Goal: Transaction & Acquisition: Purchase product/service

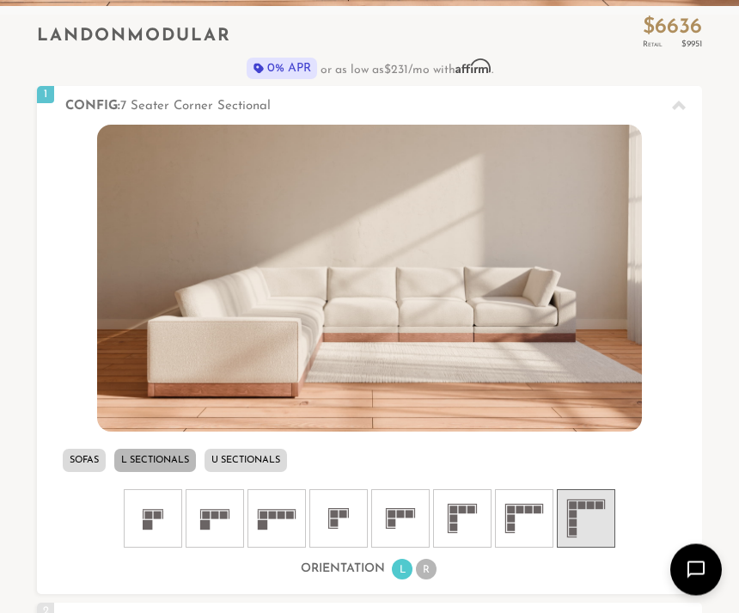
scroll to position [520, 0]
click at [590, 511] on icon at bounding box center [586, 519] width 52 height 52
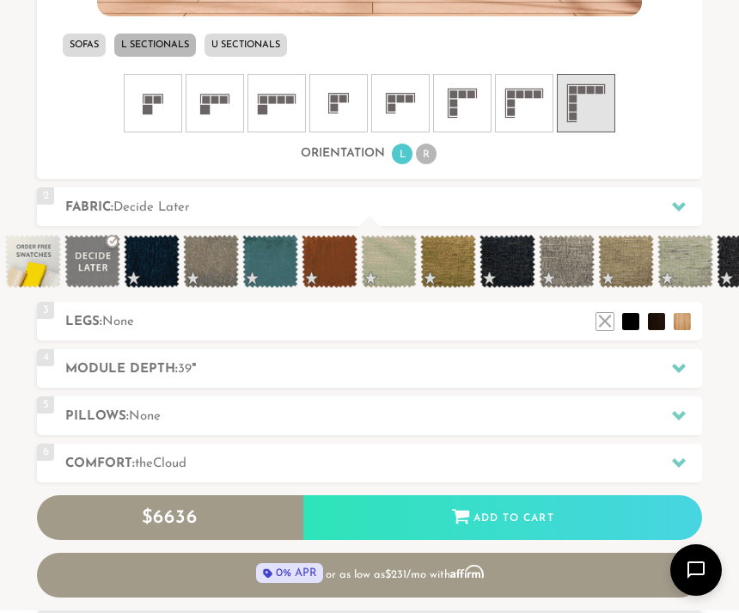
scroll to position [943, 0]
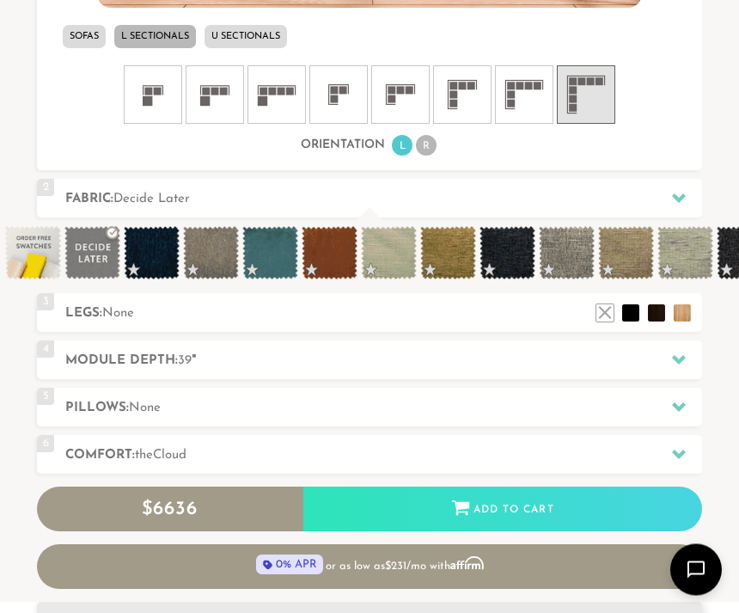
click at [671, 356] on div at bounding box center [679, 360] width 36 height 35
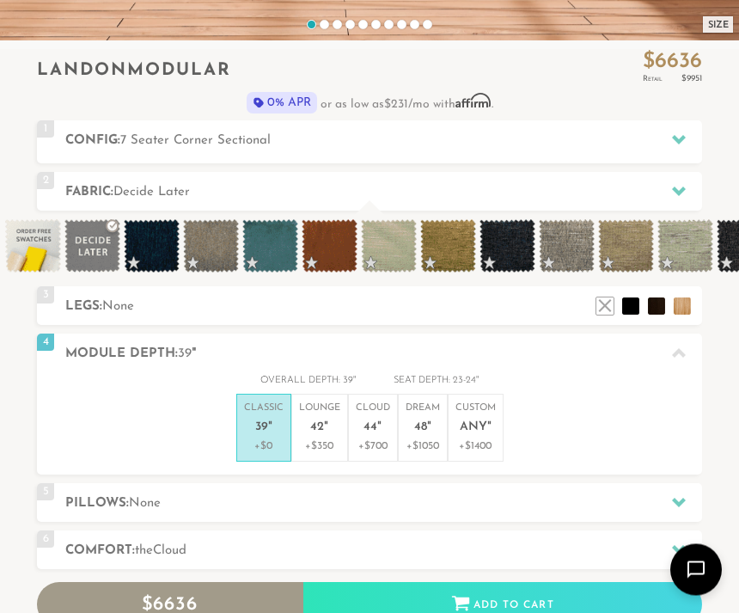
scroll to position [399, 0]
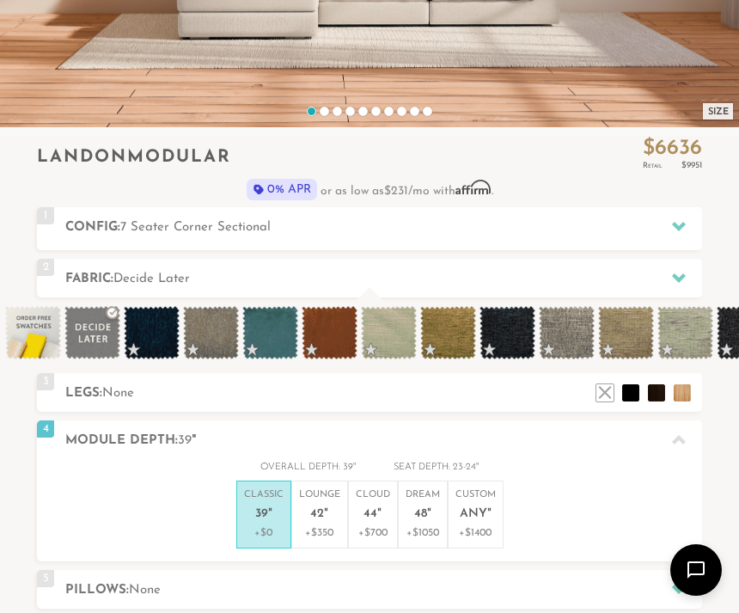
click at [324, 509] on em """ at bounding box center [326, 514] width 4 height 15
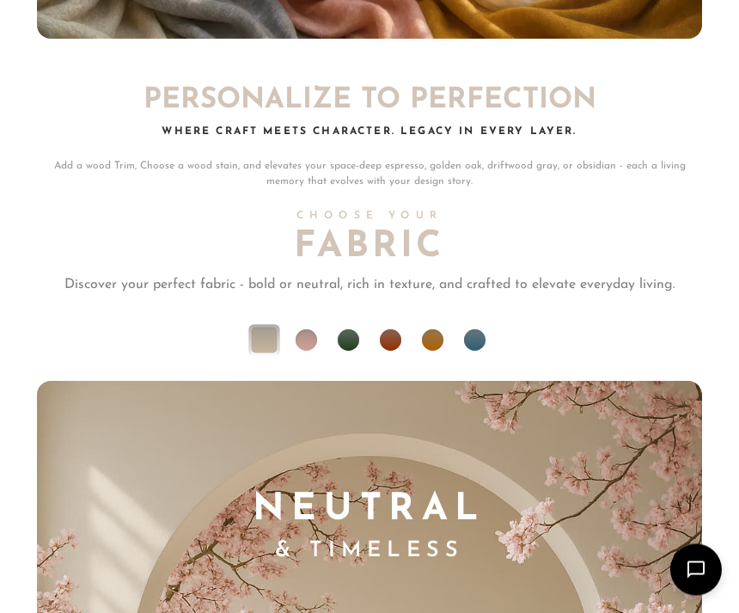
scroll to position [9245, 0]
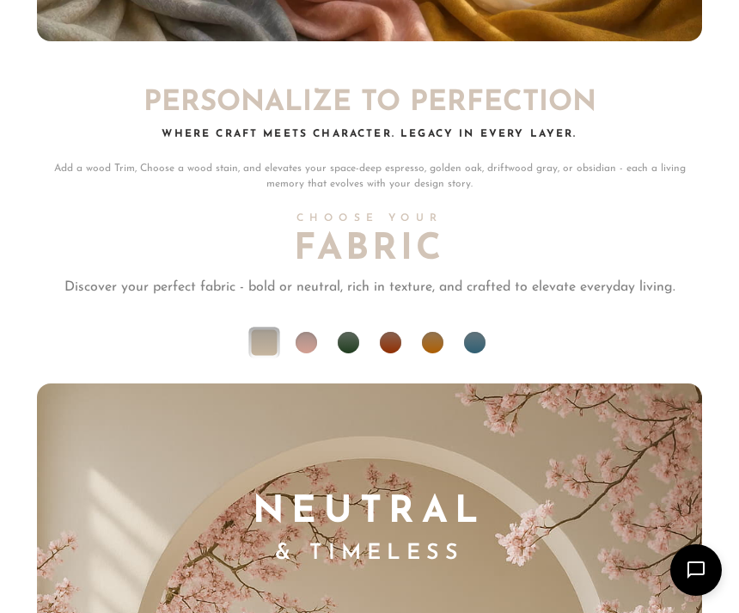
click at [474, 332] on li at bounding box center [474, 342] width 21 height 21
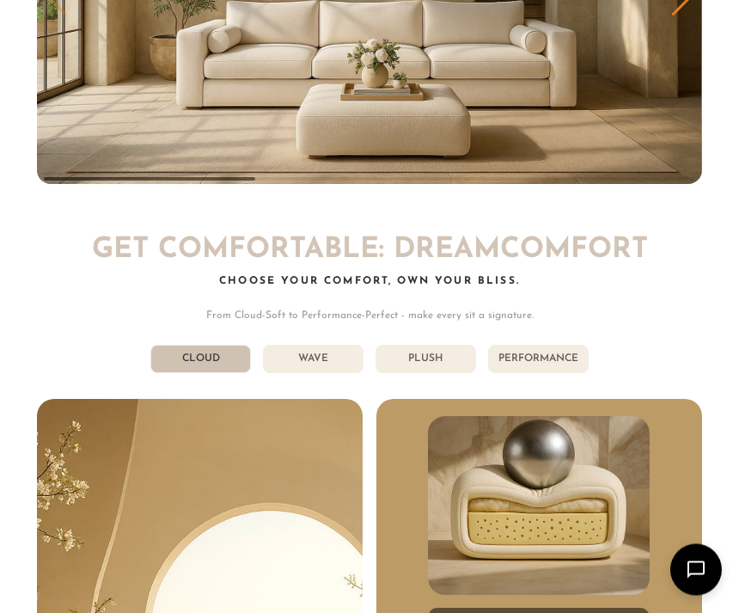
scroll to position [6848, 0]
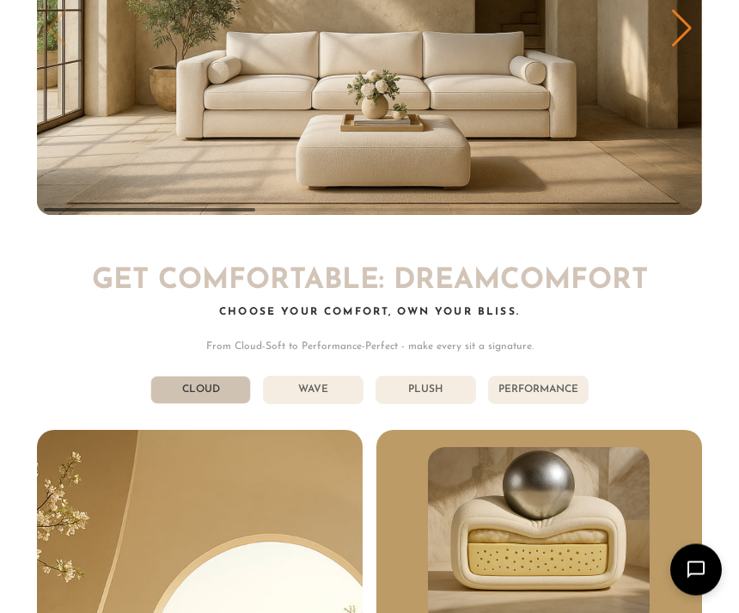
click at [330, 376] on li "Wave" at bounding box center [313, 390] width 101 height 28
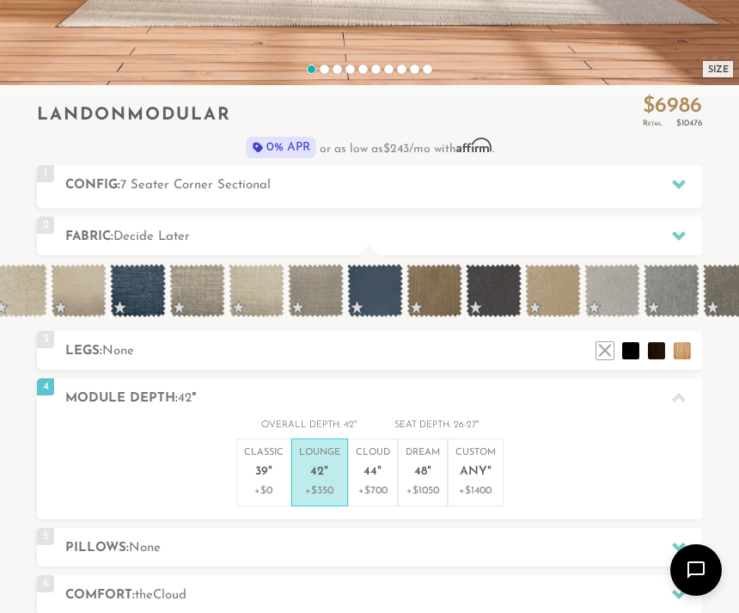
scroll to position [0, 1675]
click at [386, 291] on span at bounding box center [374, 290] width 56 height 53
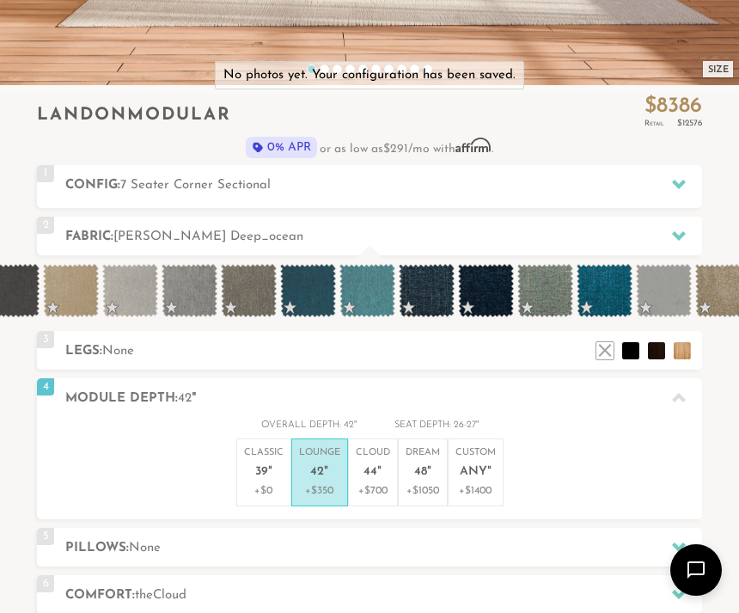
click at [619, 236] on h2 "Fabric: Clyde Deep_ocean" at bounding box center [383, 237] width 637 height 20
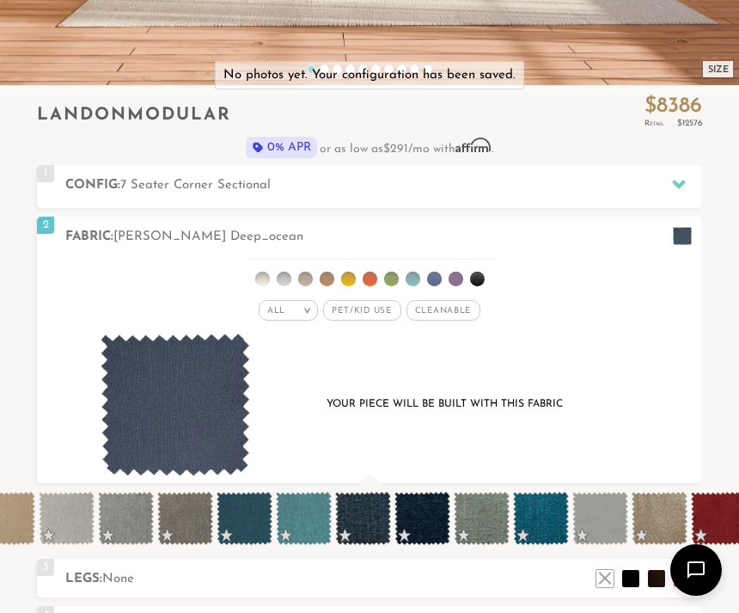
scroll to position [0, 2221]
click at [256, 515] on span at bounding box center [244, 518] width 56 height 53
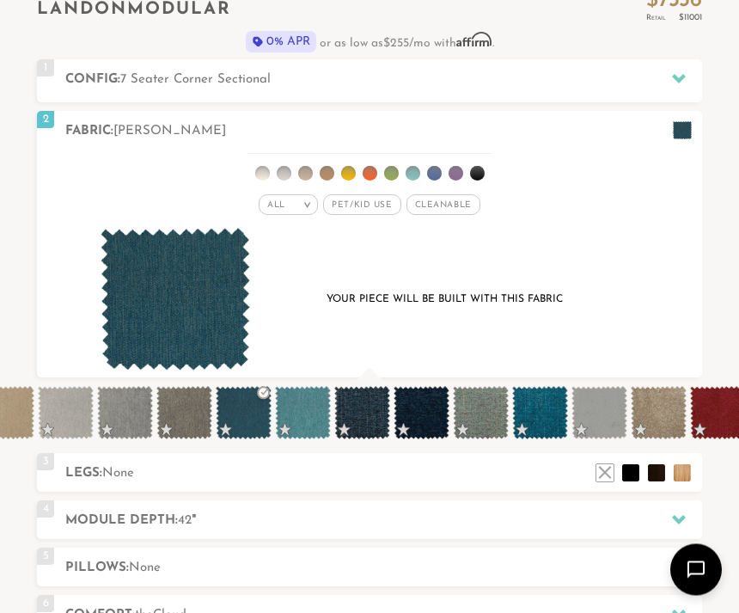
scroll to position [556, 0]
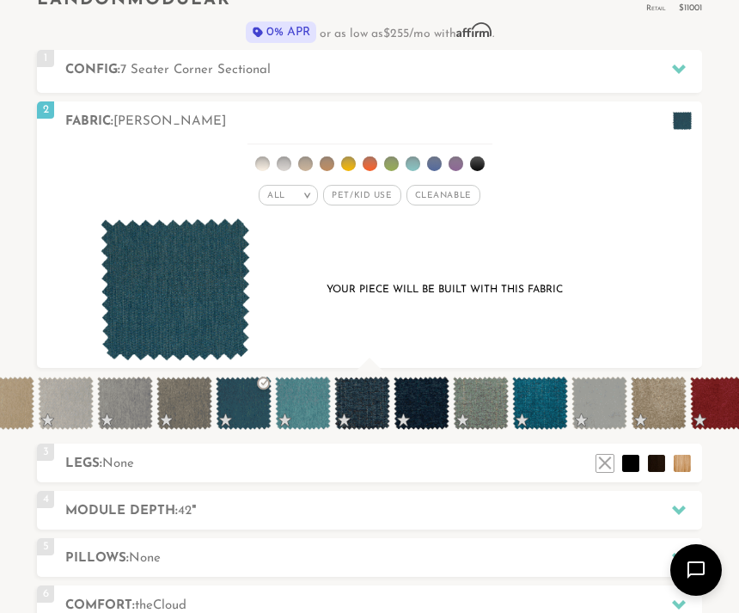
click at [546, 407] on span at bounding box center [540, 402] width 56 height 53
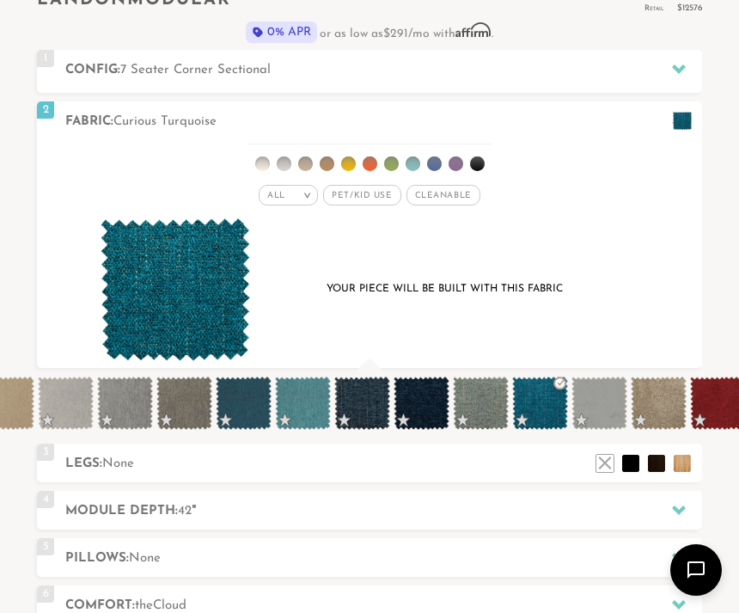
scroll to position [16820, 739]
click at [249, 407] on span at bounding box center [244, 402] width 56 height 53
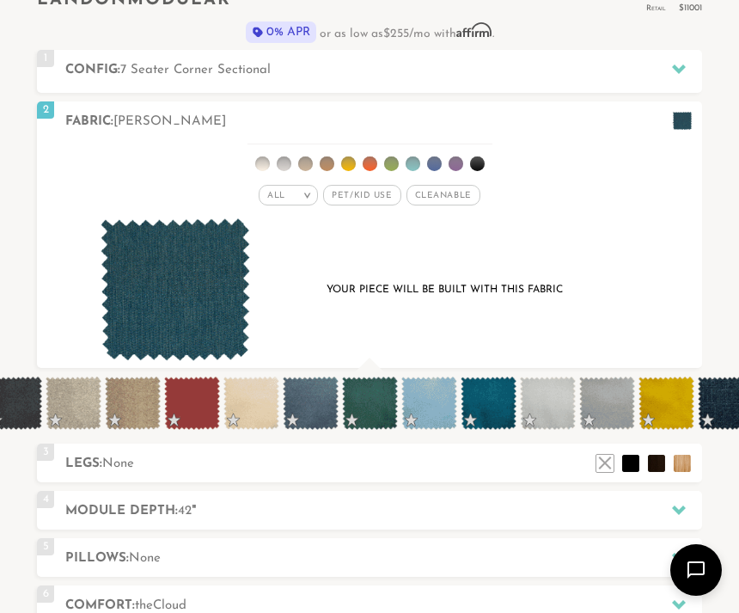
scroll to position [0, 3104]
click at [318, 405] on span at bounding box center [310, 402] width 56 height 53
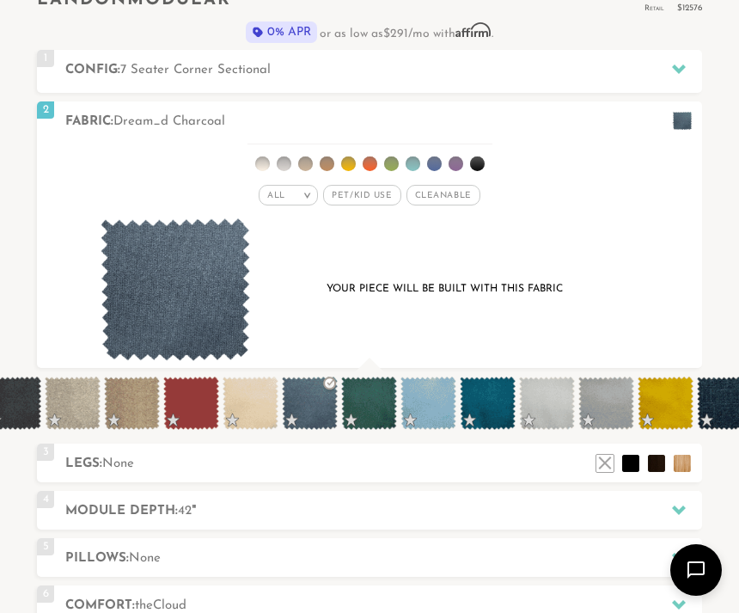
click at [494, 406] on span at bounding box center [488, 402] width 56 height 53
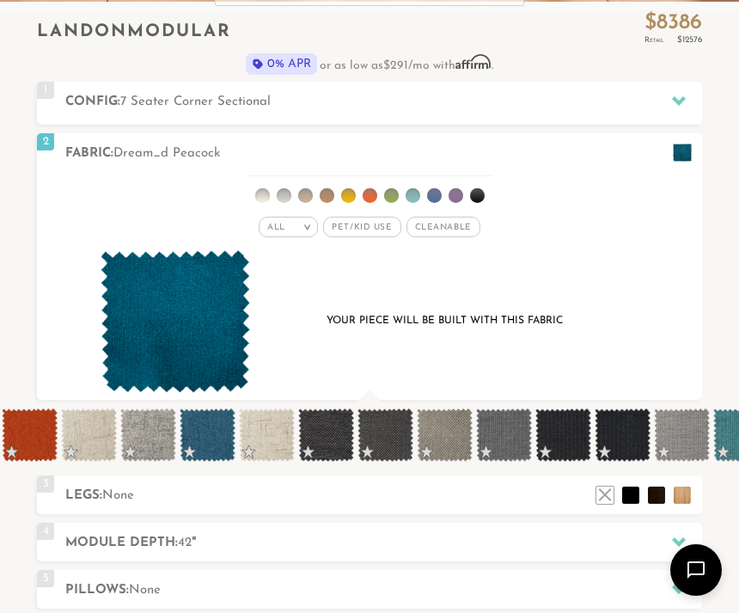
scroll to position [0, 7240]
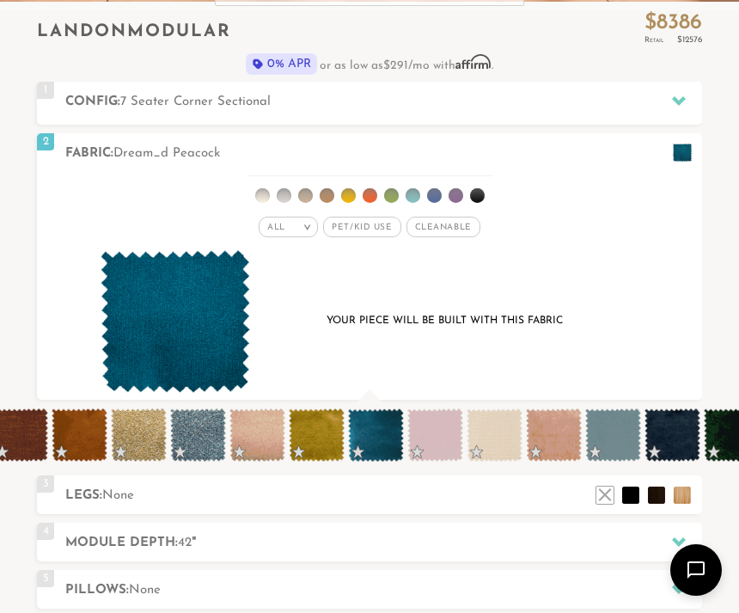
click at [603, 346] on div "Your piece will be built with this fabric" at bounding box center [369, 322] width 599 height 144
click at [384, 434] on span at bounding box center [377, 434] width 56 height 53
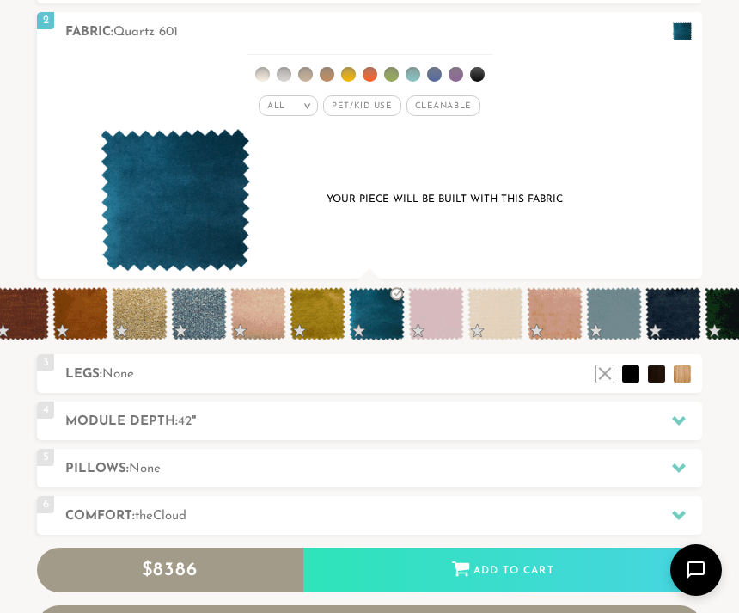
scroll to position [646, 0]
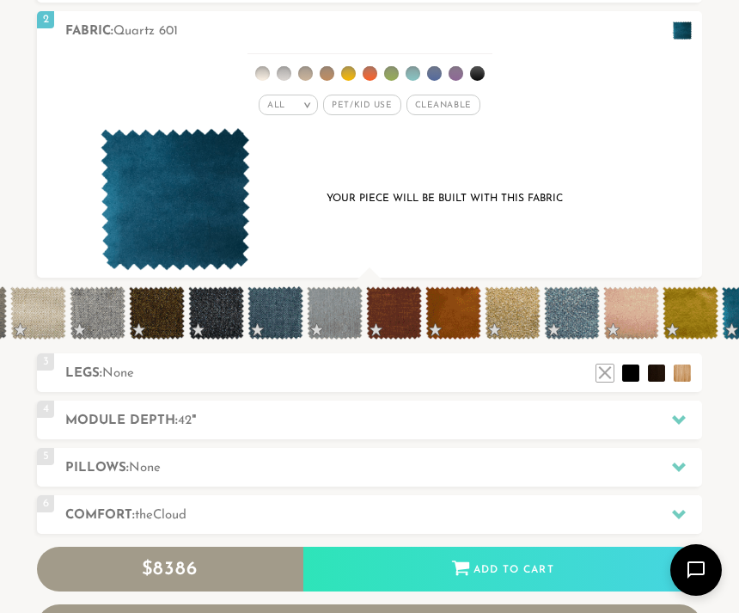
click at [670, 505] on div at bounding box center [679, 514] width 36 height 35
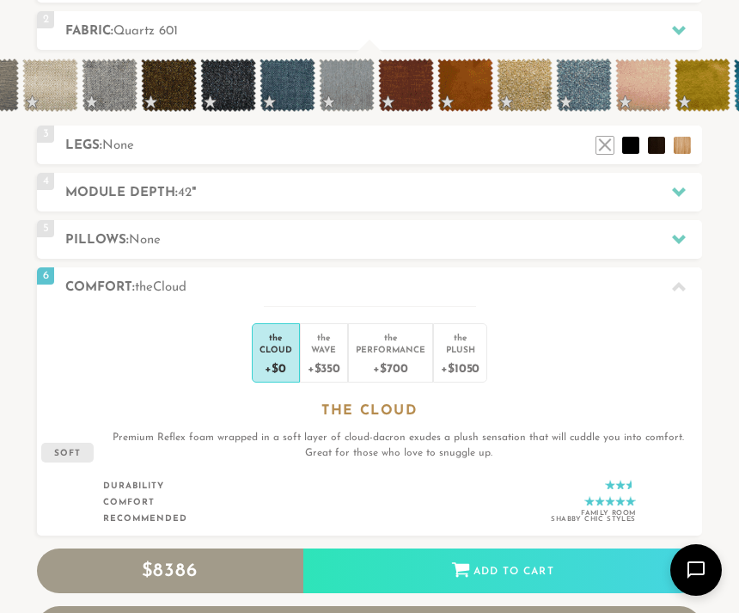
scroll to position [0, 11251]
click at [330, 340] on div "the" at bounding box center [324, 334] width 33 height 17
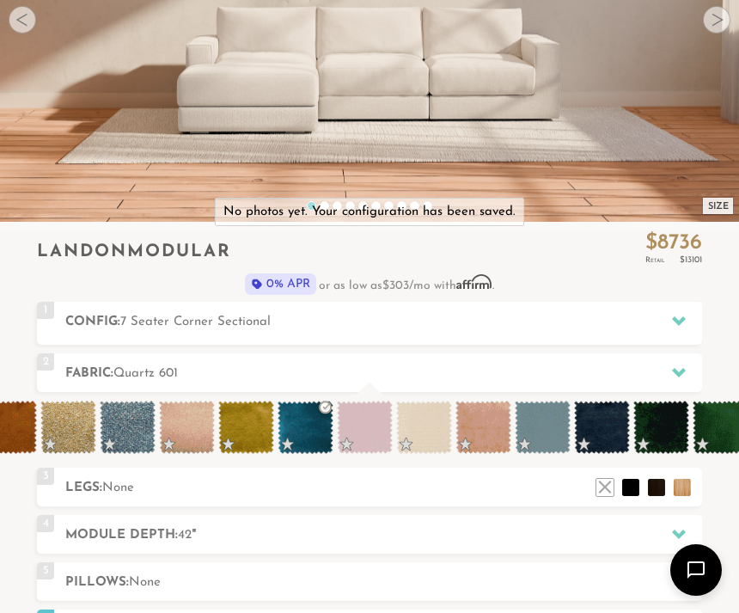
scroll to position [0, 11709]
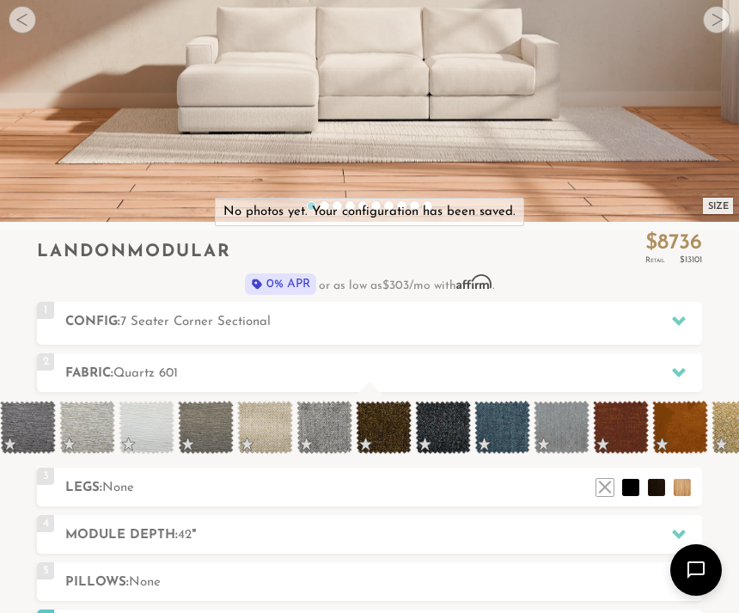
click at [588, 303] on div "1 Config: 7 Seater Corner Sectional R" at bounding box center [369, 321] width 665 height 39
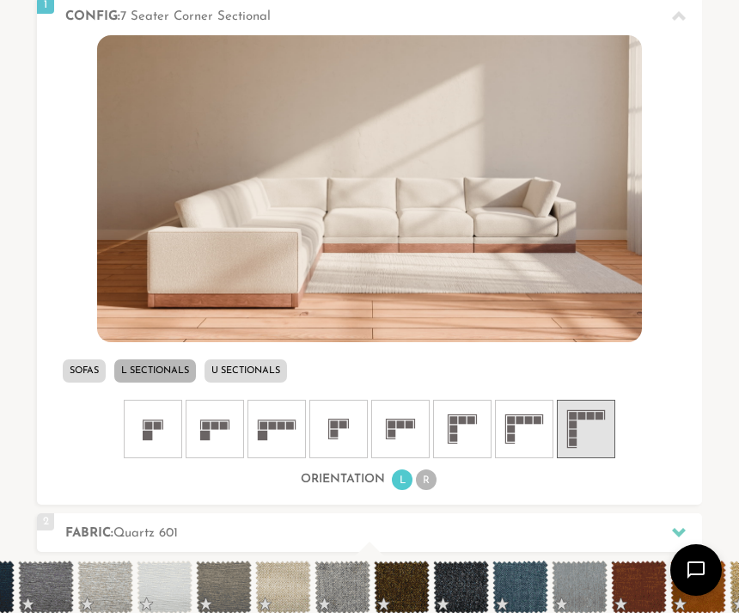
scroll to position [635, 0]
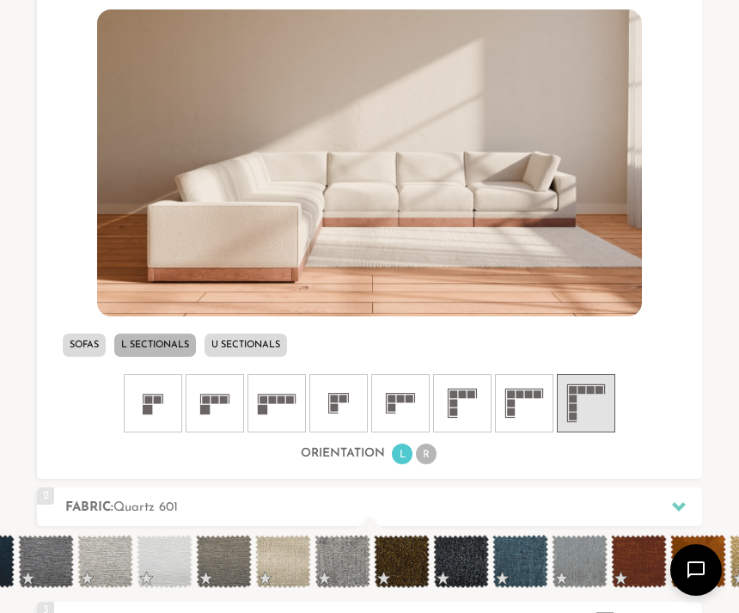
click at [518, 561] on span at bounding box center [521, 561] width 56 height 53
click at [517, 565] on span at bounding box center [521, 561] width 56 height 53
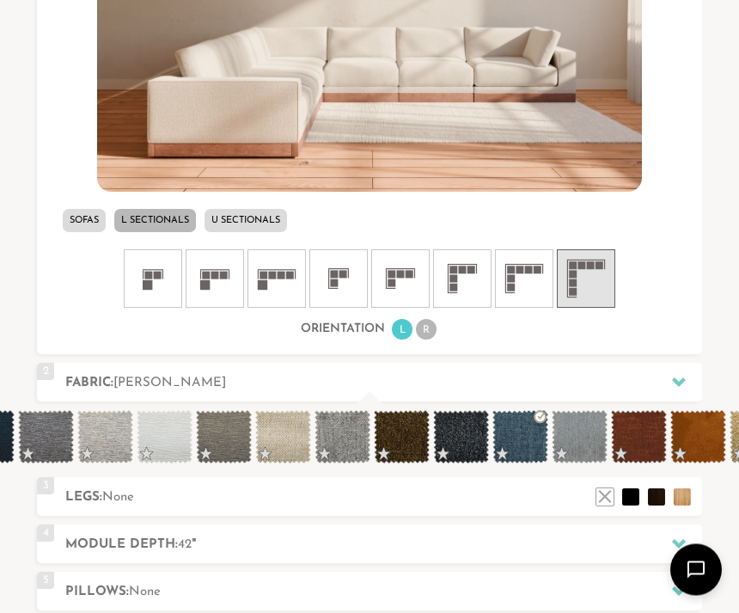
scroll to position [760, 0]
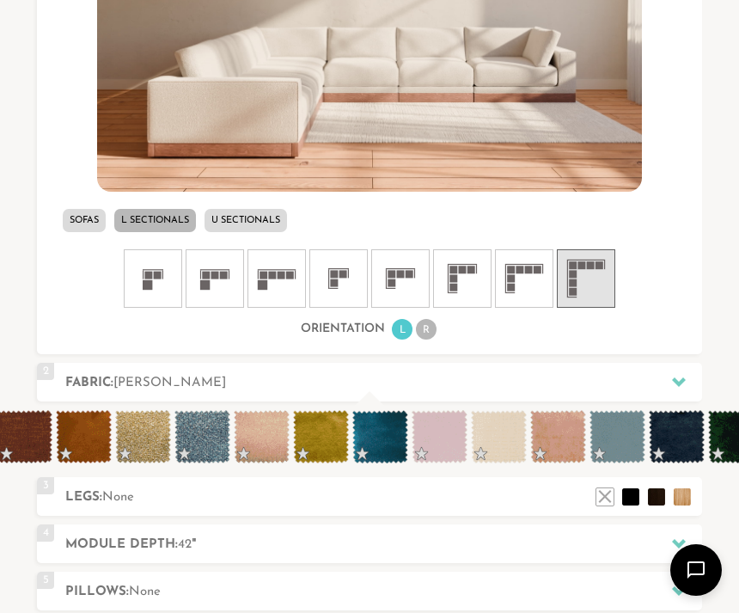
click at [672, 348] on div "1 Config: 7 Seater Corner Sectional R Sofas L Sectionals U Sectionals" at bounding box center [369, 100] width 665 height 508
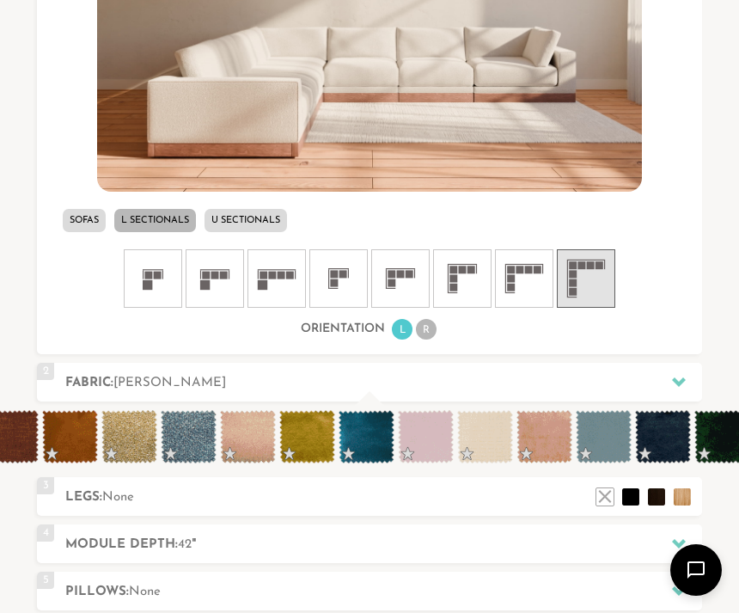
scroll to position [0, 11648]
click at [373, 437] on span at bounding box center [366, 436] width 56 height 53
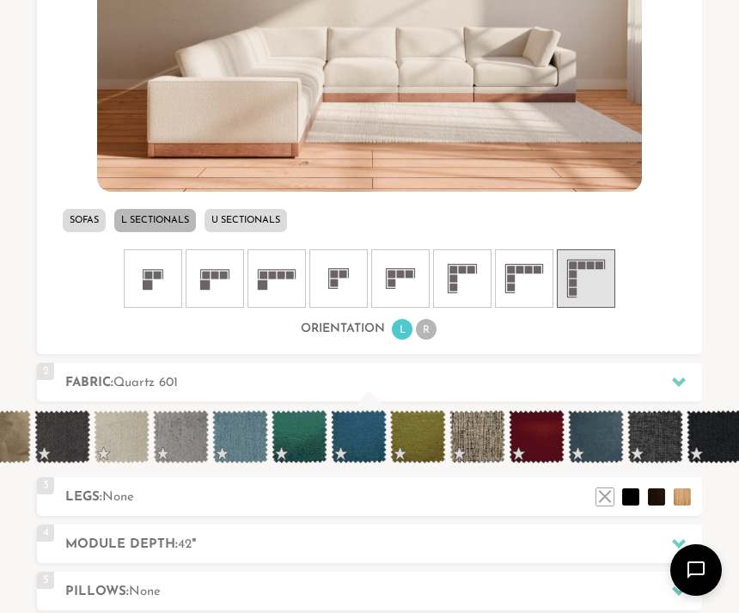
scroll to position [0, 9874]
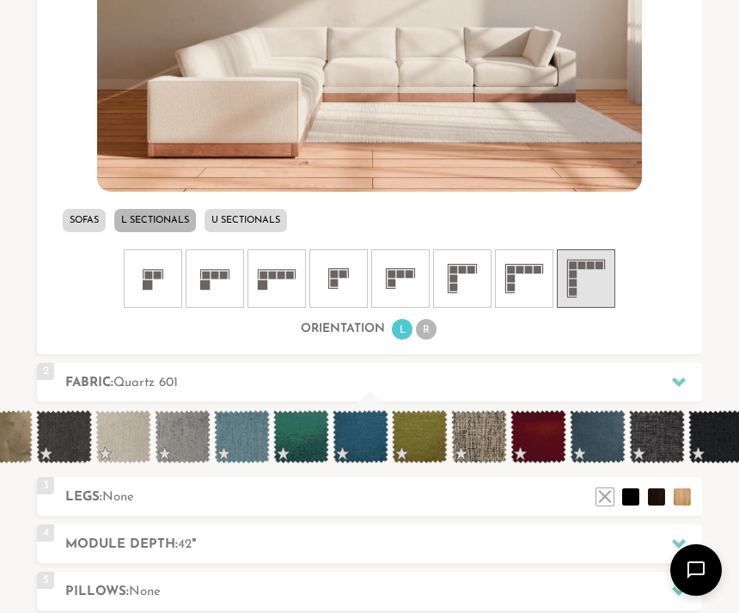
click at [371, 433] on span at bounding box center [361, 436] width 56 height 53
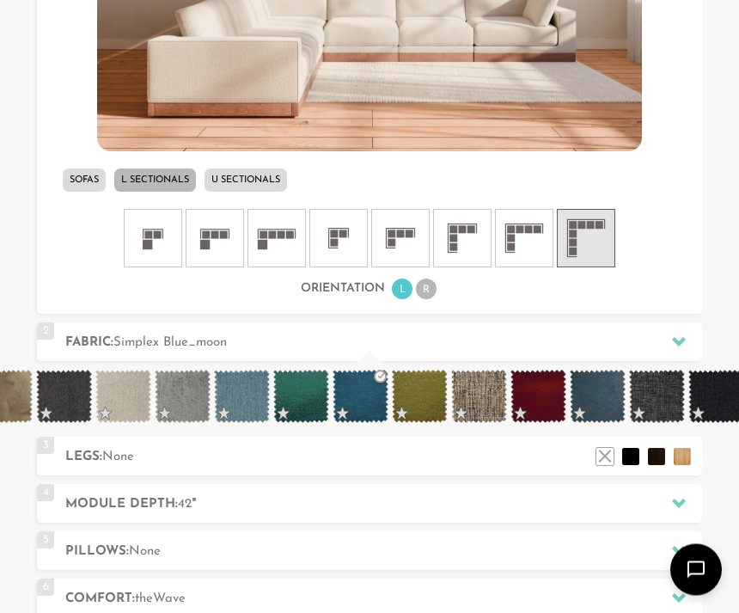
scroll to position [800, 0]
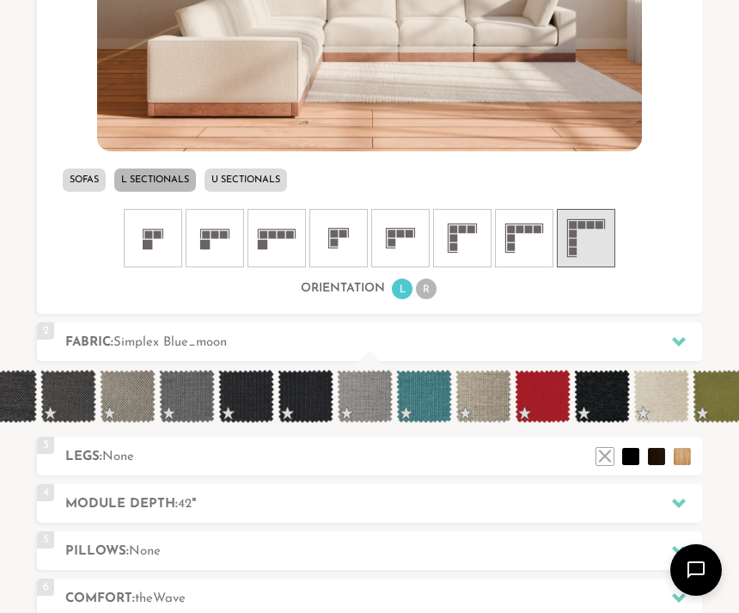
click at [677, 328] on div at bounding box center [679, 341] width 36 height 35
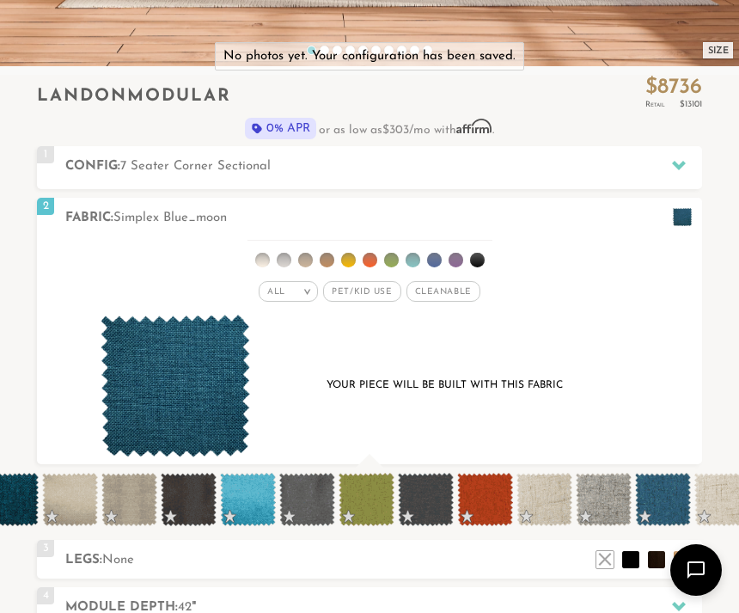
scroll to position [462, 0]
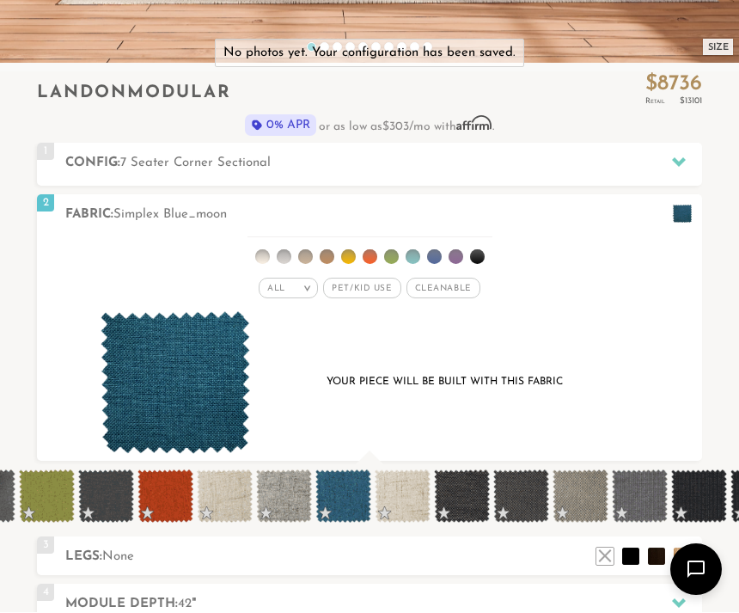
click at [458, 381] on div "Your piece will be built with this fabric" at bounding box center [444, 382] width 329 height 23
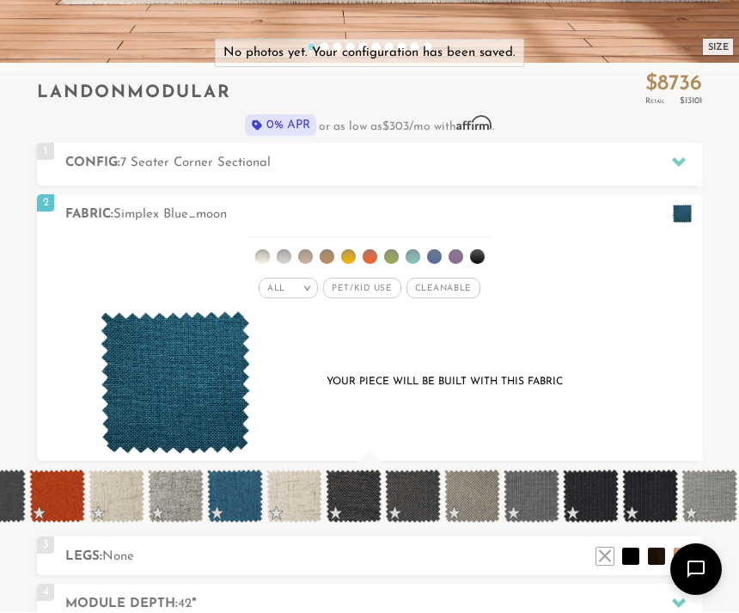
click at [505, 461] on div "Your piece will be built with this fabric" at bounding box center [369, 387] width 599 height 150
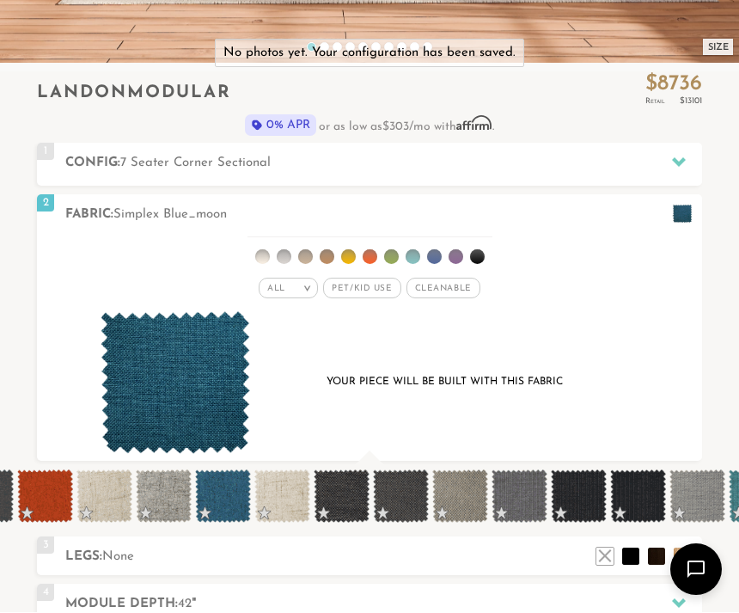
scroll to position [463, 0]
click at [232, 497] on span at bounding box center [223, 495] width 56 height 53
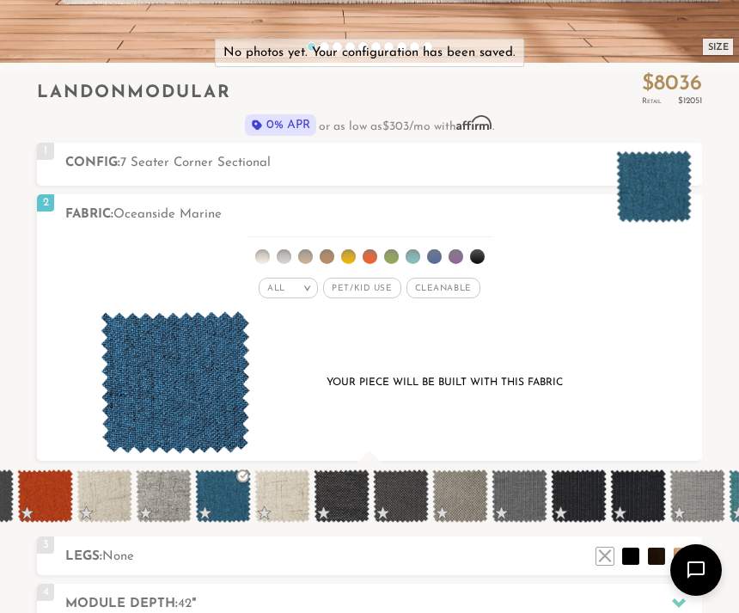
scroll to position [1, 1]
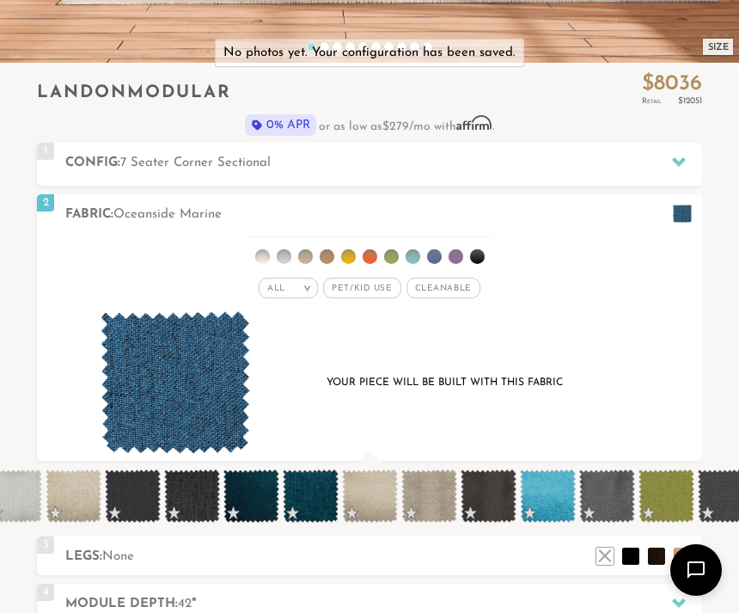
click at [539, 406] on div "Your piece will be built with this fabric" at bounding box center [369, 383] width 599 height 144
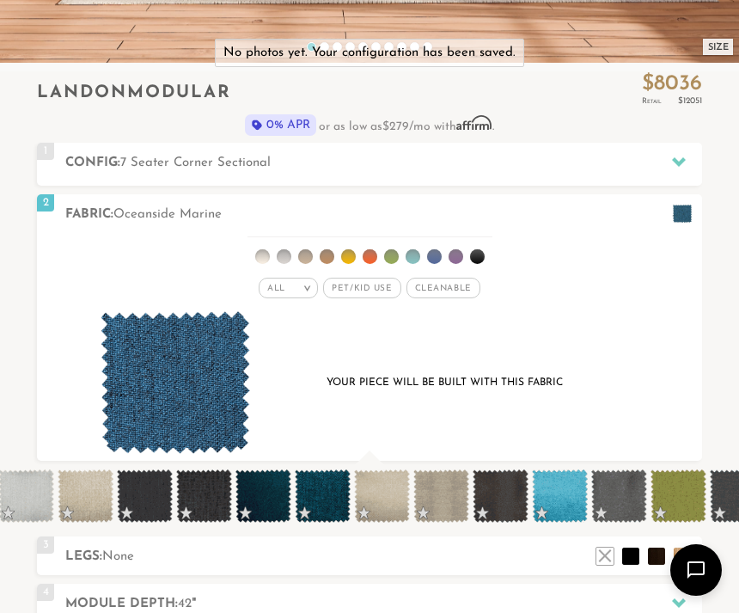
click at [539, 406] on div "Your piece will be built with this fabric" at bounding box center [369, 383] width 599 height 144
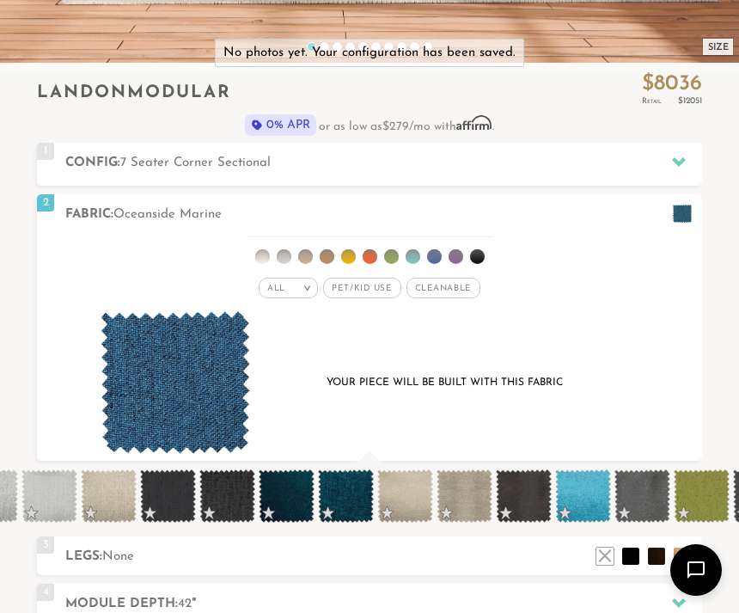
scroll to position [0, 6447]
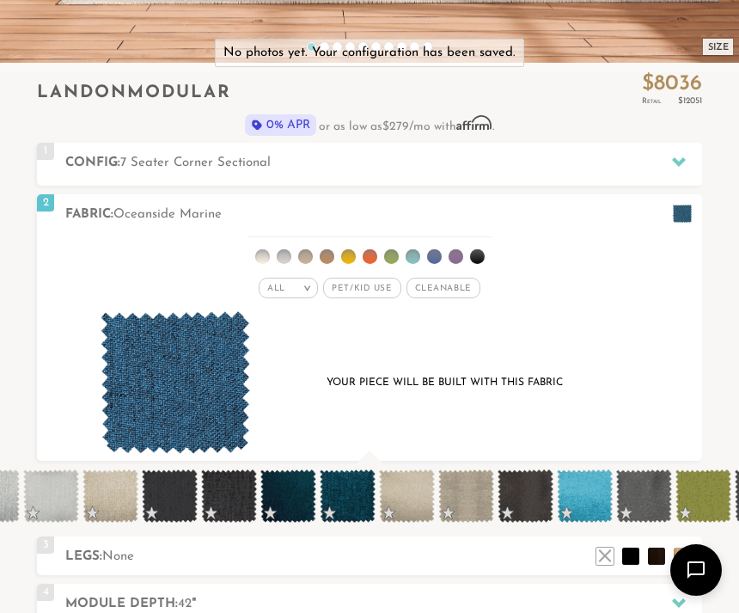
click at [350, 499] on span at bounding box center [348, 495] width 56 height 53
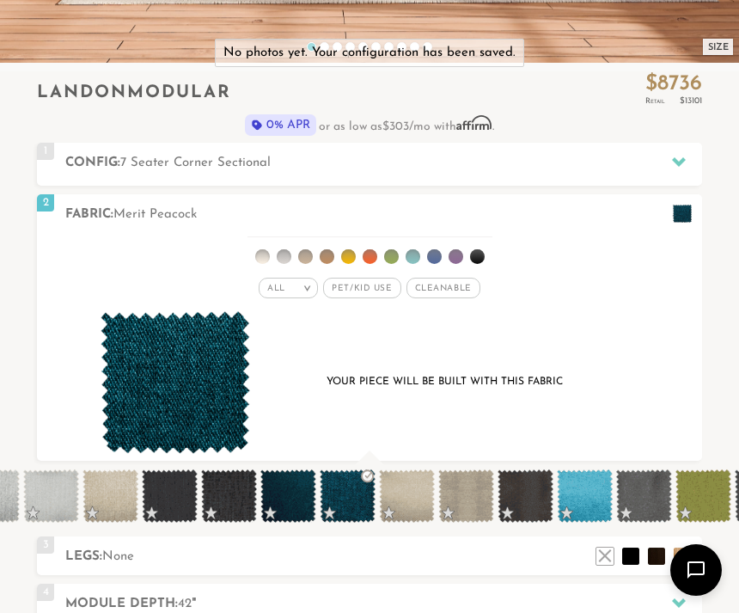
scroll to position [16820, 739]
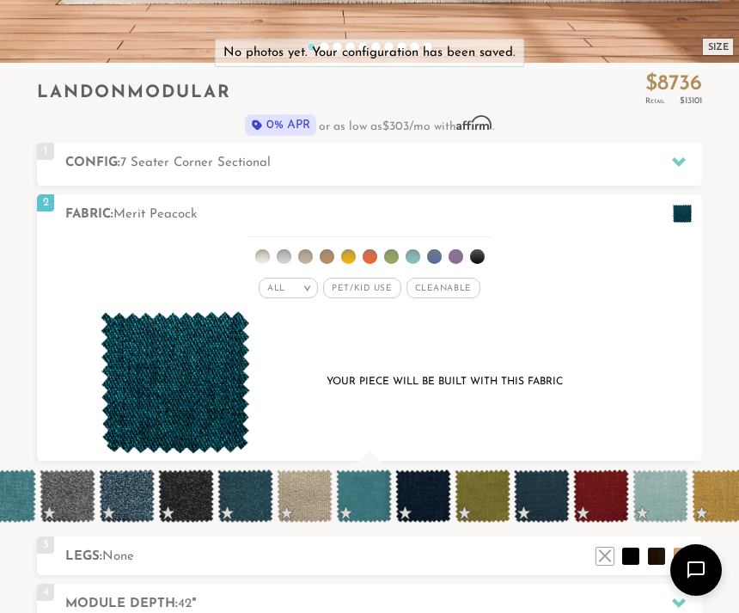
click at [504, 460] on div "Your piece will be built with this fabric" at bounding box center [369, 386] width 599 height 150
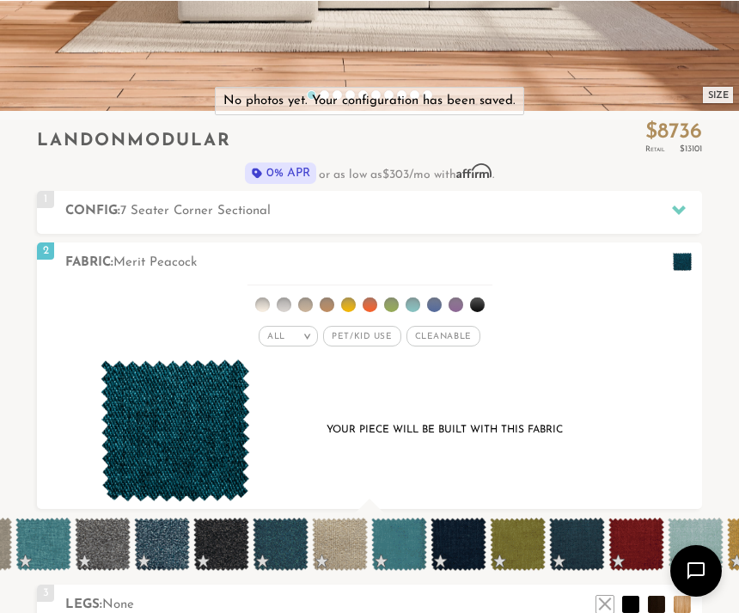
scroll to position [415, 0]
click at [582, 535] on span at bounding box center [577, 543] width 56 height 53
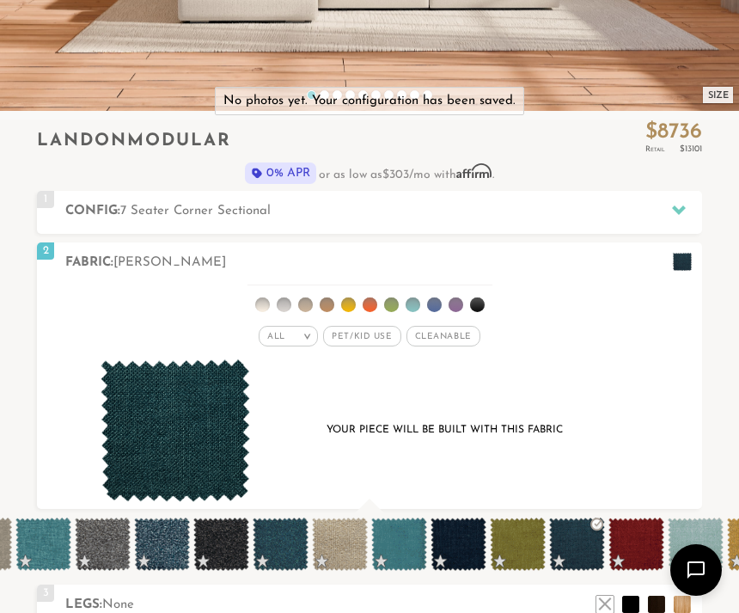
scroll to position [0, 0]
click at [287, 544] on span at bounding box center [281, 543] width 56 height 53
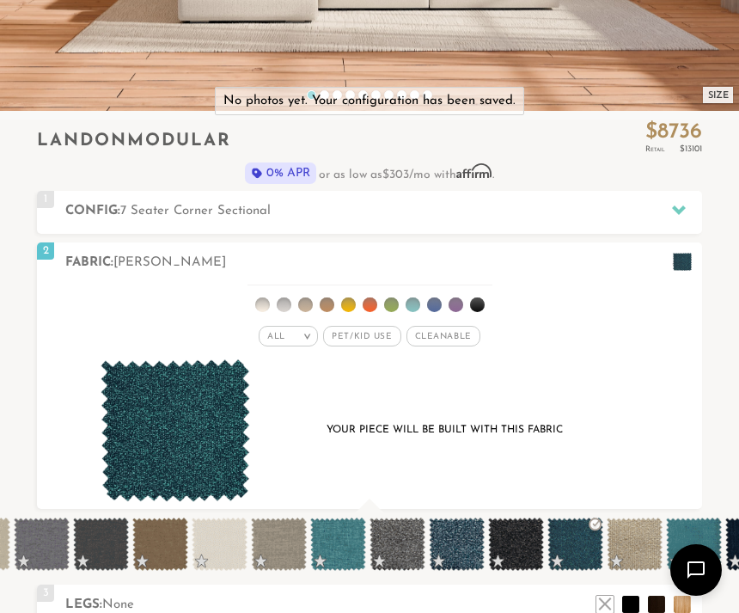
click at [458, 545] on span at bounding box center [457, 543] width 56 height 53
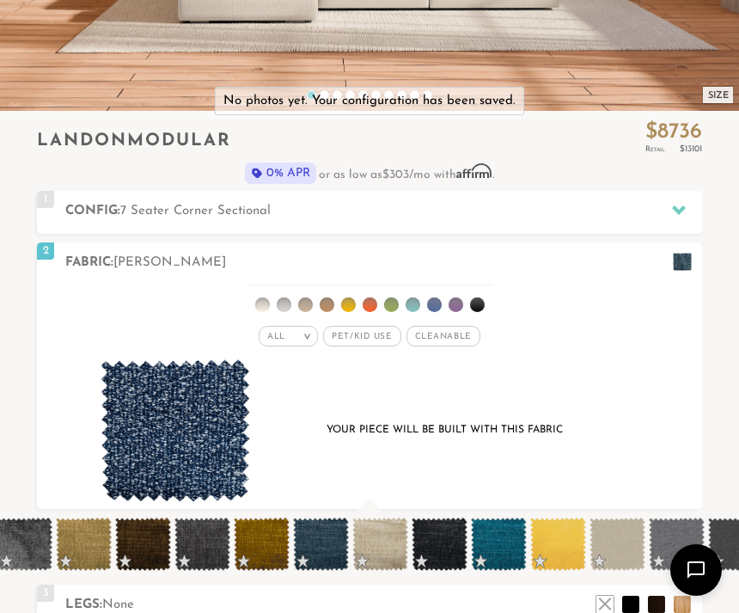
click at [323, 541] on span at bounding box center [321, 543] width 56 height 53
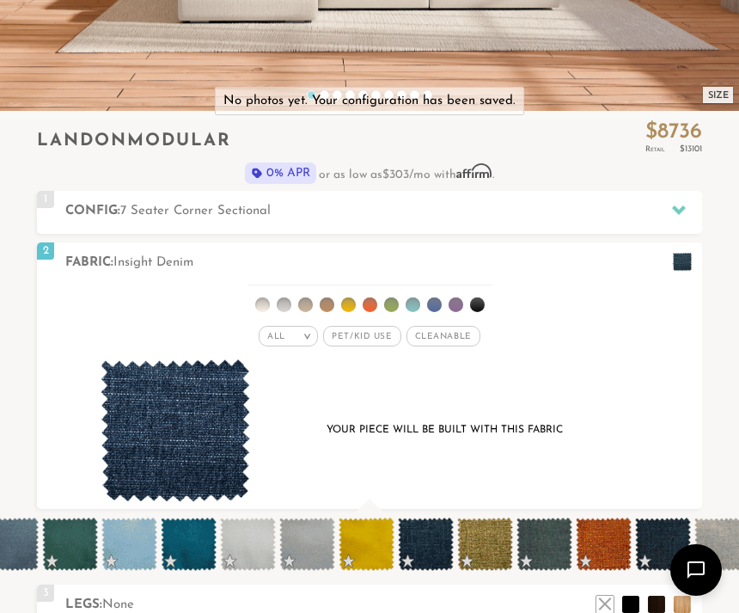
click at [195, 543] on span at bounding box center [189, 543] width 56 height 53
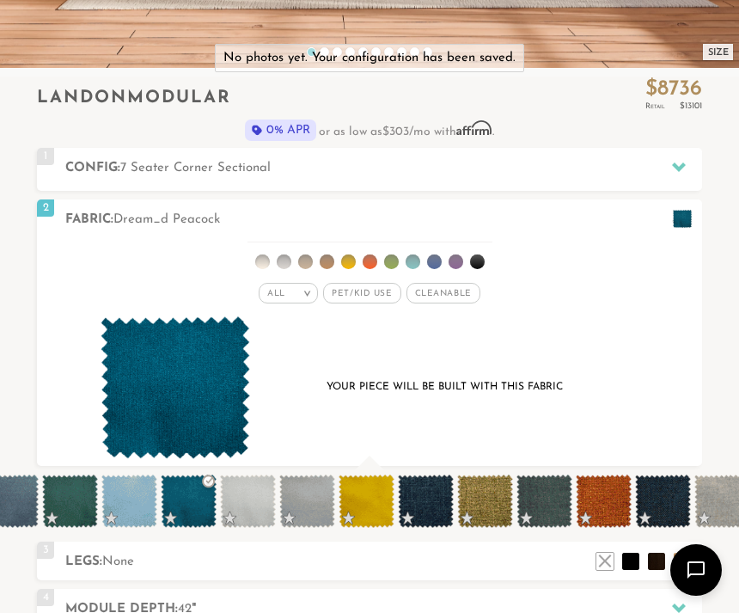
click at [461, 432] on div "Your piece will be built with this fabric" at bounding box center [369, 388] width 599 height 144
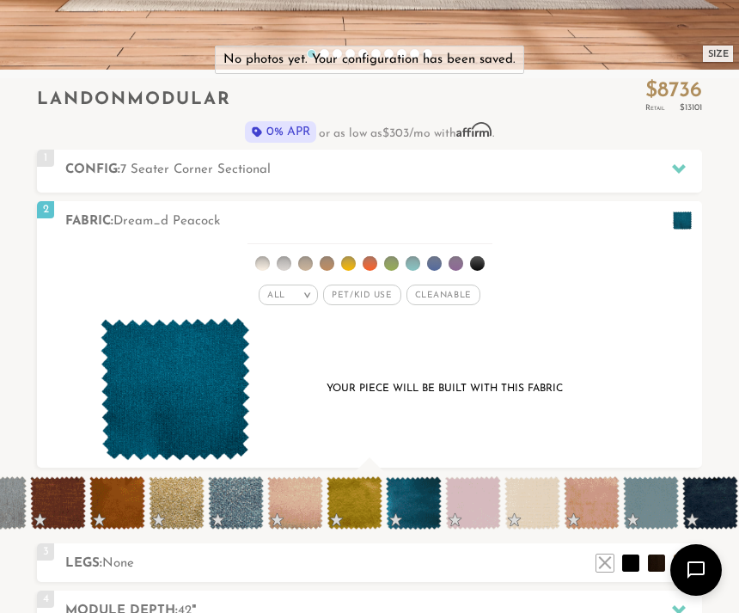
scroll to position [0, 11599]
click at [407, 497] on span at bounding box center [415, 502] width 56 height 53
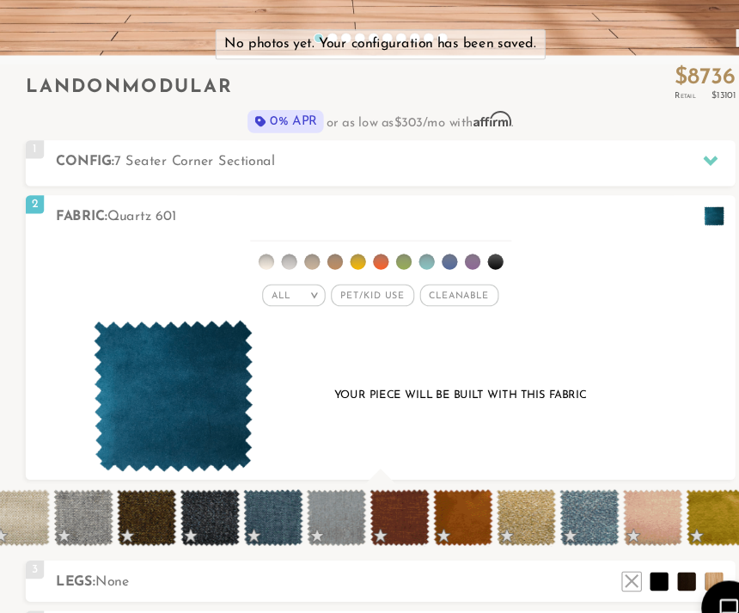
scroll to position [0, 11271]
click at [263, 484] on span at bounding box center [269, 484] width 56 height 53
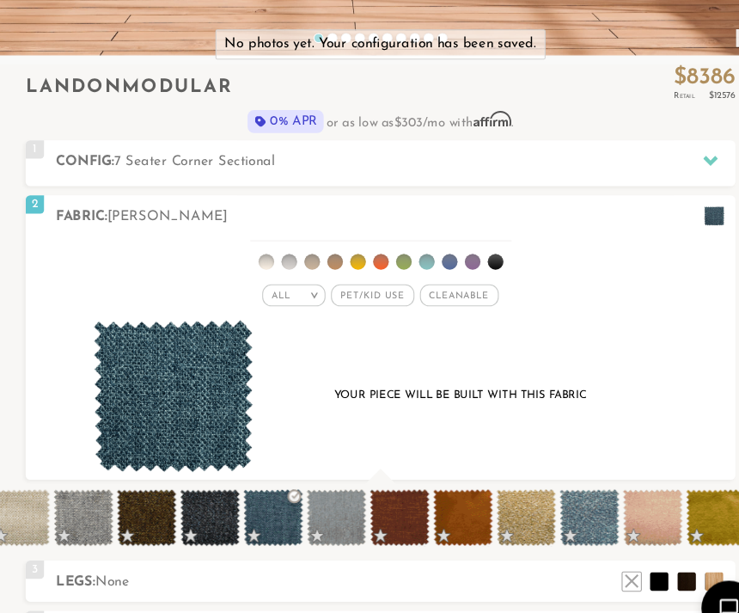
scroll to position [1, 1]
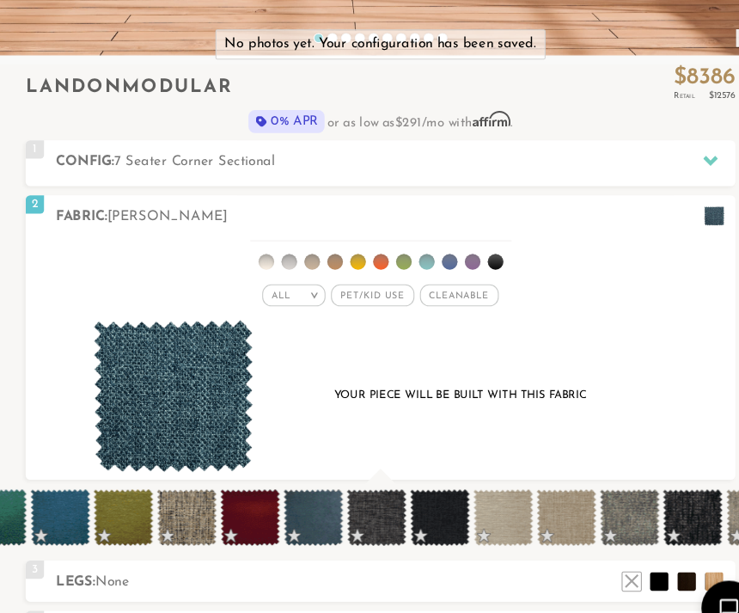
click at [416, 405] on div "Your piece will be built with this fabric" at bounding box center [369, 372] width 599 height 144
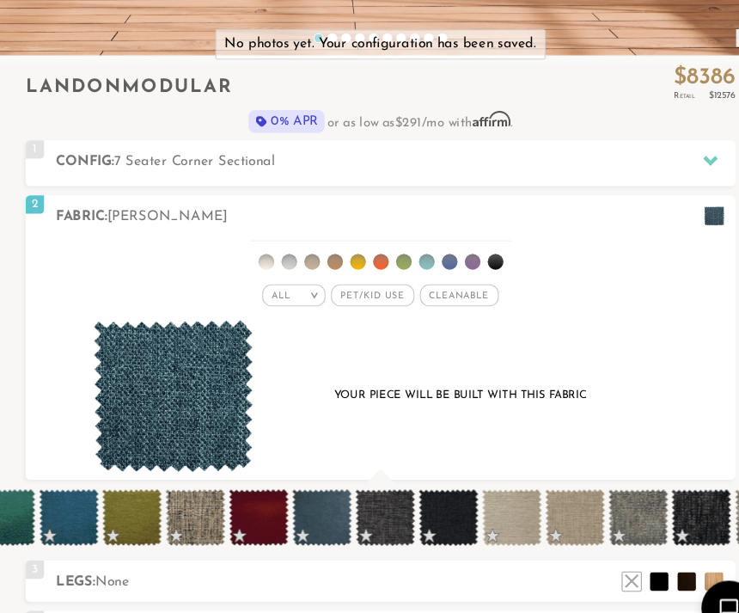
scroll to position [0, 10157]
click at [73, 491] on span at bounding box center [78, 484] width 56 height 53
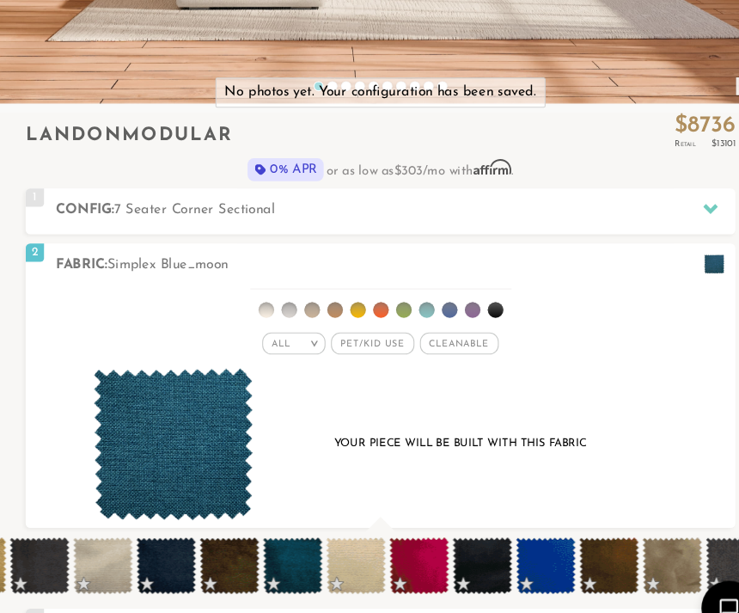
scroll to position [0, 9234]
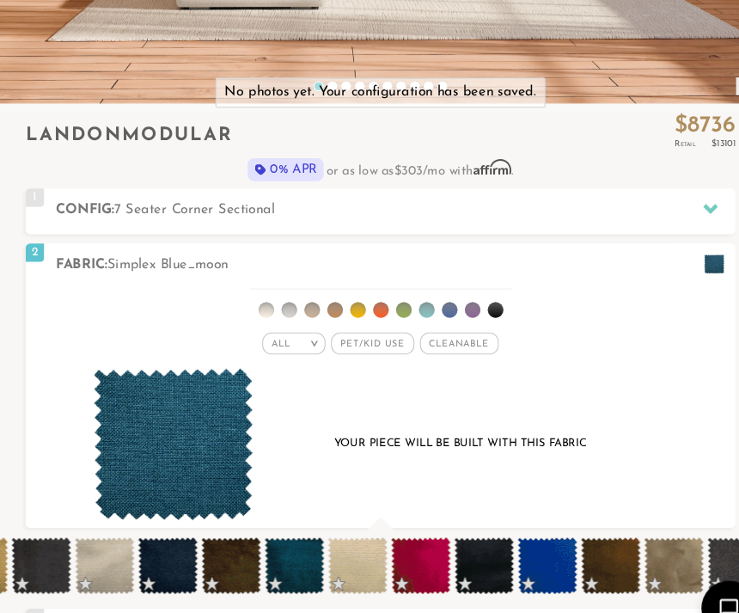
click at [285, 531] on span at bounding box center [289, 529] width 56 height 53
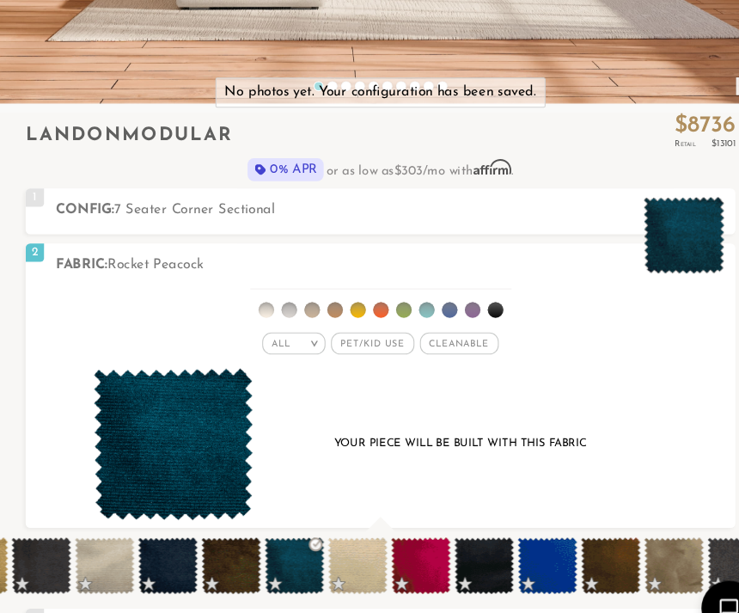
scroll to position [1, 1]
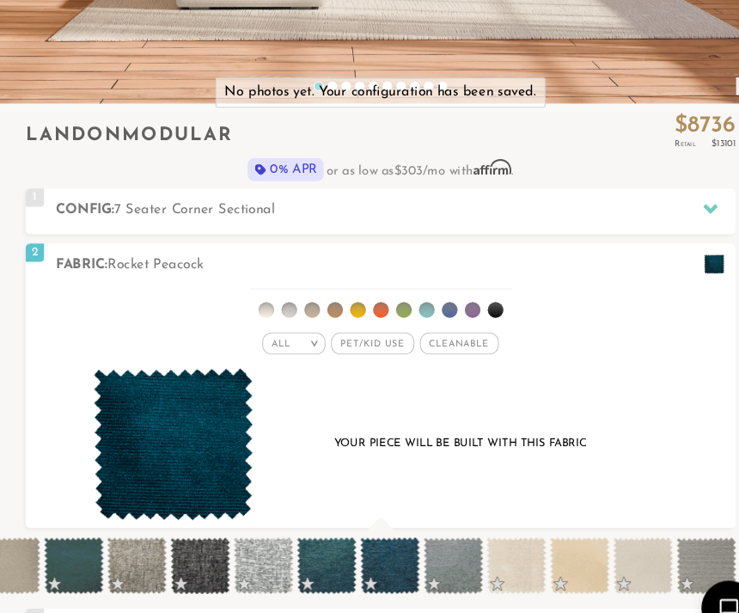
click at [491, 435] on div "Your piece will be built with this fabric" at bounding box center [369, 417] width 599 height 144
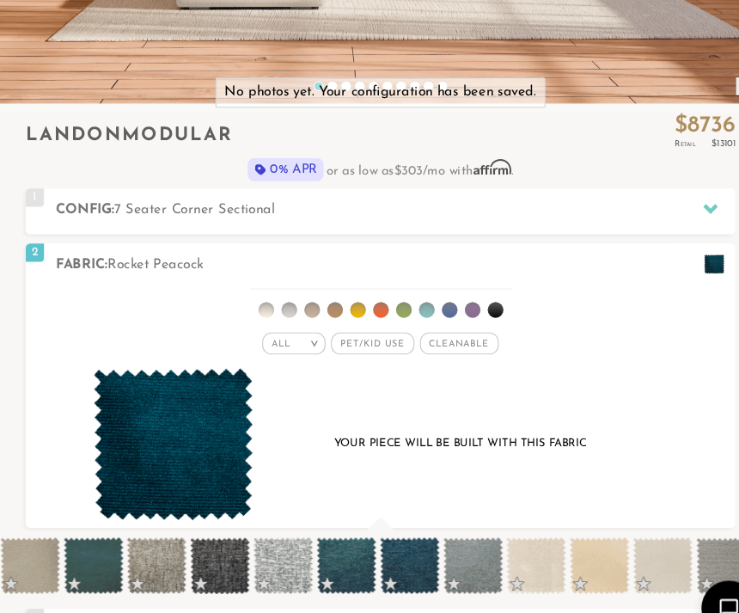
scroll to position [0, 8473]
click at [388, 527] on span at bounding box center [398, 529] width 56 height 53
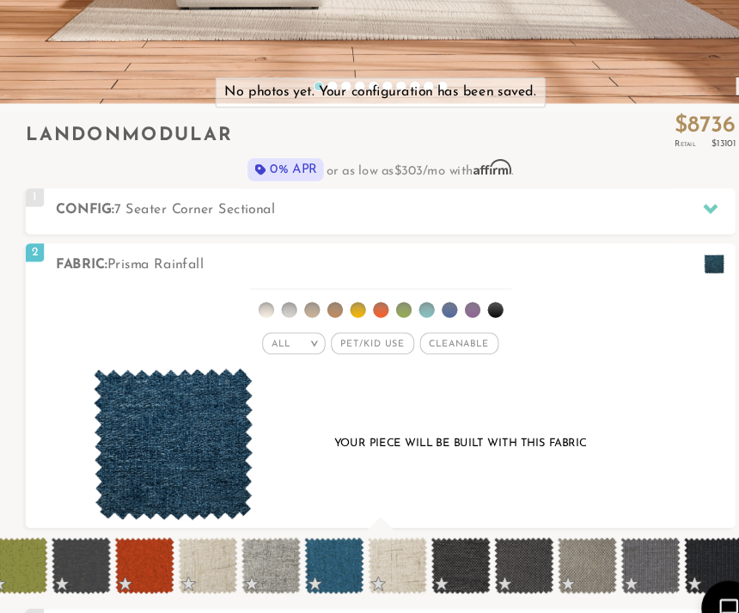
scroll to position [0, 7120]
click at [315, 525] on span at bounding box center [327, 529] width 56 height 53
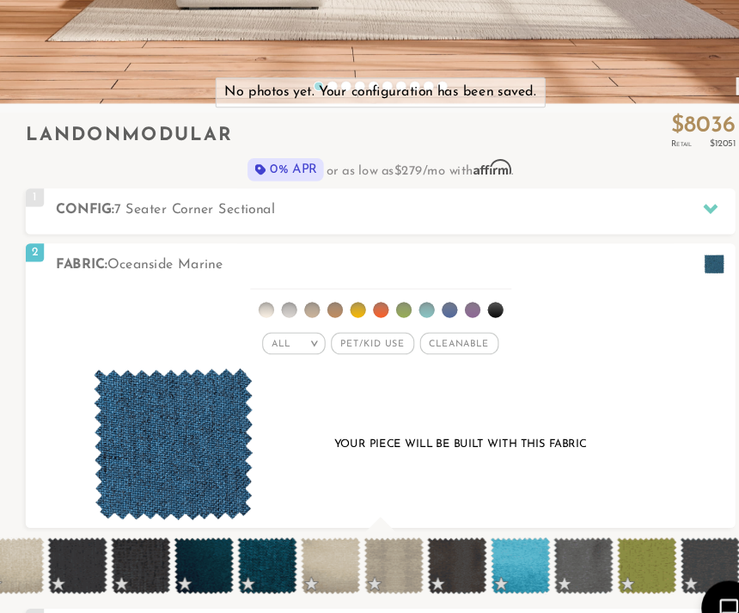
scroll to position [0, 6529]
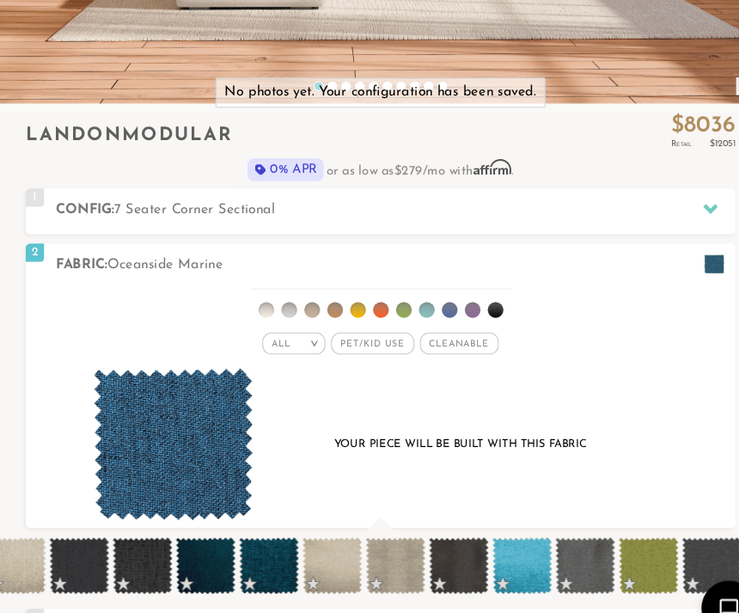
click at [251, 523] on span at bounding box center [265, 529] width 56 height 53
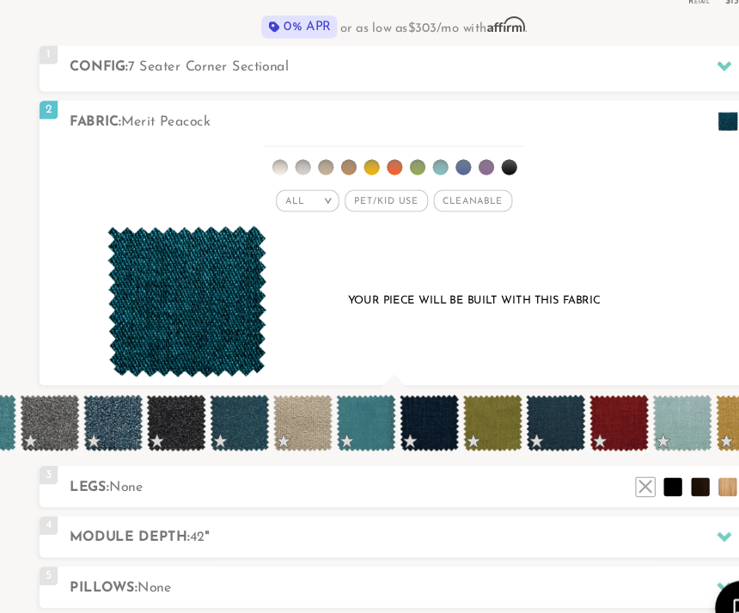
scroll to position [0, 5678]
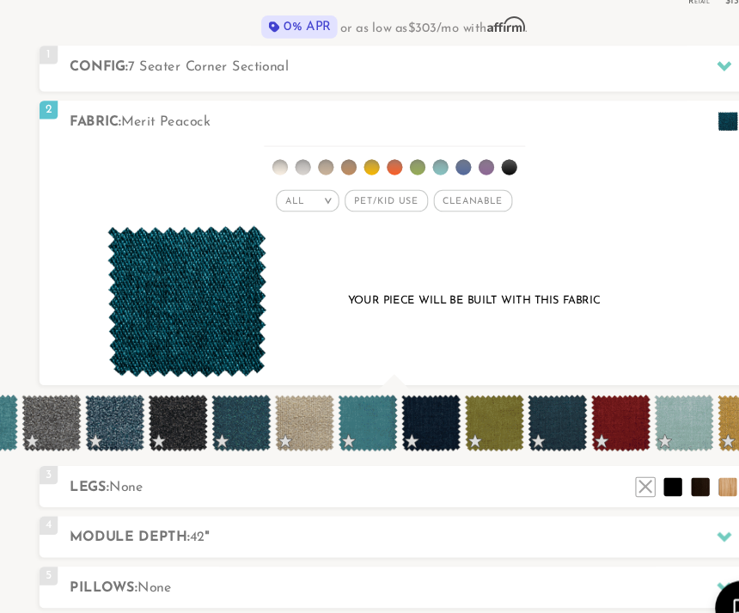
click at [236, 401] on span at bounding box center [227, 396] width 56 height 53
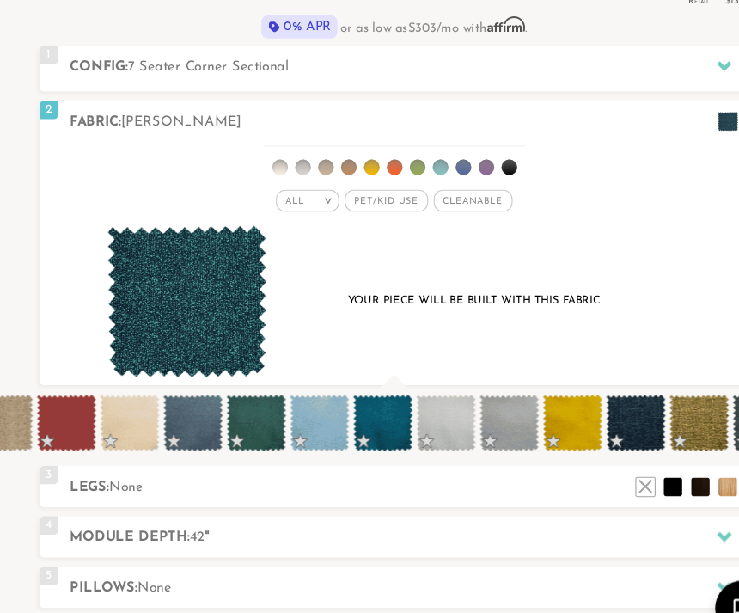
scroll to position [0, 3225]
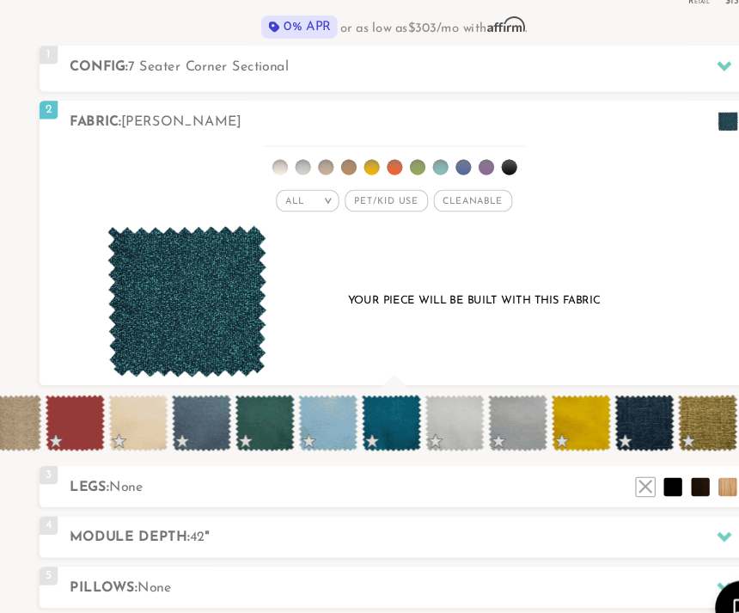
click at [371, 392] on span at bounding box center [367, 396] width 56 height 53
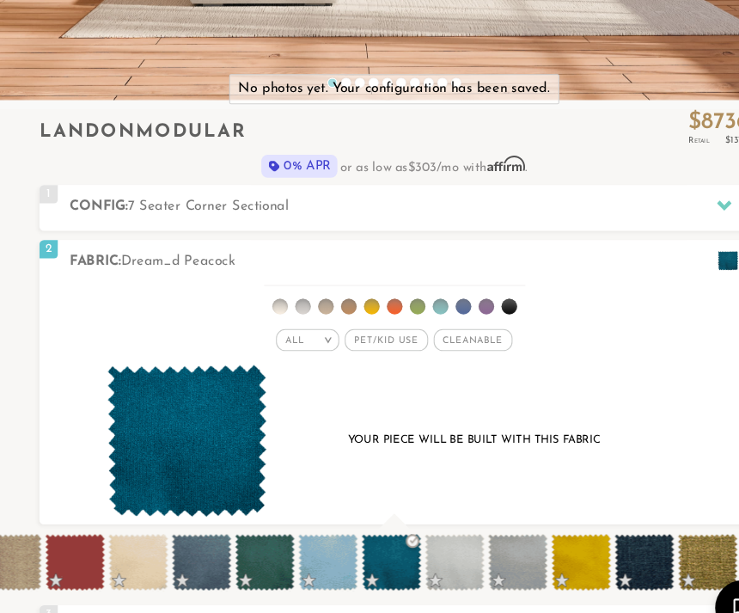
scroll to position [433, 0]
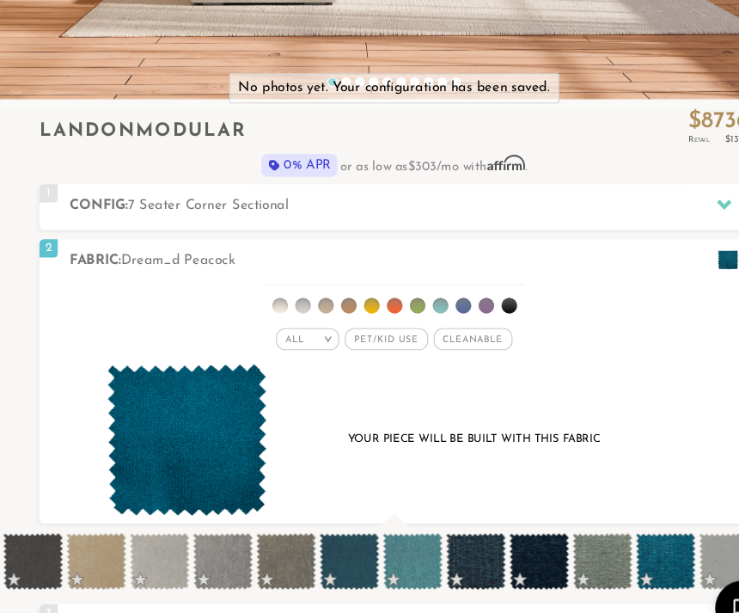
click at [422, 462] on div "Your piece will be built with this fabric" at bounding box center [369, 413] width 599 height 144
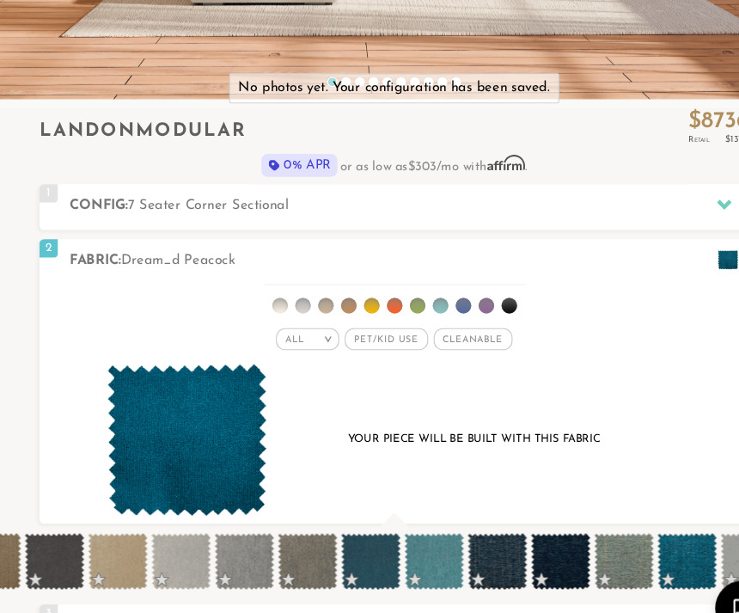
scroll to position [0, 2116]
click at [353, 523] on span at bounding box center [349, 525] width 56 height 53
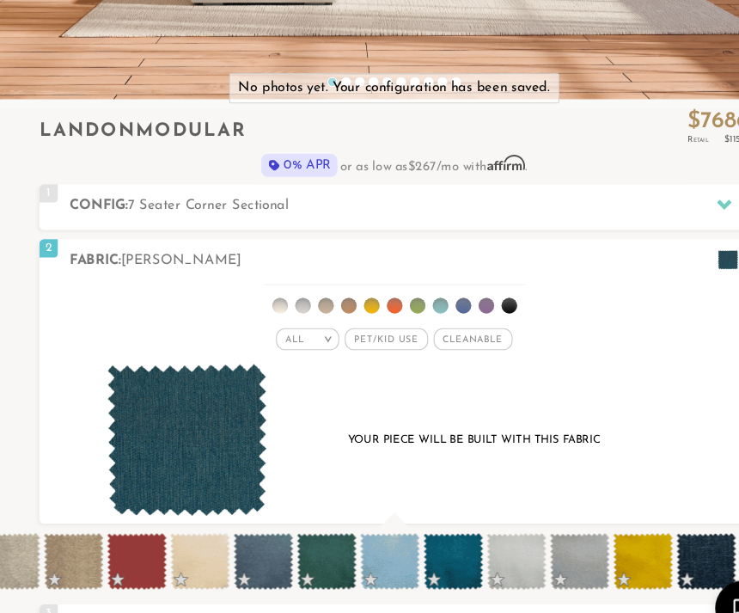
scroll to position [0, 3168]
click at [431, 516] on span at bounding box center [424, 525] width 56 height 53
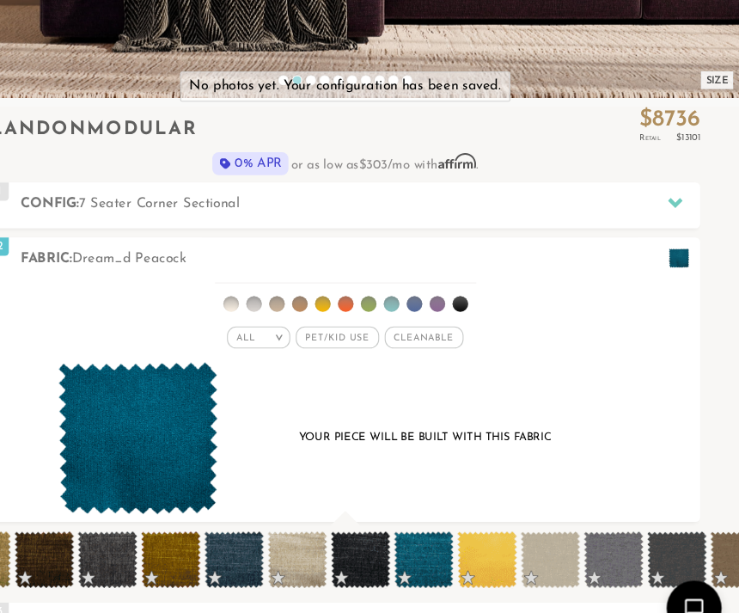
scroll to position [0, 4752]
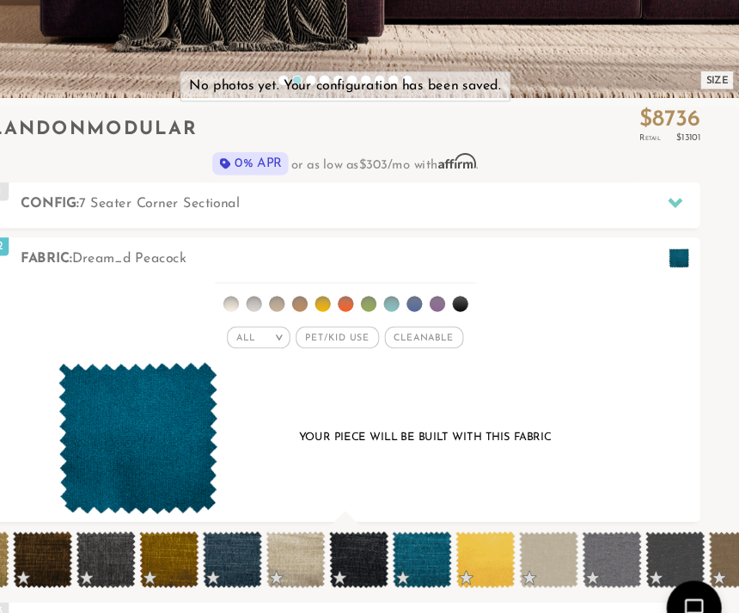
click at [413, 520] on span at bounding box center [441, 524] width 56 height 53
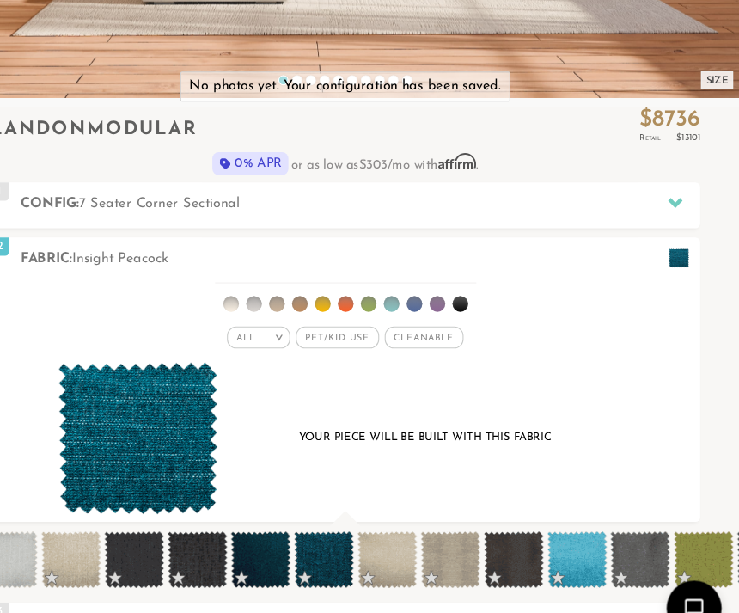
scroll to position [0, 6447]
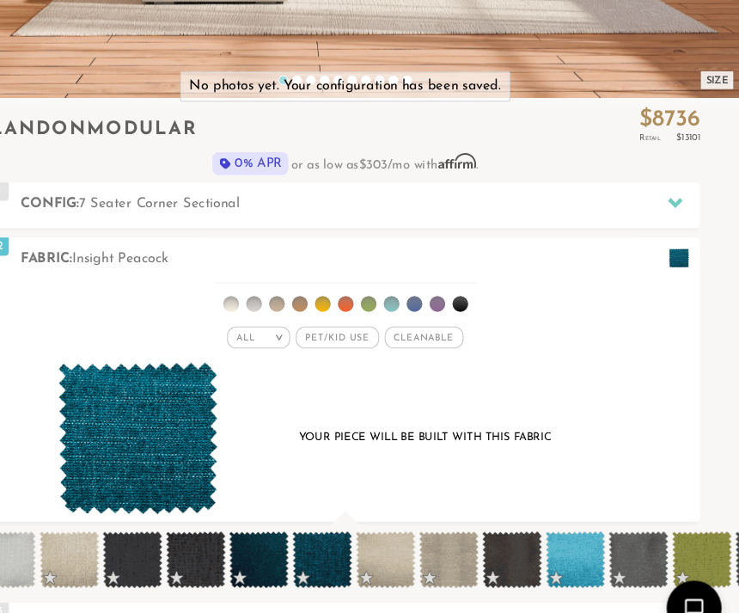
click at [320, 527] on span at bounding box center [348, 524] width 56 height 53
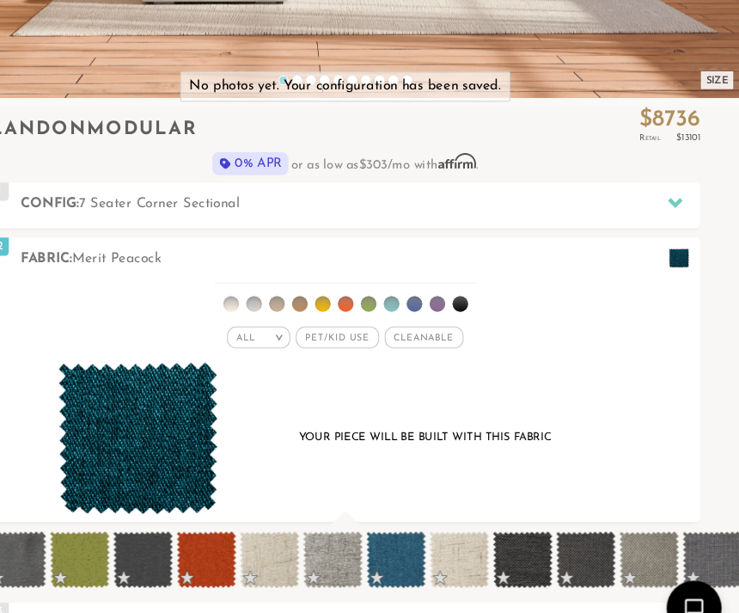
click at [600, 370] on div "Your piece will be built with this fabric" at bounding box center [369, 412] width 599 height 144
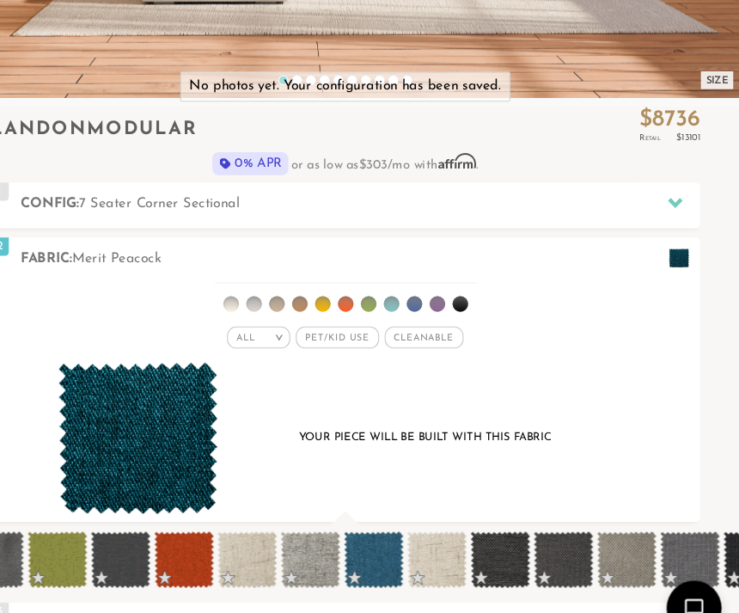
scroll to position [0, 7050]
click at [369, 519] on span at bounding box center [397, 524] width 56 height 53
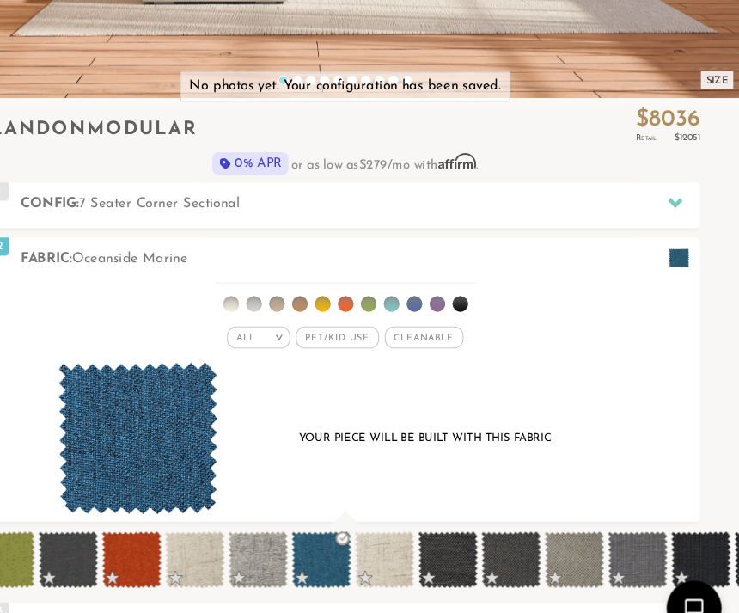
scroll to position [16821, 739]
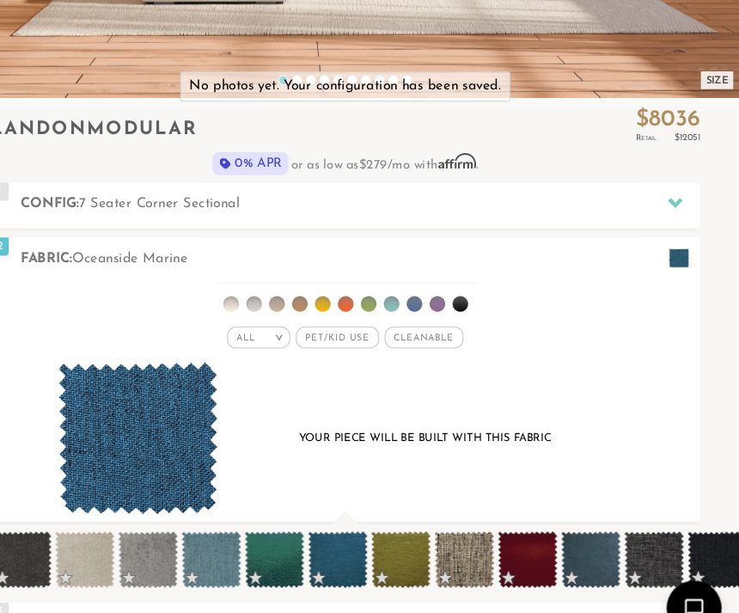
click at [562, 382] on div "Your piece will be built with this fabric" at bounding box center [369, 412] width 599 height 144
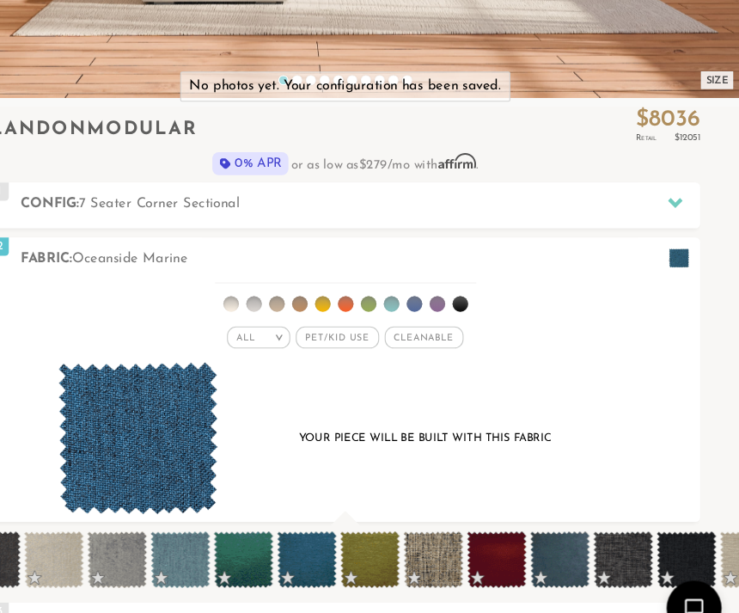
scroll to position [0, 9902]
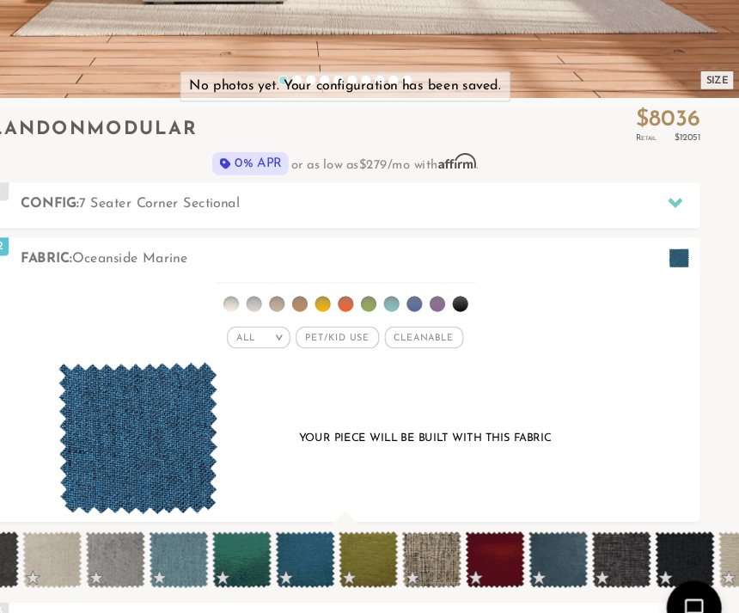
click at [304, 527] on span at bounding box center [332, 524] width 56 height 53
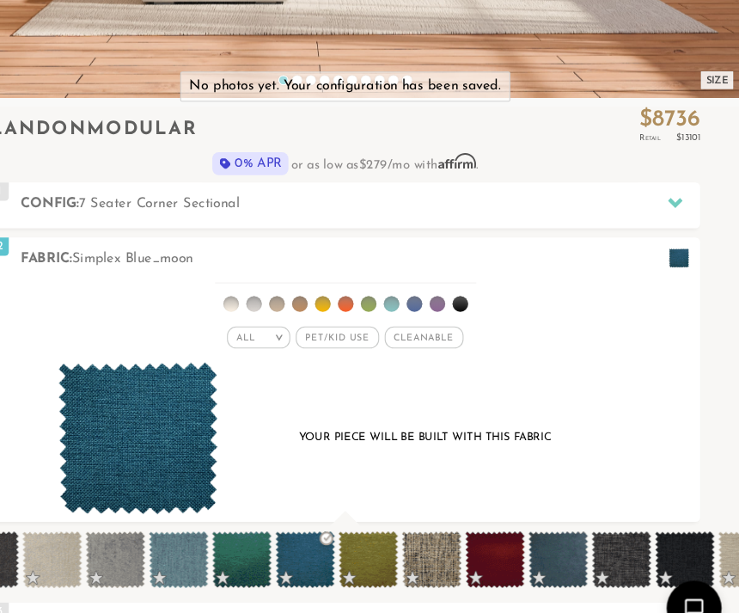
scroll to position [16820, 739]
click at [304, 526] on span at bounding box center [332, 524] width 56 height 53
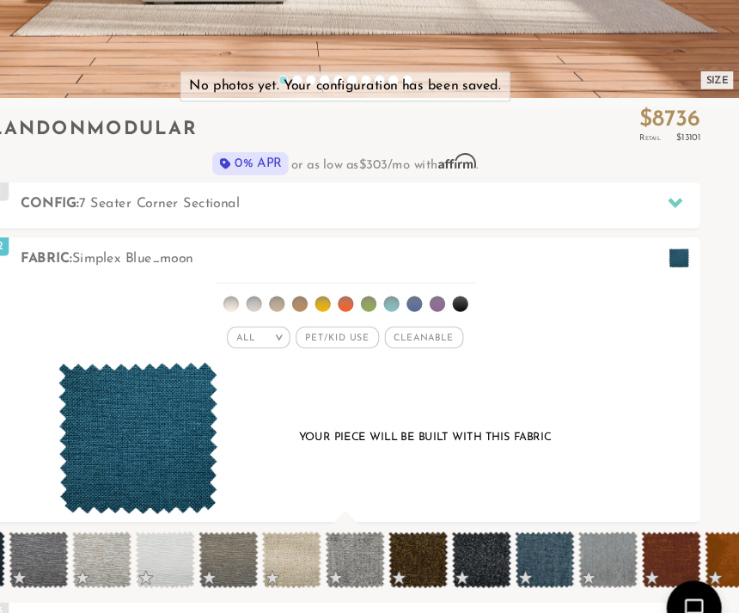
scroll to position [0, 10984]
click at [528, 513] on span at bounding box center [556, 524] width 56 height 53
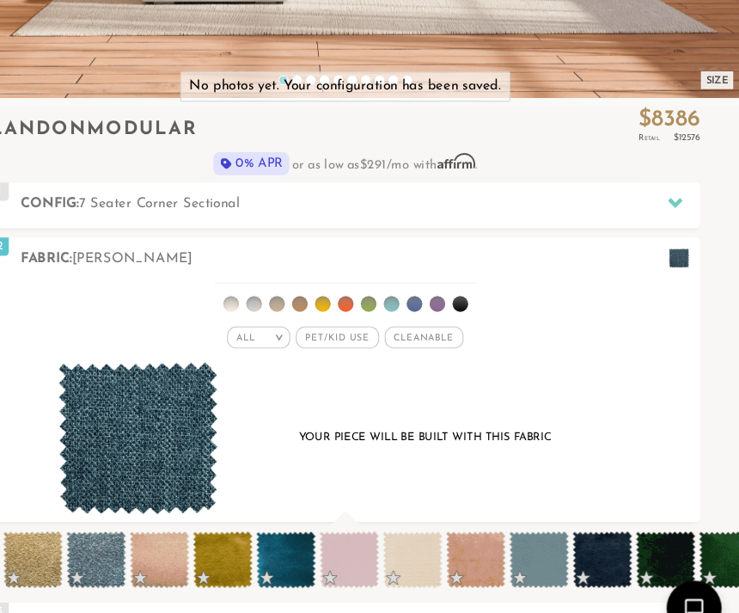
click at [553, 474] on div "Your piece will be built with this fabric" at bounding box center [369, 412] width 599 height 144
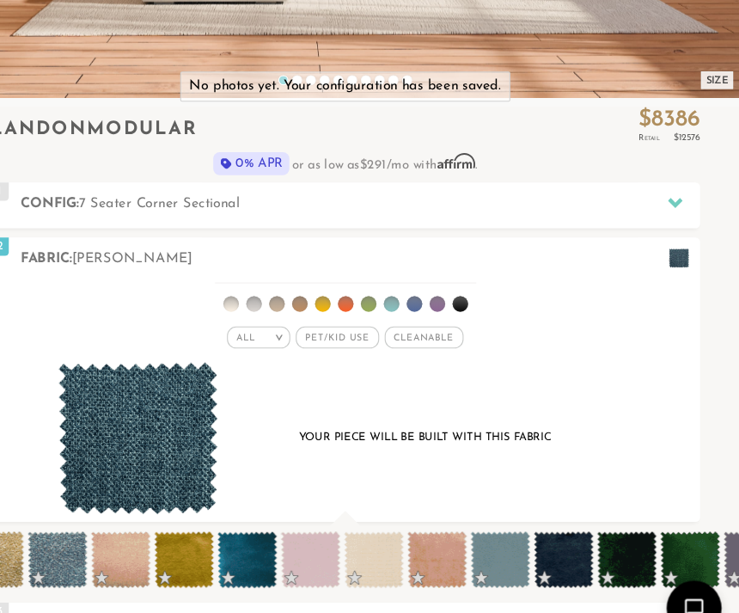
click at [552, 474] on div "Your piece will be built with this fabric" at bounding box center [369, 412] width 599 height 144
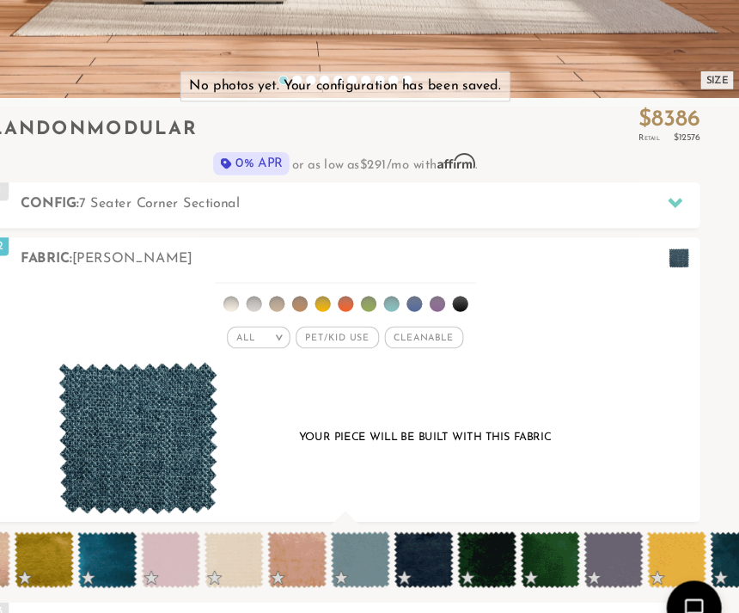
scroll to position [0, 11868]
click at [118, 527] on span at bounding box center [146, 524] width 56 height 53
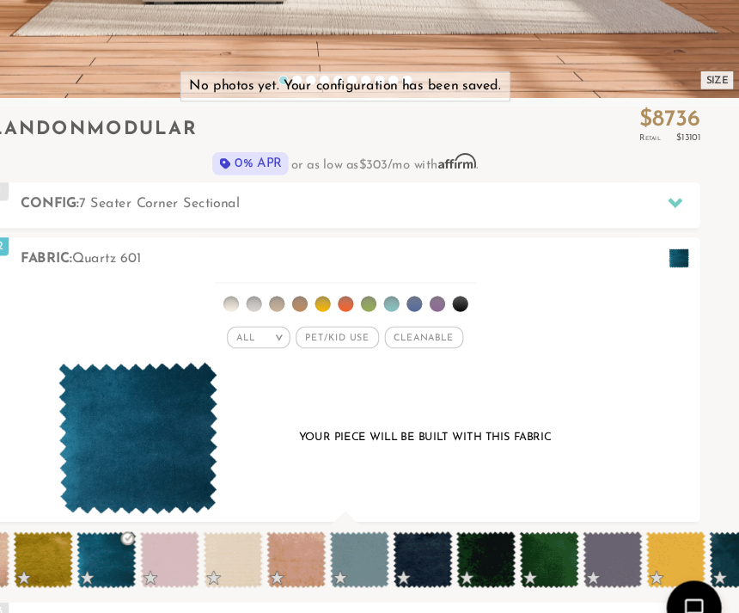
click at [652, 498] on span at bounding box center [680, 524] width 56 height 53
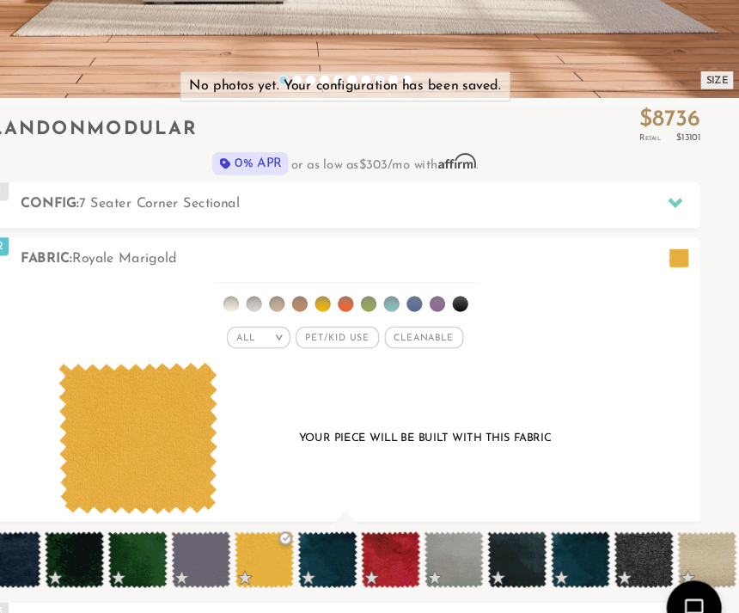
scroll to position [0, 12253]
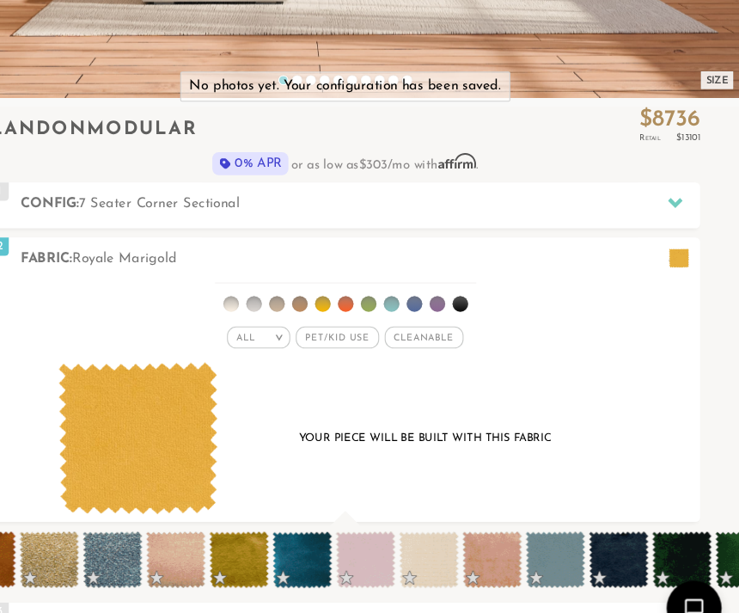
click at [567, 408] on div "Your piece will be built with this fabric" at bounding box center [369, 412] width 599 height 144
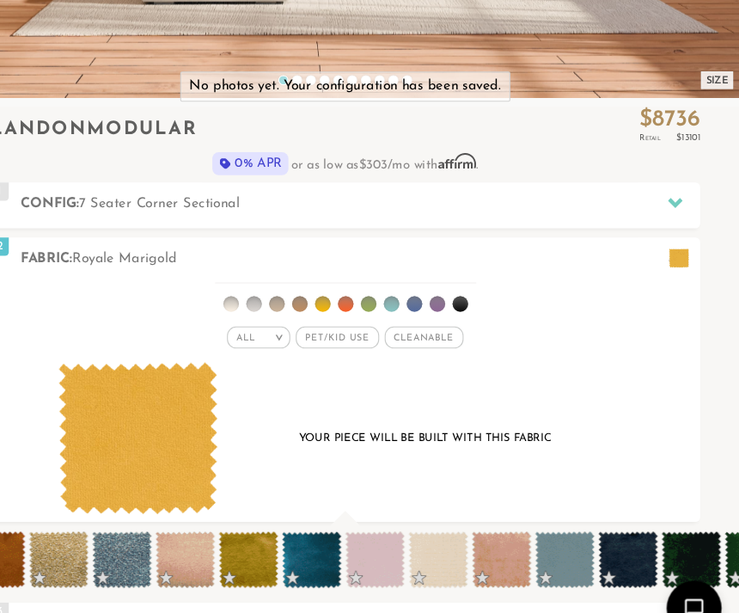
scroll to position [0, 11675]
click at [311, 525] on span at bounding box center [339, 524] width 56 height 53
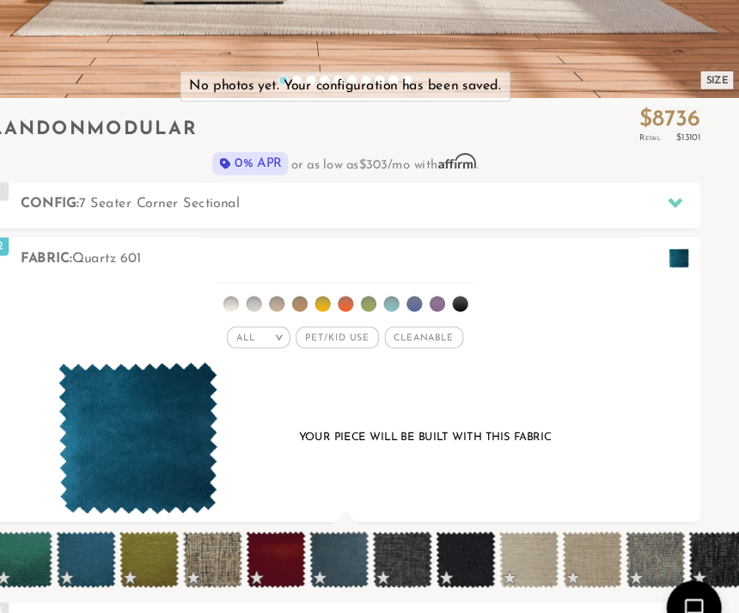
scroll to position [0, 10106]
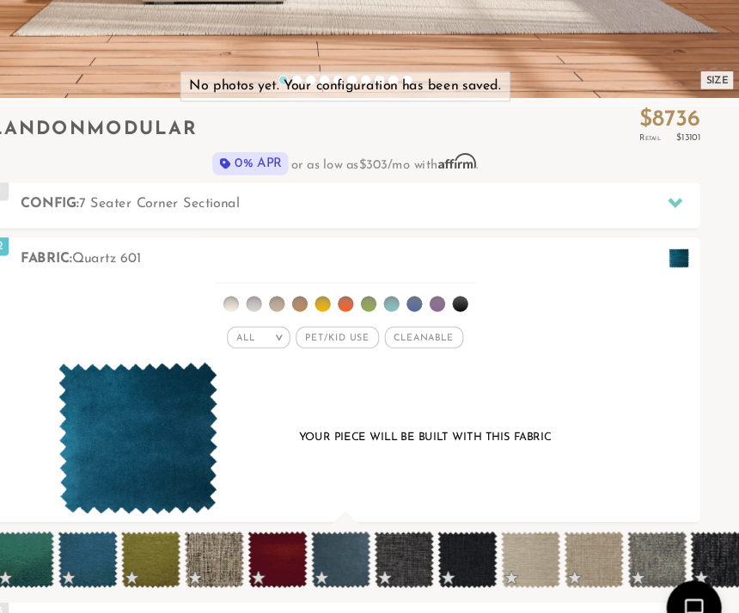
click at [338, 524] on span at bounding box center [366, 524] width 56 height 53
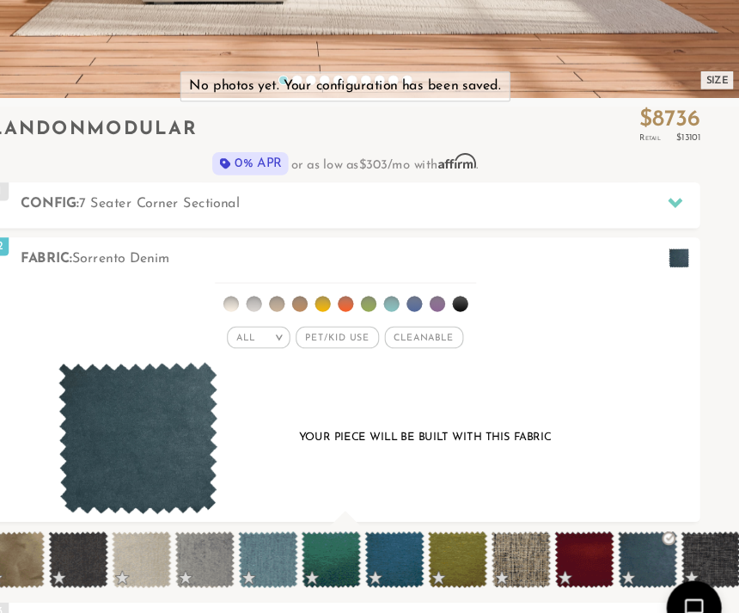
scroll to position [0, 9816]
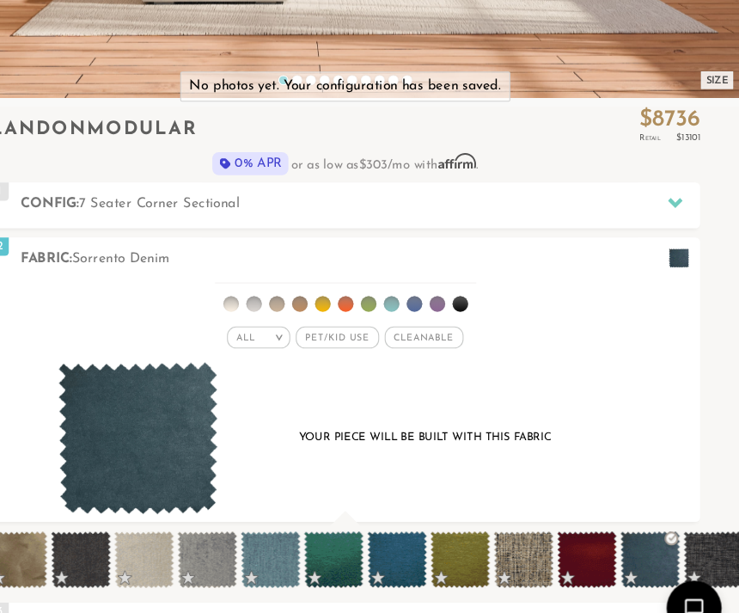
click at [390, 528] on span at bounding box center [418, 524] width 56 height 53
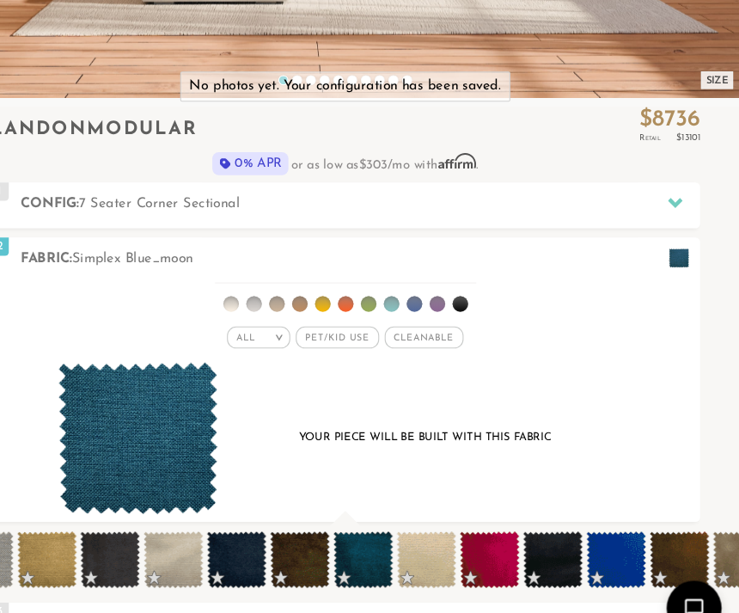
click at [409, 468] on div "Your piece will be built with this fabric" at bounding box center [369, 412] width 599 height 144
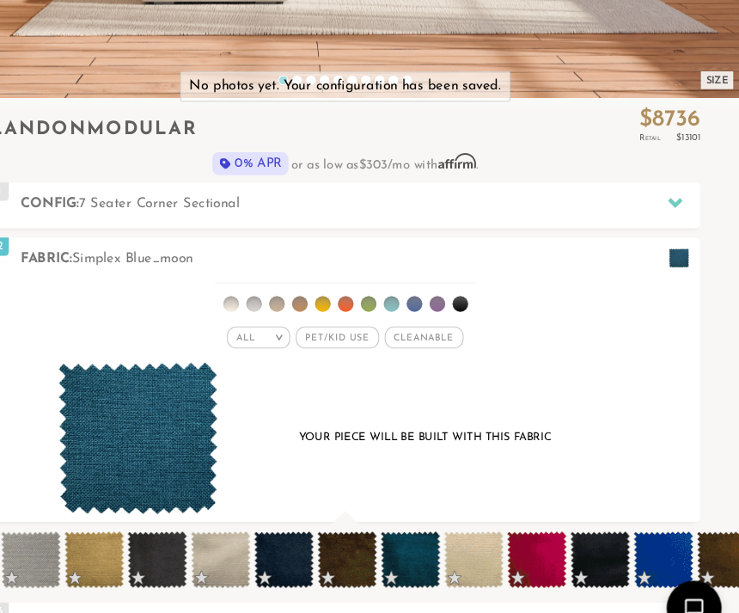
scroll to position [0, 9091]
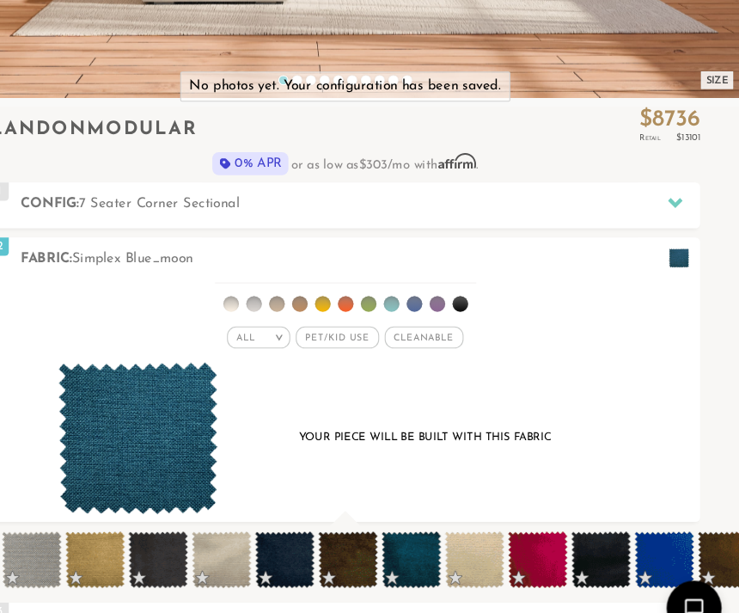
click at [404, 519] on span at bounding box center [432, 524] width 56 height 53
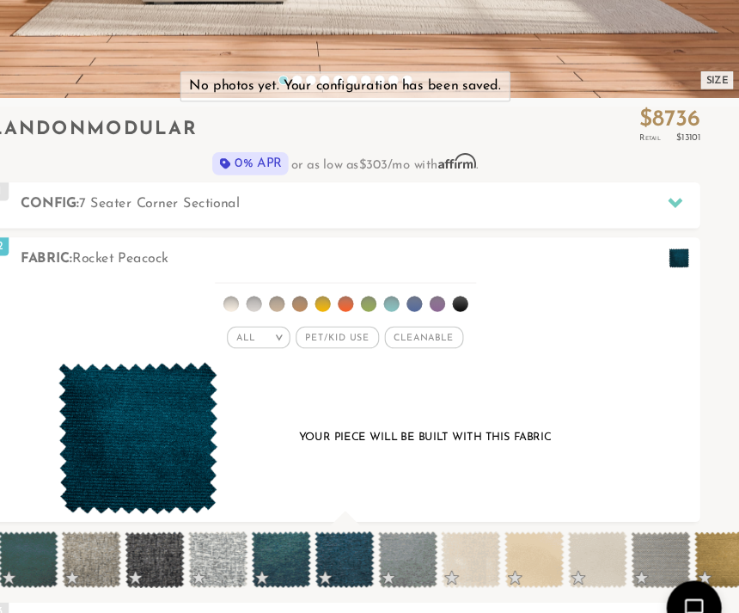
click at [477, 444] on div "Your piece will be built with this fabric" at bounding box center [369, 412] width 599 height 144
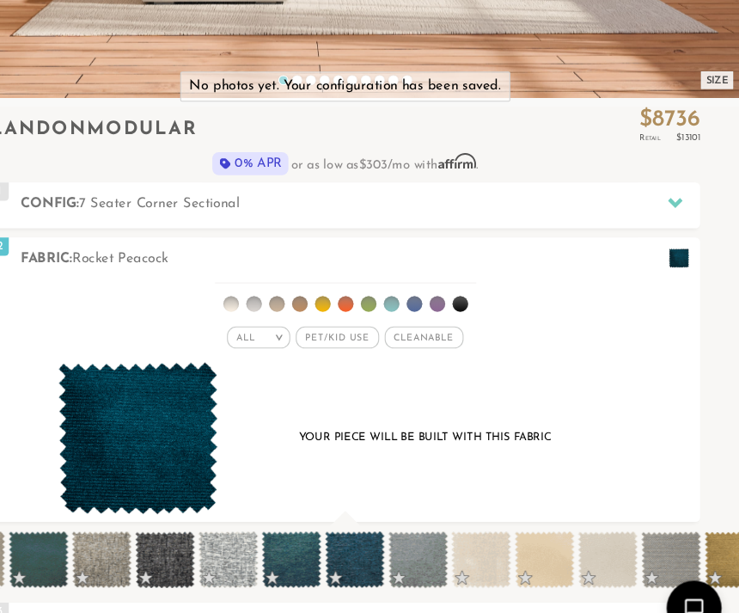
scroll to position [0, 8491]
click at [352, 519] on span at bounding box center [380, 524] width 56 height 53
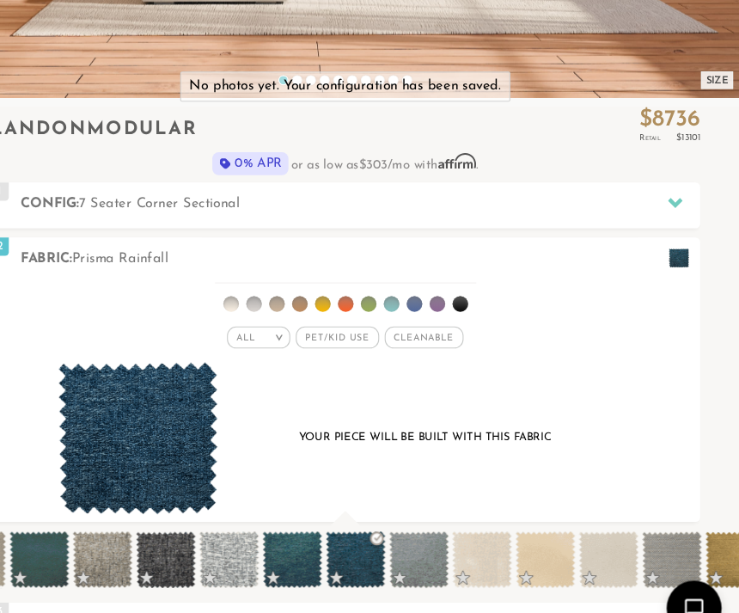
click at [292, 522] on span at bounding box center [320, 524] width 56 height 53
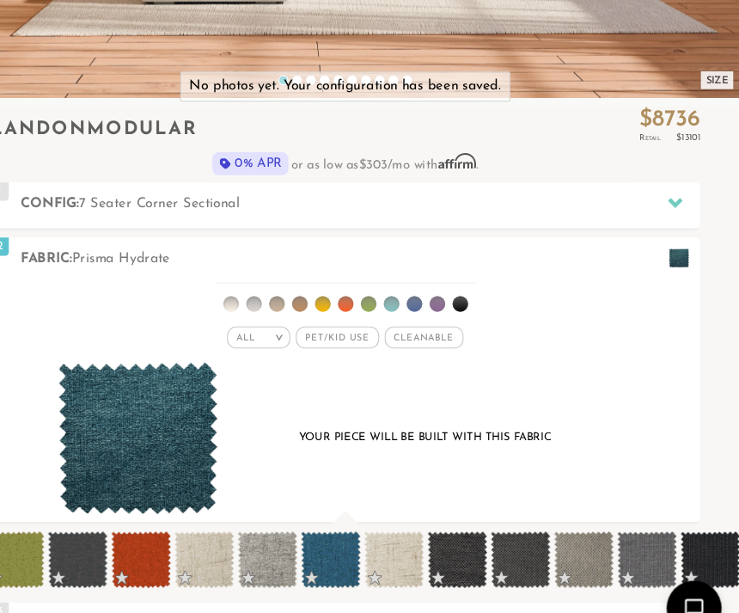
scroll to position [0, 7089]
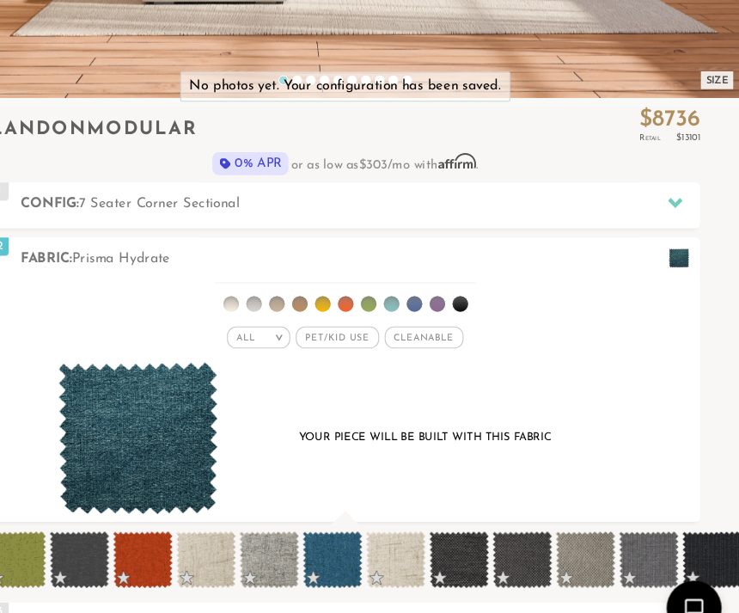
click at [330, 523] on span at bounding box center [358, 524] width 56 height 53
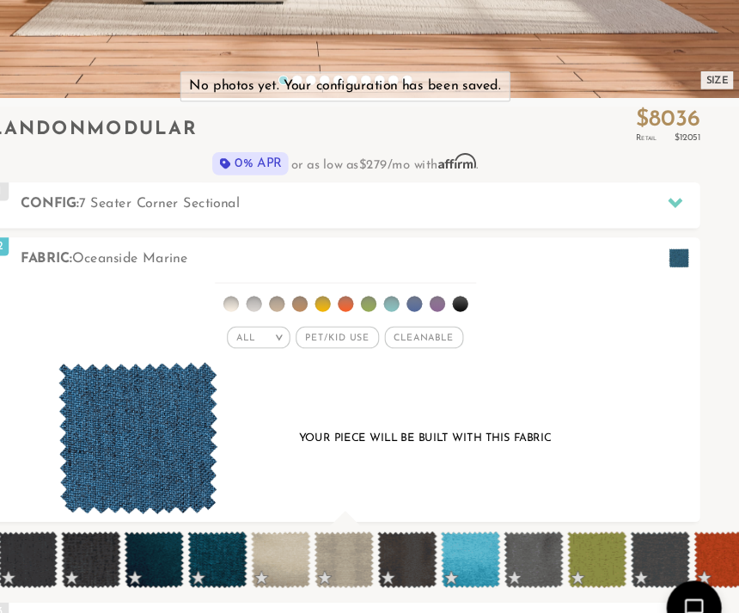
scroll to position [0, 6543]
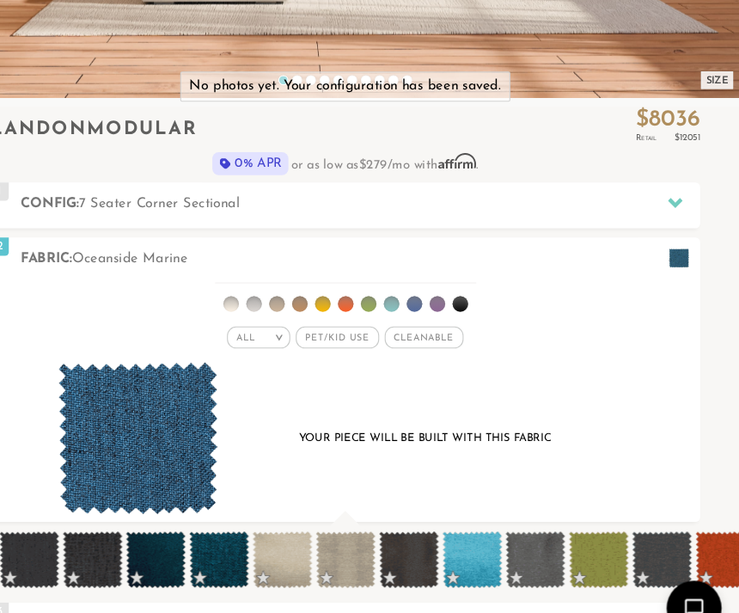
click at [223, 525] on span at bounding box center [251, 524] width 56 height 53
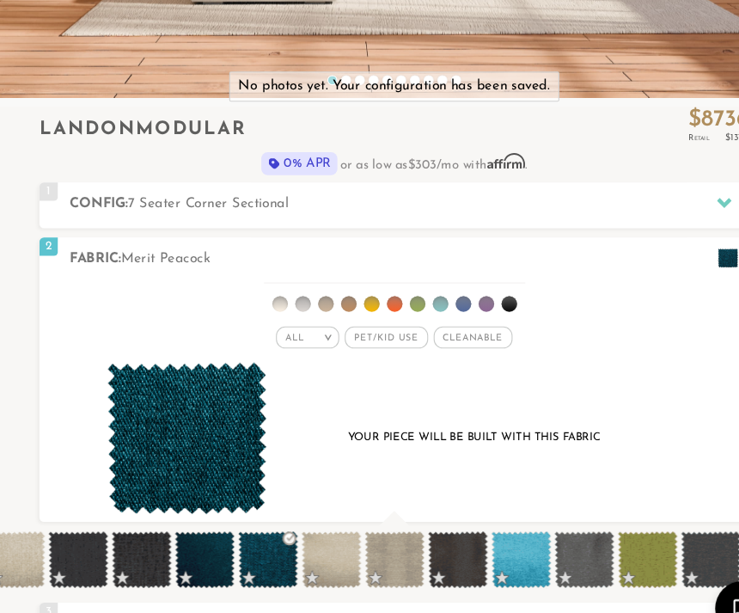
scroll to position [435, 0]
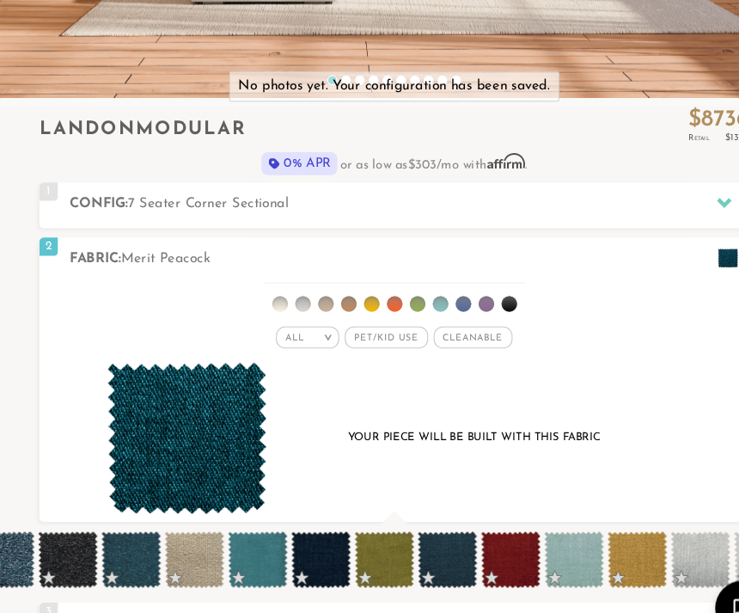
click at [515, 440] on div "Your piece will be built with this fabric" at bounding box center [369, 412] width 599 height 144
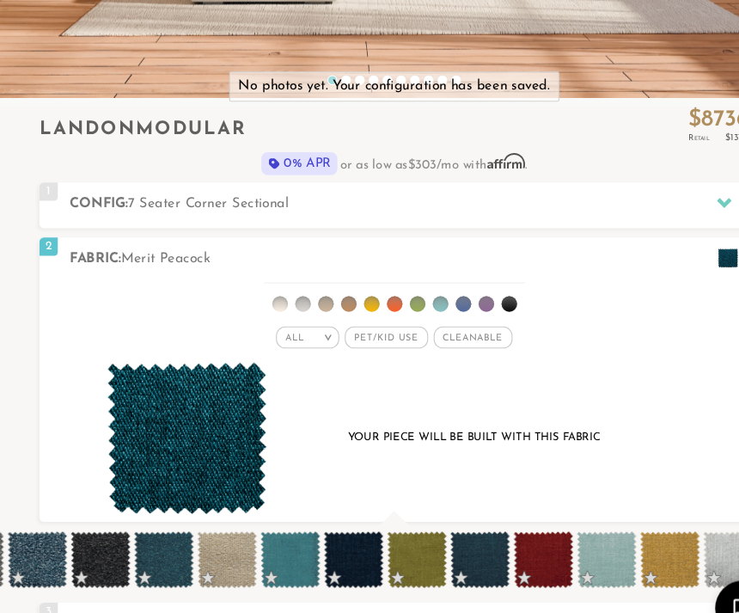
scroll to position [0, 5751]
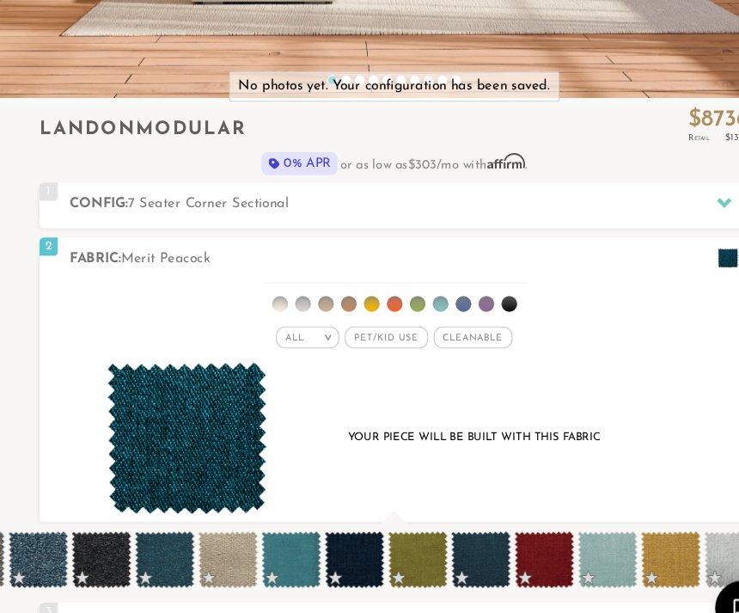
click at [157, 535] on span at bounding box center [154, 524] width 56 height 53
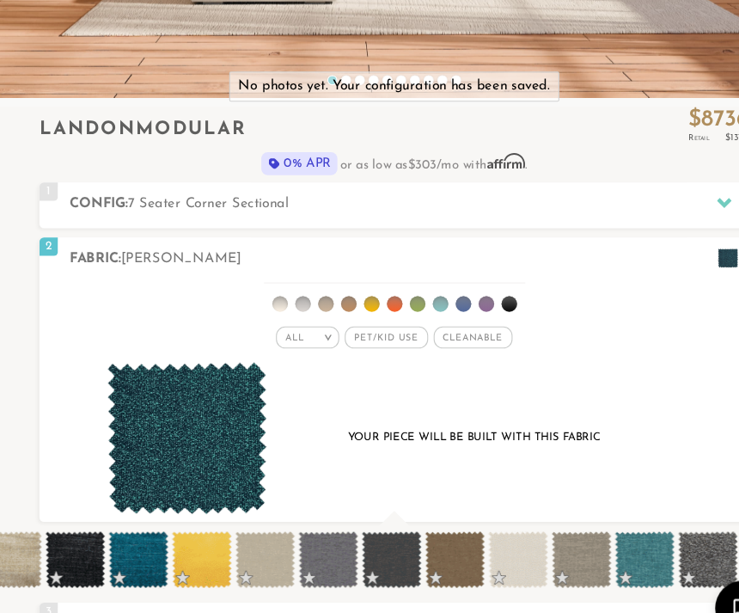
scroll to position [0, 5062]
click at [136, 523] on span at bounding box center [131, 524] width 56 height 53
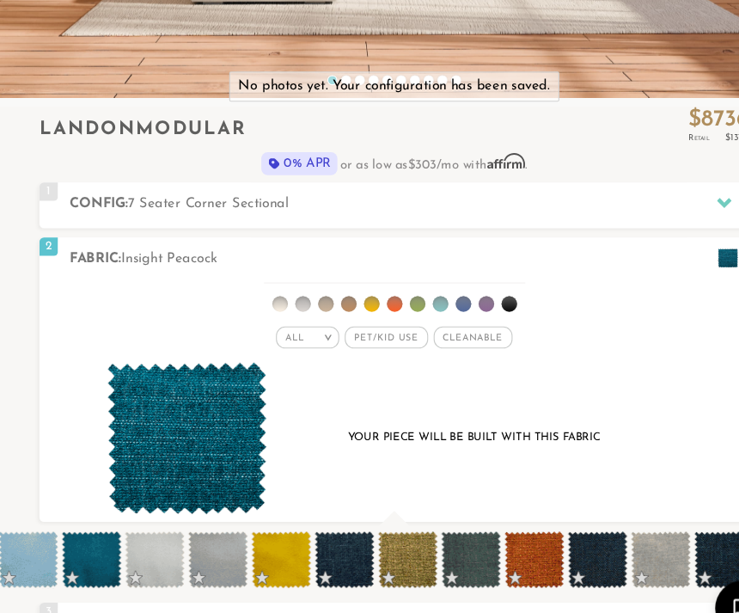
scroll to position [0, 3503]
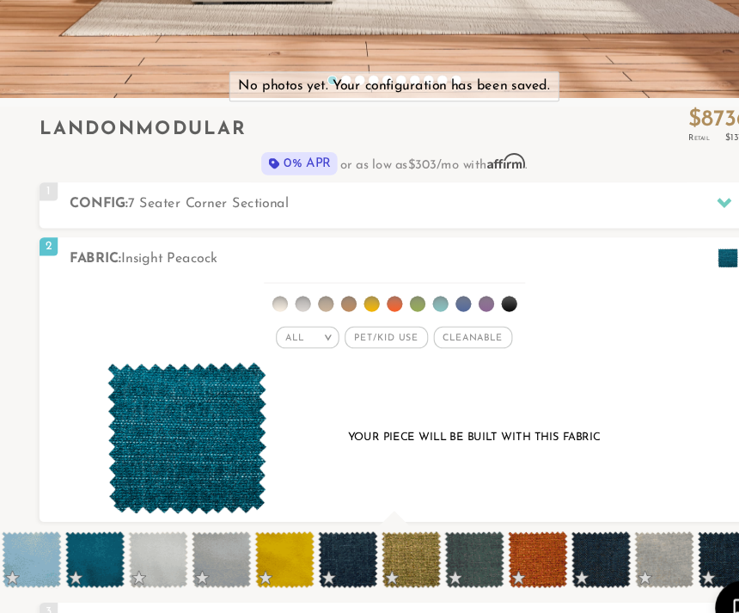
click at [93, 513] on span at bounding box center [89, 524] width 56 height 53
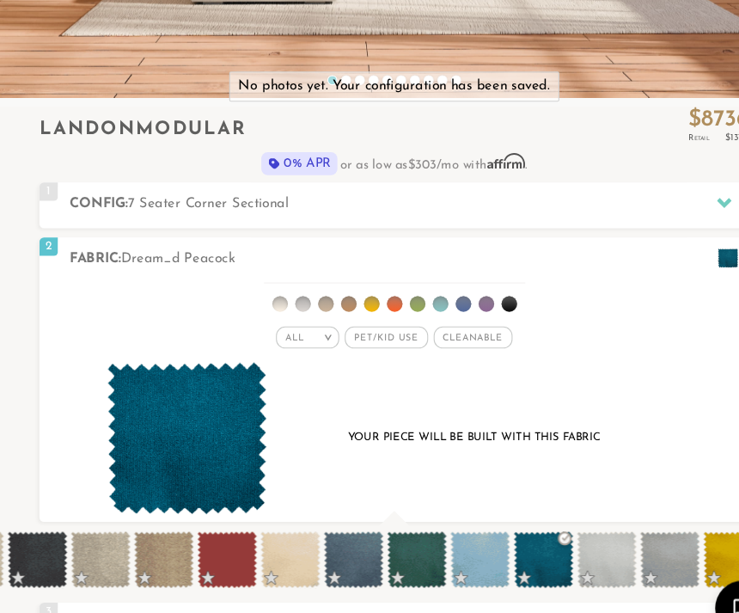
scroll to position [0, 3082]
click at [337, 518] on span at bounding box center [332, 524] width 56 height 53
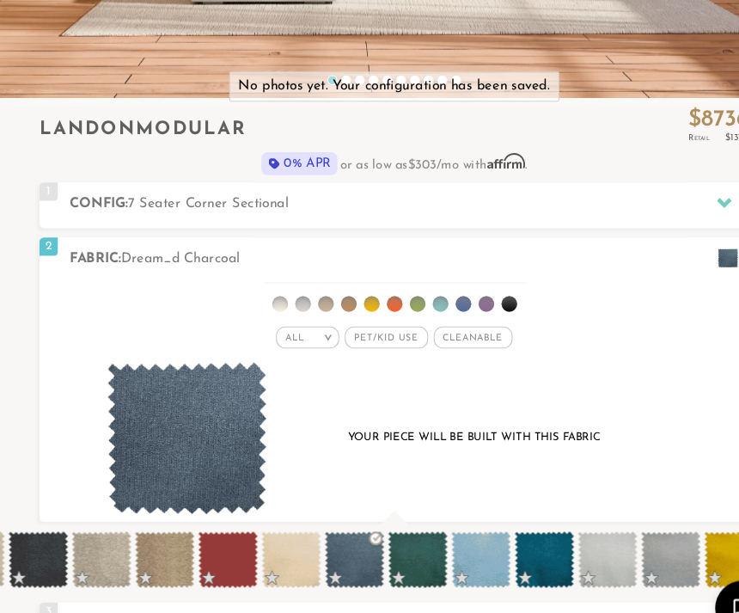
scroll to position [16820, 739]
click at [518, 513] on span at bounding box center [510, 524] width 56 height 53
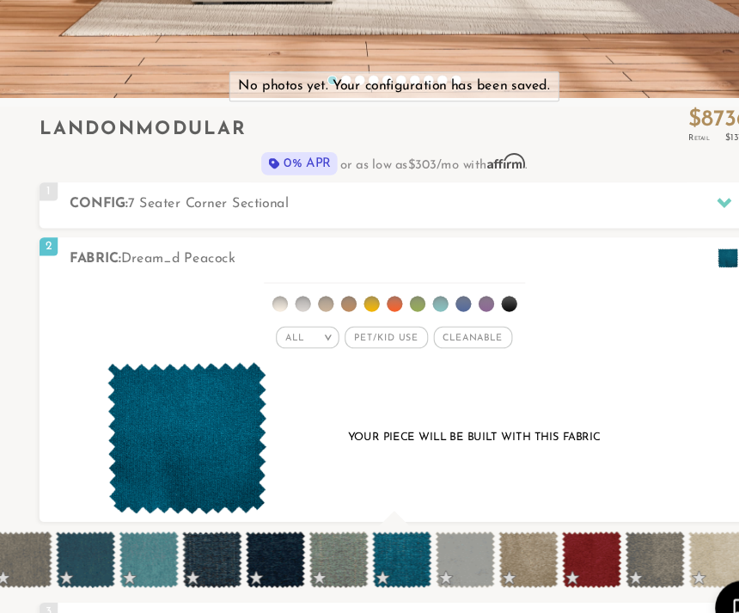
scroll to position [0, 2383]
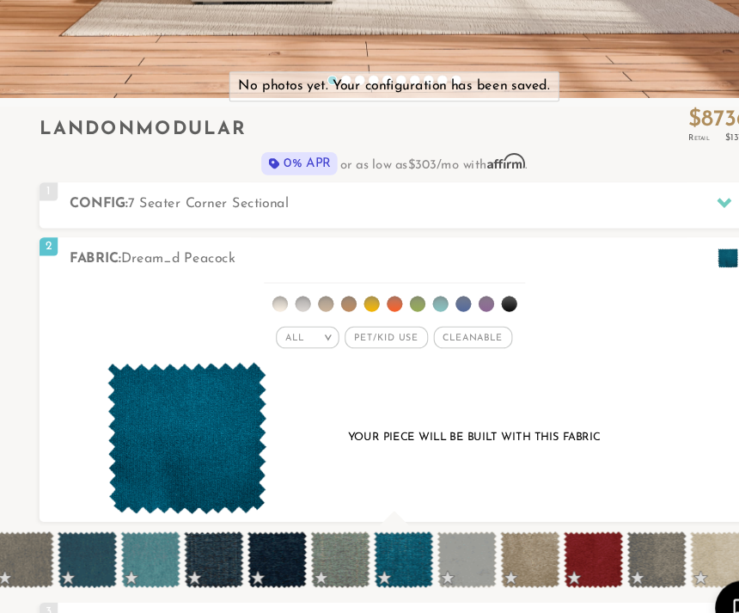
click at [378, 525] on span at bounding box center [379, 524] width 56 height 53
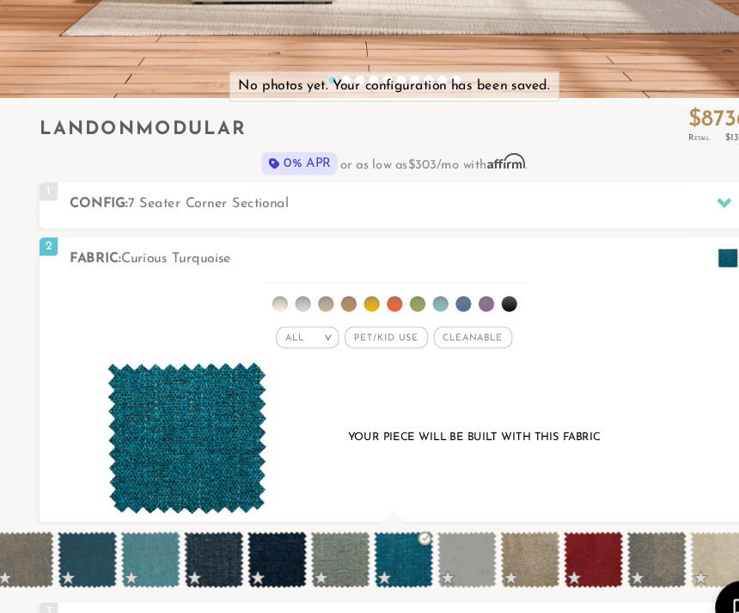
scroll to position [16820, 739]
click at [72, 526] on span at bounding box center [82, 524] width 56 height 53
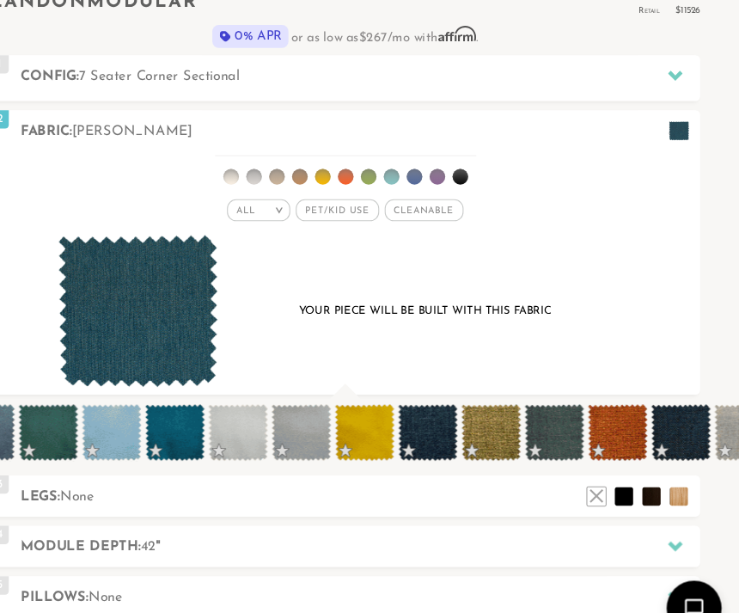
scroll to position [0, 3386]
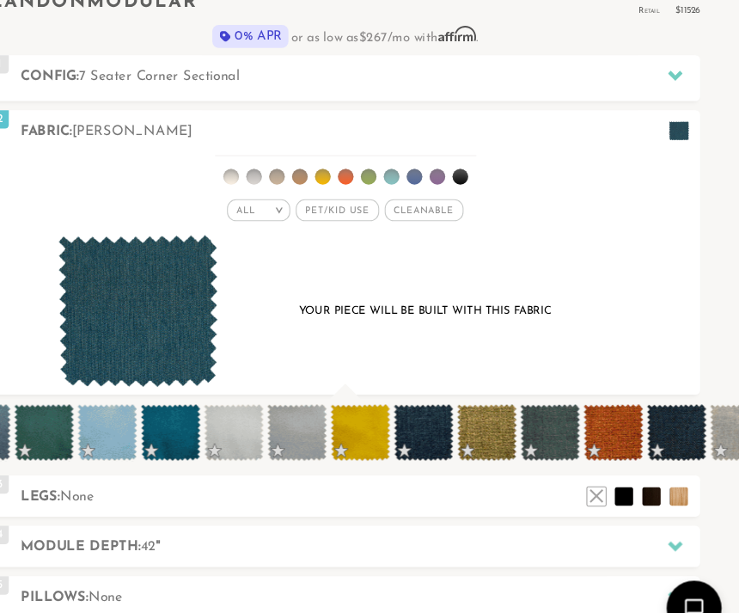
click at [178, 416] on span at bounding box center [206, 404] width 56 height 53
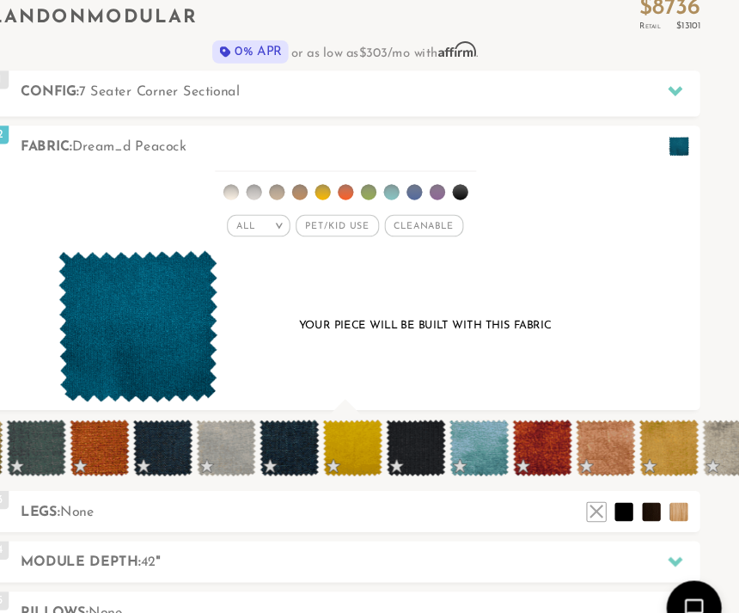
scroll to position [0, 3871]
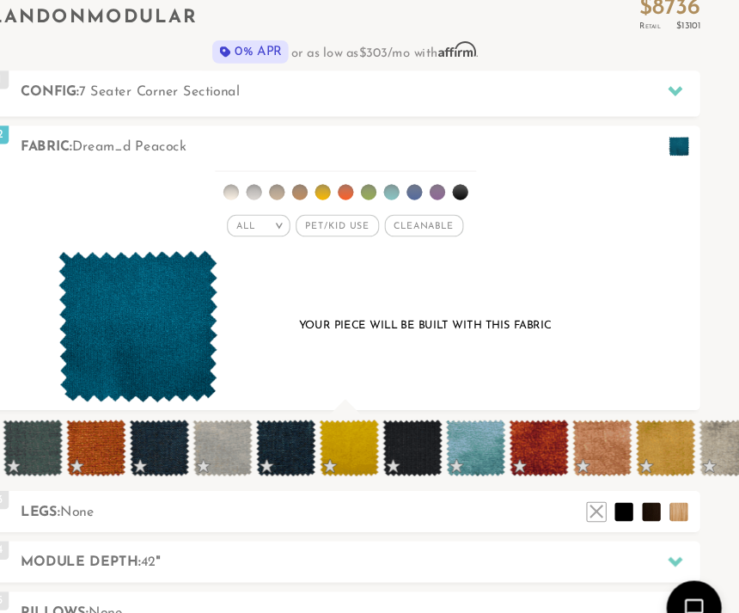
click at [464, 420] on span at bounding box center [492, 419] width 56 height 53
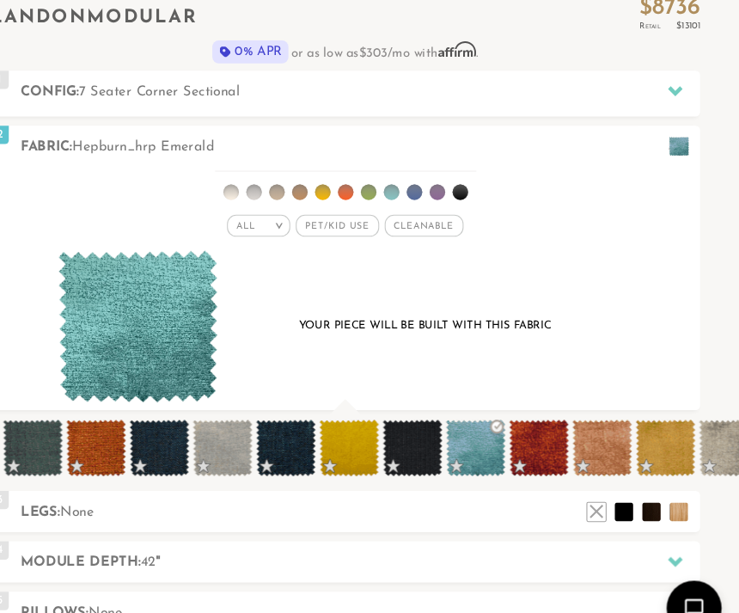
scroll to position [16820, 739]
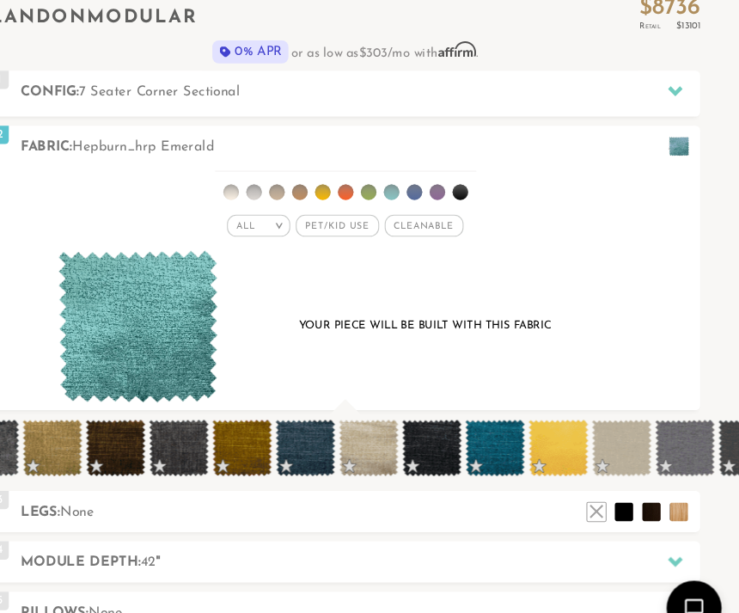
click at [586, 324] on div "Your piece will be built with this fabric" at bounding box center [369, 307] width 599 height 144
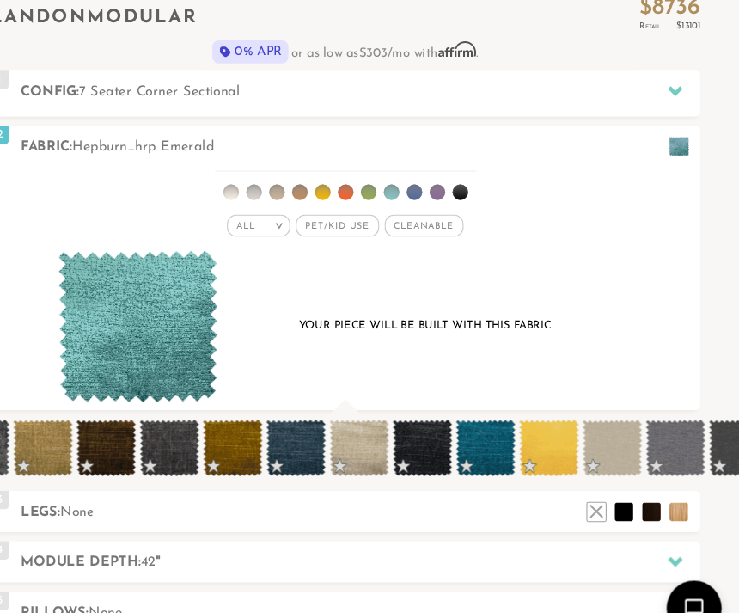
scroll to position [0, 4693]
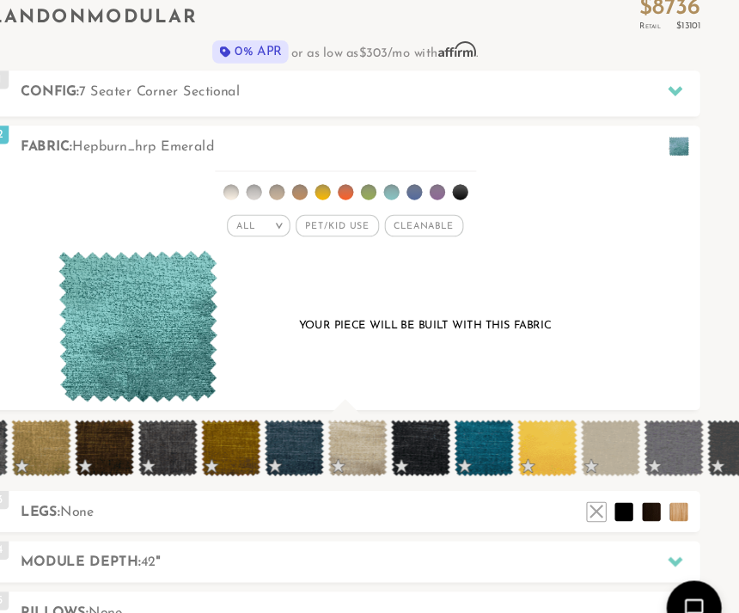
click at [472, 425] on span at bounding box center [500, 419] width 56 height 53
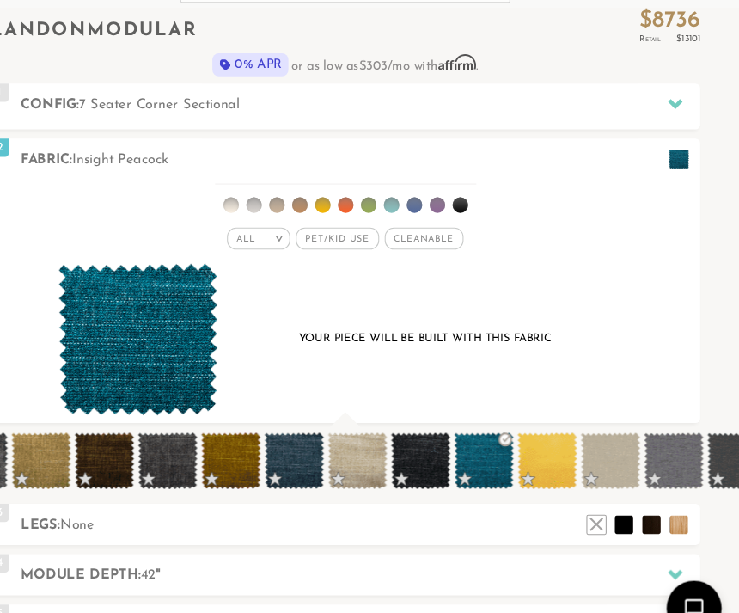
scroll to position [528, 0]
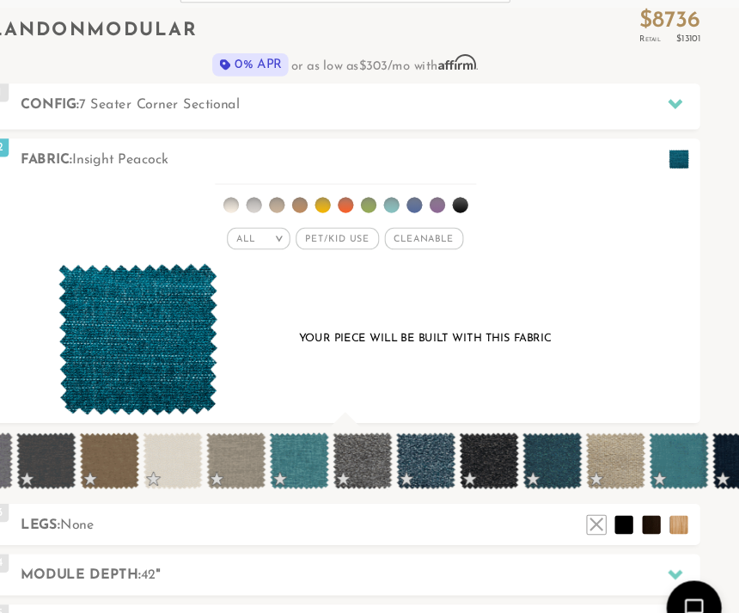
click at [629, 326] on div "All > All Tier x x" at bounding box center [369, 282] width 665 height 229
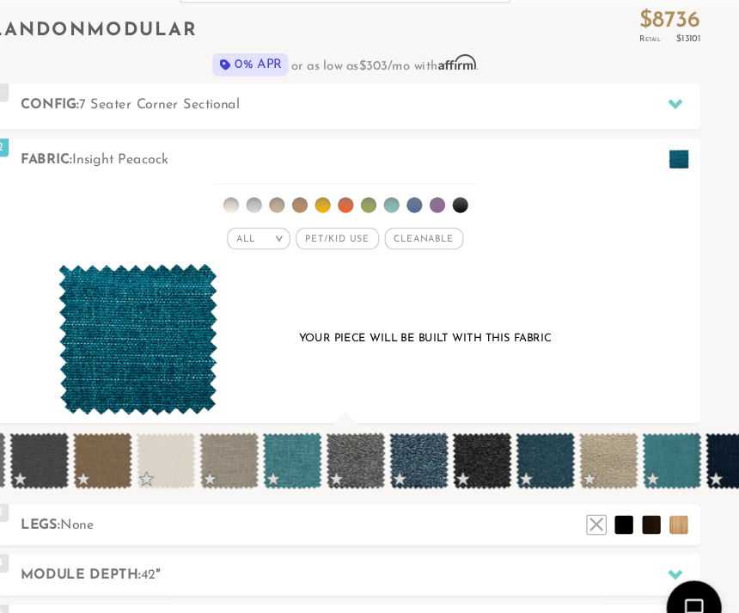
scroll to position [0, 5348]
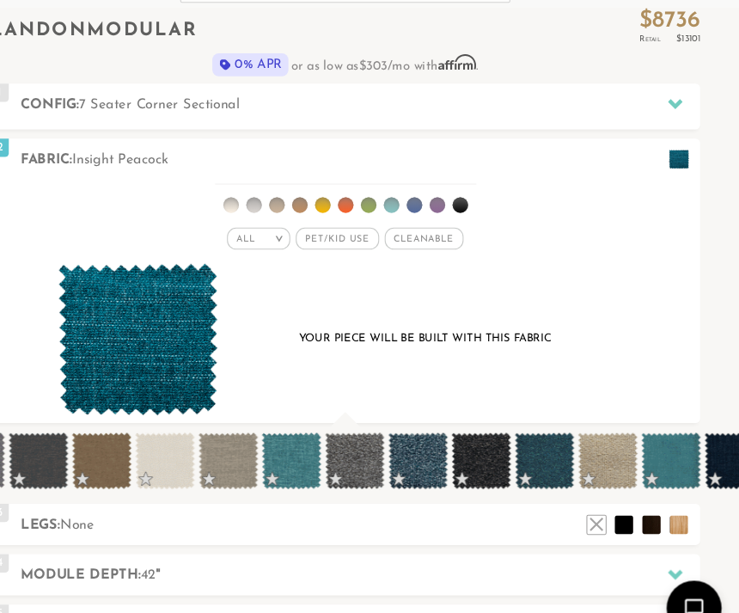
click at [529, 433] on span at bounding box center [557, 431] width 56 height 53
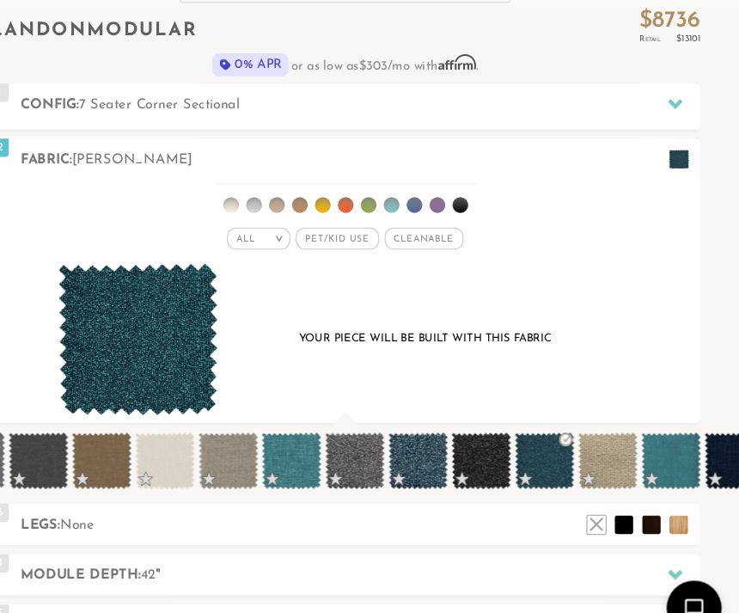
click at [647, 431] on span at bounding box center [675, 431] width 56 height 53
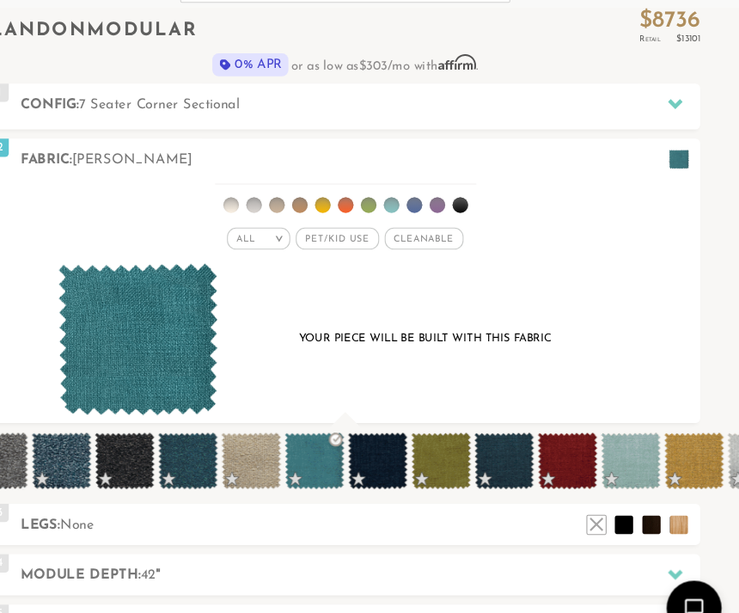
click at [617, 309] on div "Your piece will be built with this fabric" at bounding box center [369, 319] width 599 height 144
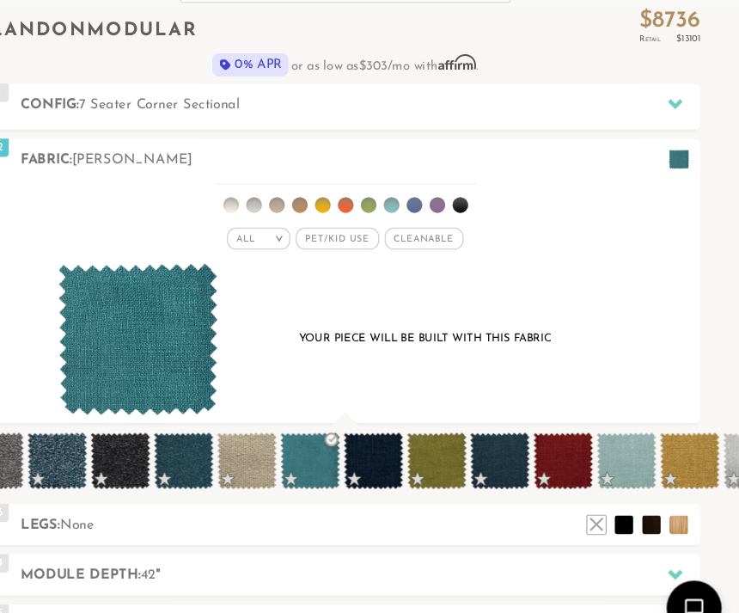
scroll to position [0, 5688]
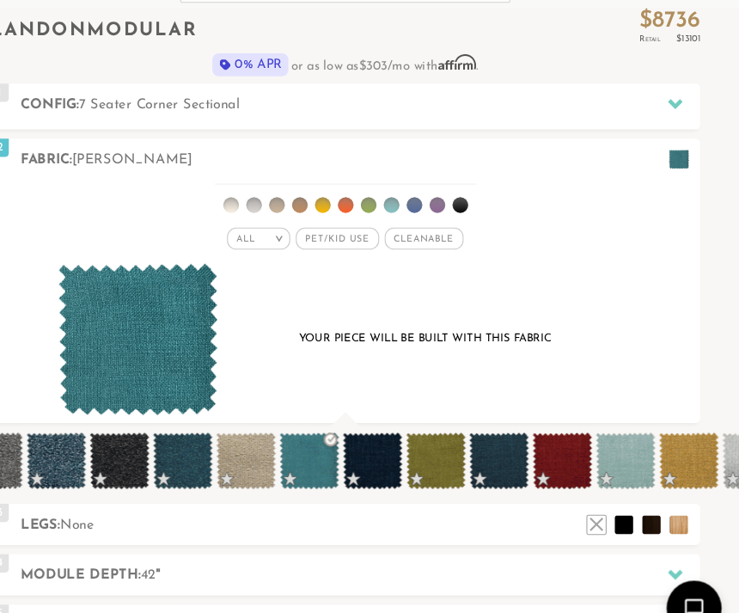
click at [486, 429] on span at bounding box center [514, 431] width 56 height 53
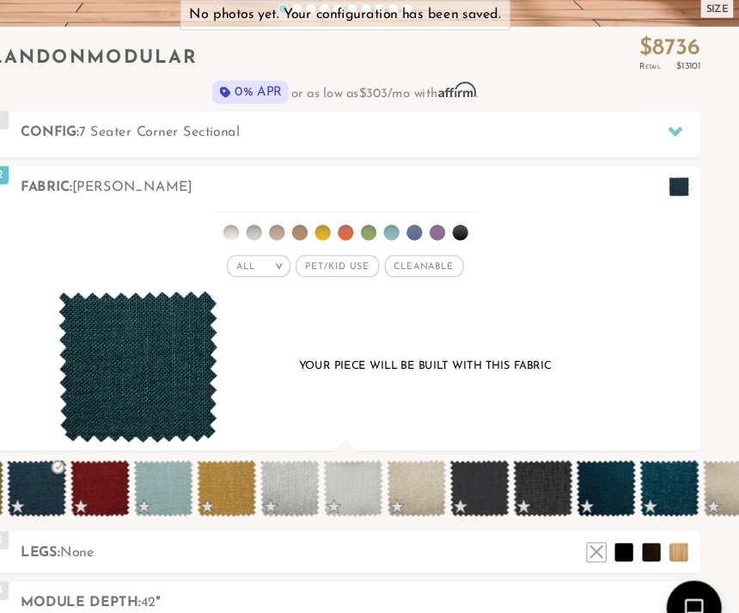
scroll to position [0, 6122]
click at [645, 446] on span at bounding box center [673, 457] width 56 height 53
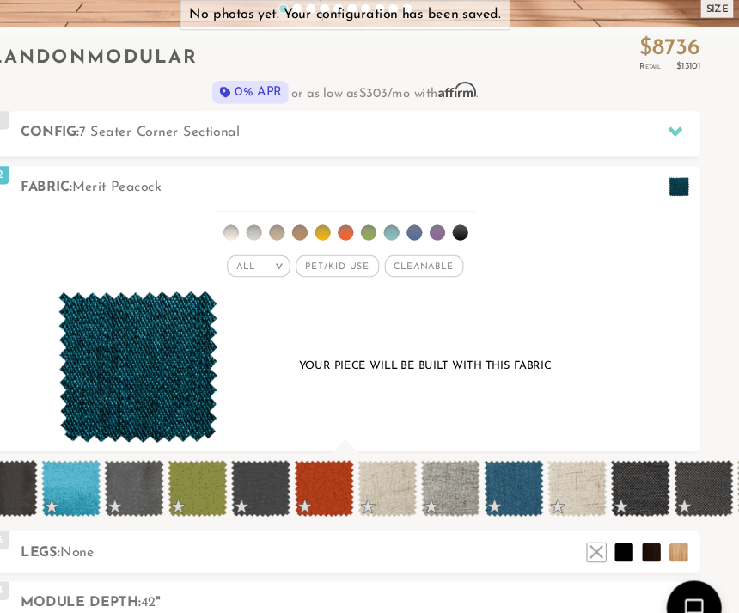
scroll to position [0, 6923]
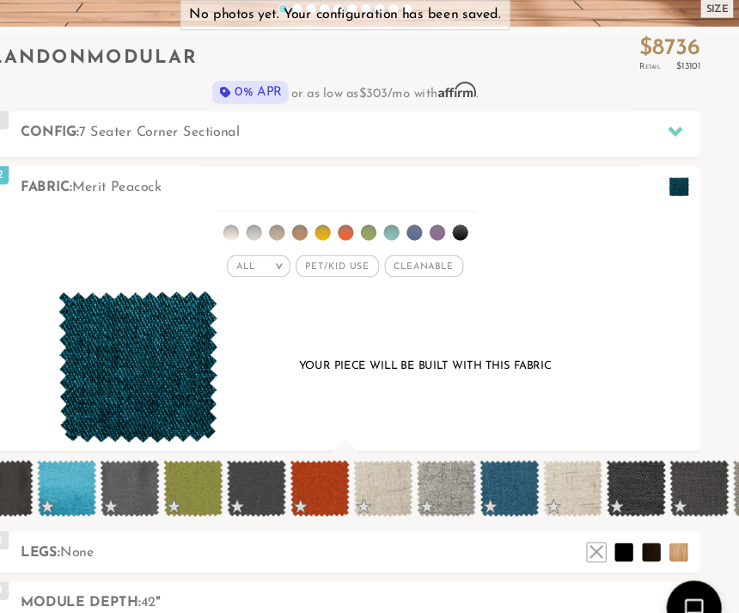
click at [496, 453] on span at bounding box center [524, 457] width 56 height 53
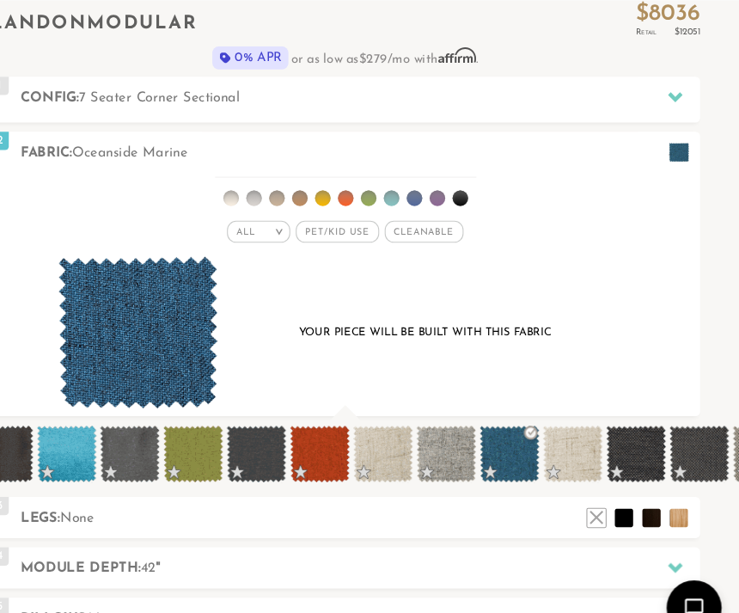
scroll to position [16821, 739]
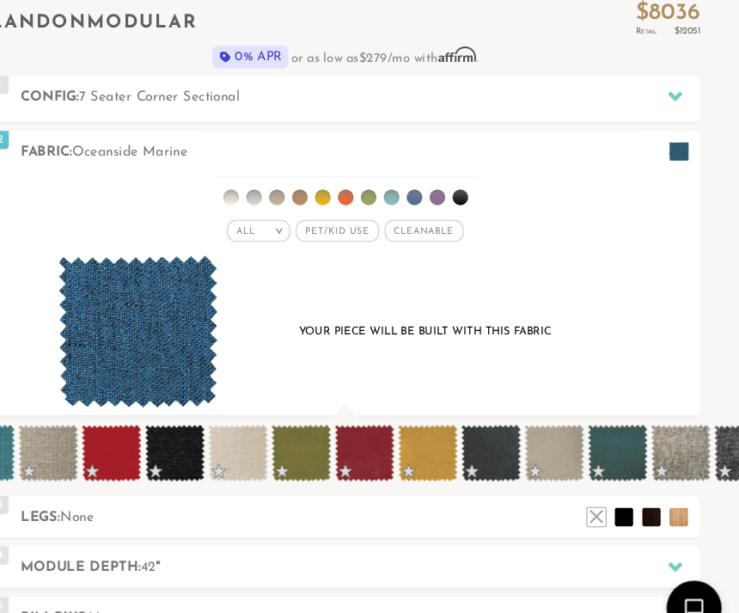
click at [655, 282] on div "All > All Tier x x" at bounding box center [369, 276] width 665 height 229
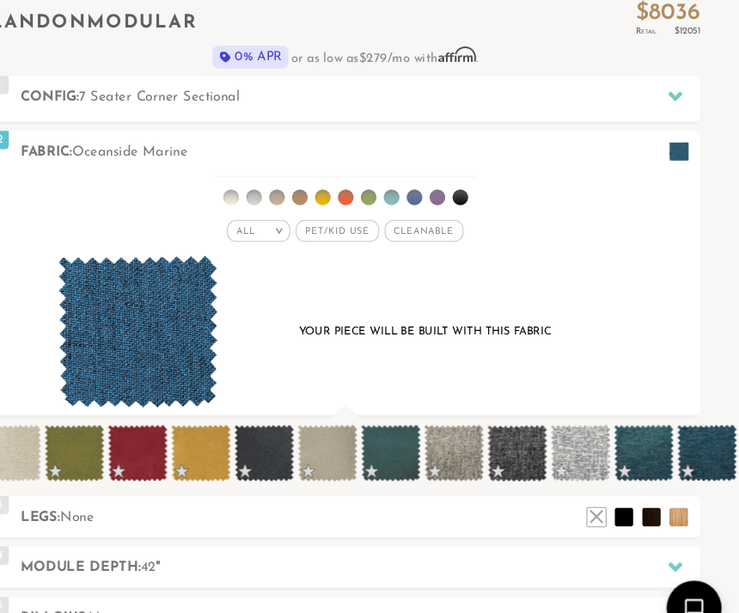
scroll to position [0, 8163]
click at [680, 419] on span at bounding box center [708, 424] width 56 height 53
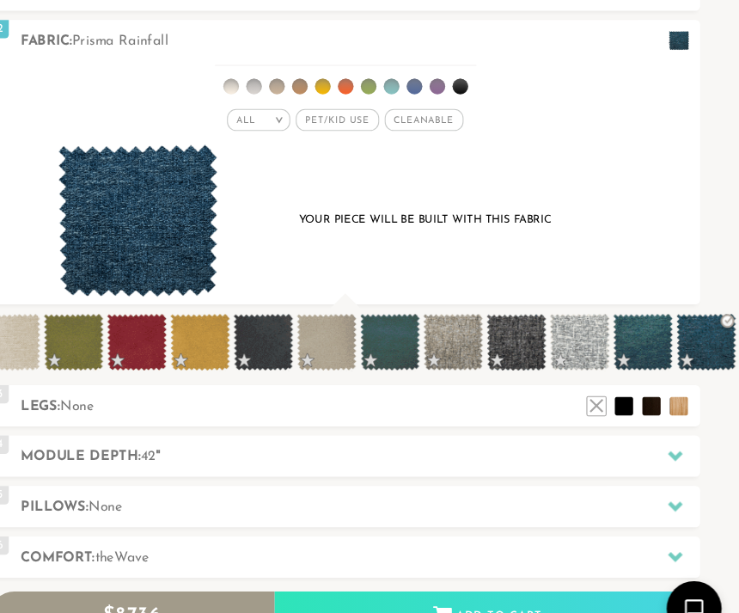
scroll to position [640, 0]
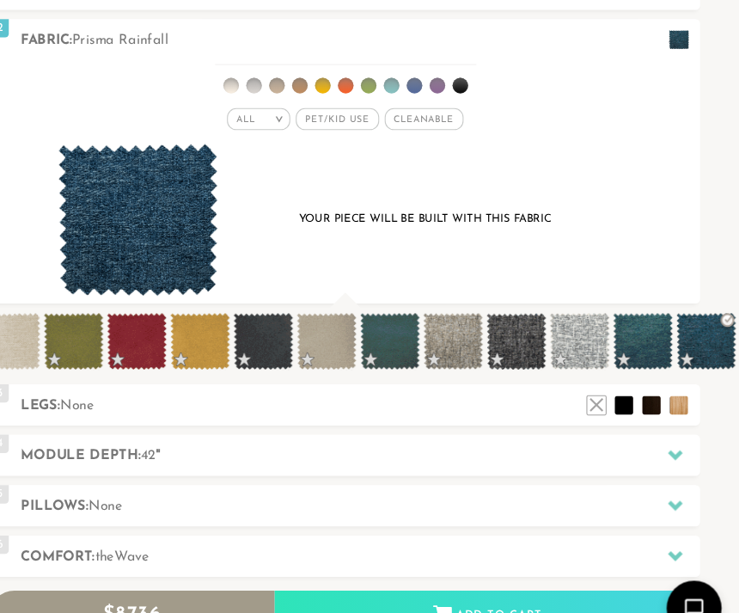
click at [621, 321] on span at bounding box center [649, 319] width 56 height 53
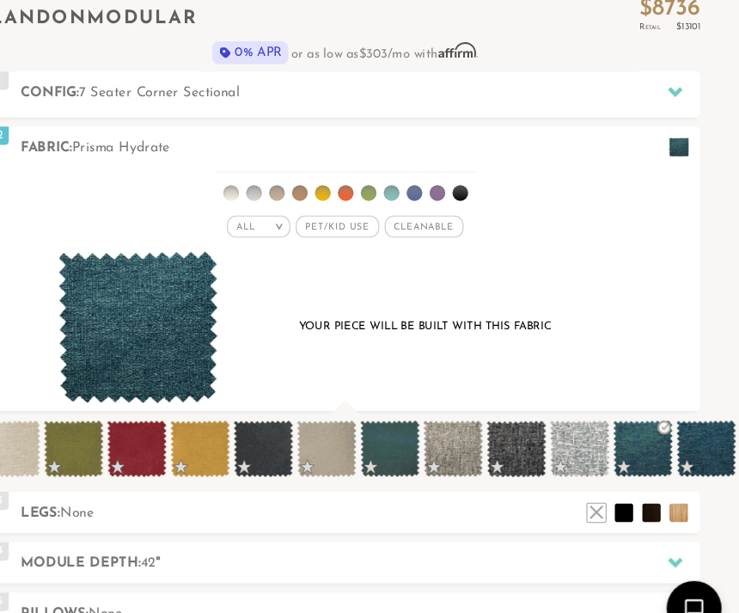
click at [70, 361] on div "Your piece will be built with this fabric" at bounding box center [369, 308] width 599 height 144
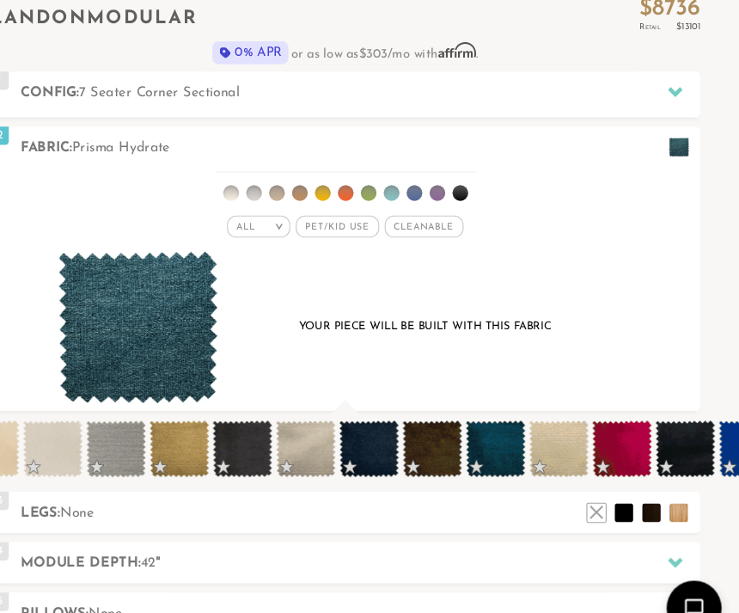
click at [621, 332] on div "Your piece will be built with this fabric" at bounding box center [369, 308] width 599 height 144
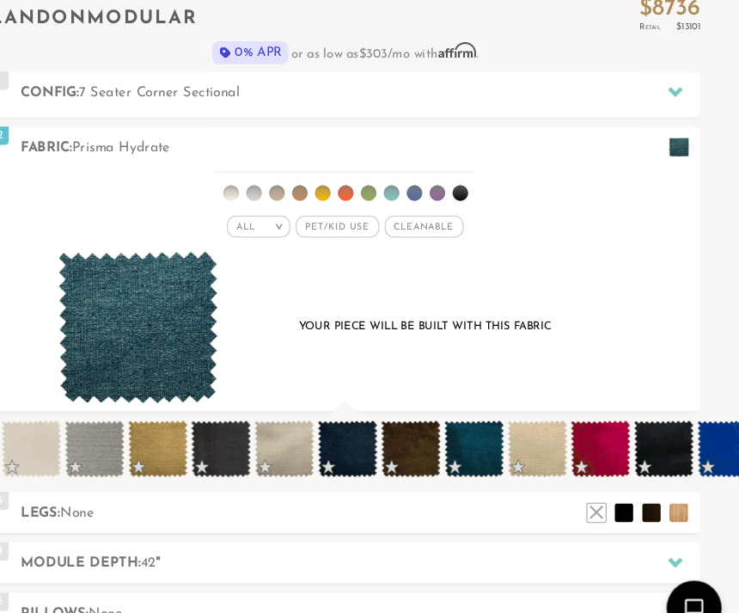
scroll to position [0, 9034]
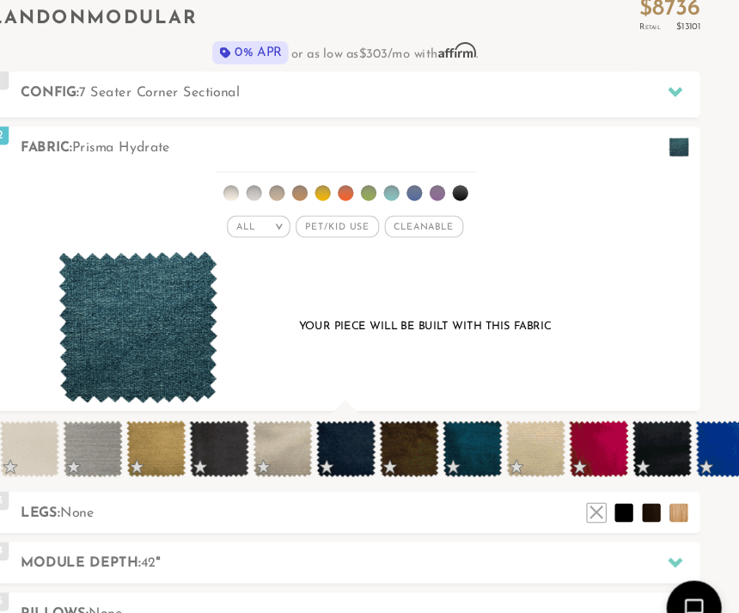
click at [461, 419] on span at bounding box center [489, 420] width 56 height 53
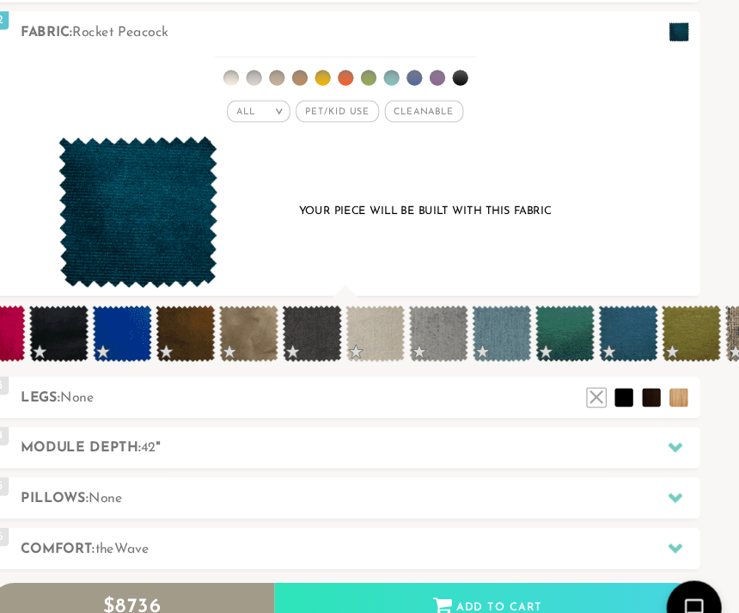
scroll to position [0, 9601]
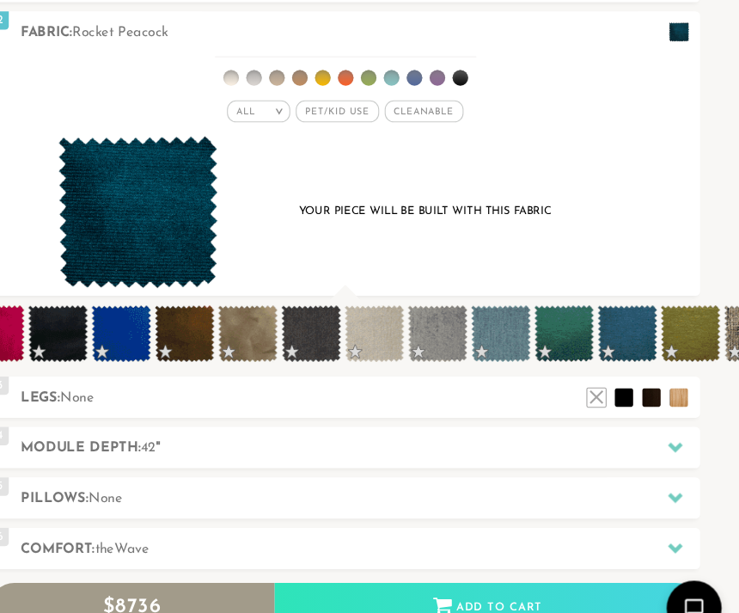
click at [487, 317] on span at bounding box center [515, 311] width 56 height 53
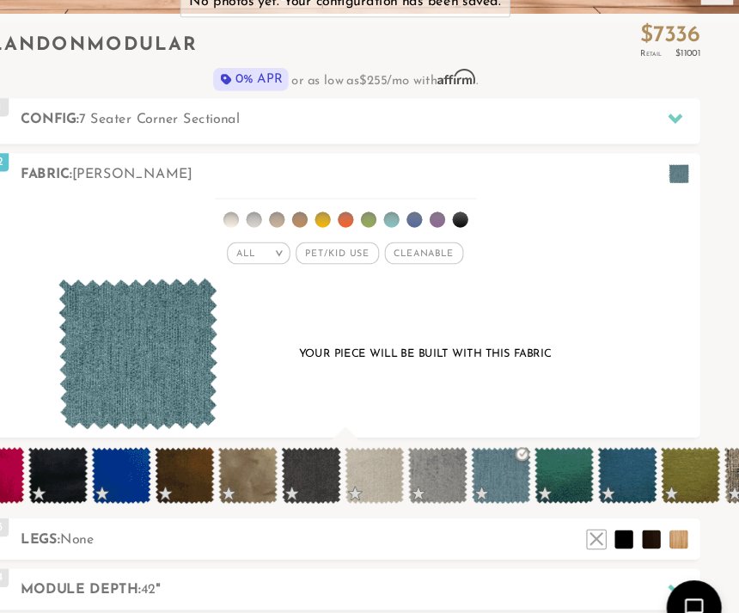
scroll to position [515, 0]
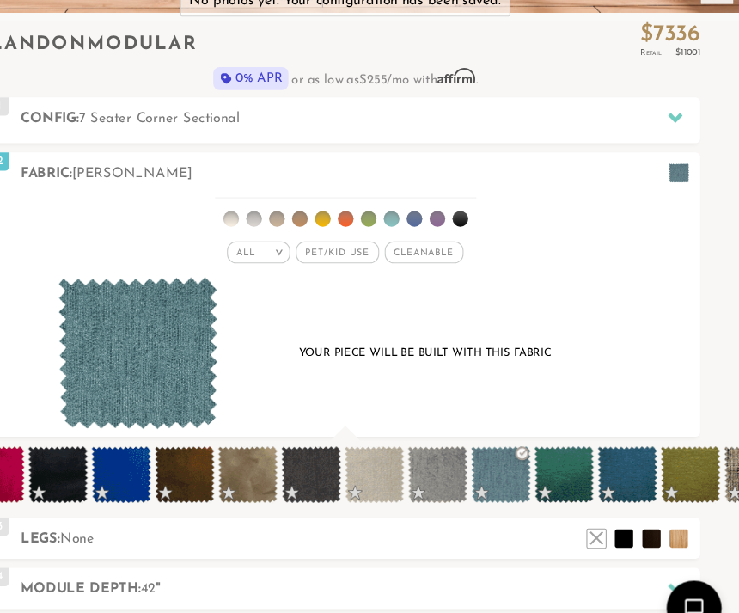
click at [606, 449] on span at bounding box center [634, 444] width 56 height 53
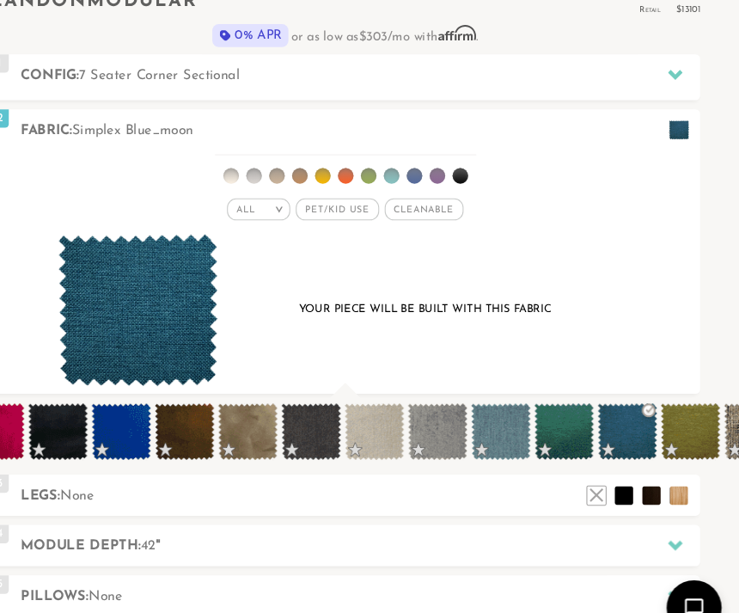
scroll to position [555, 0]
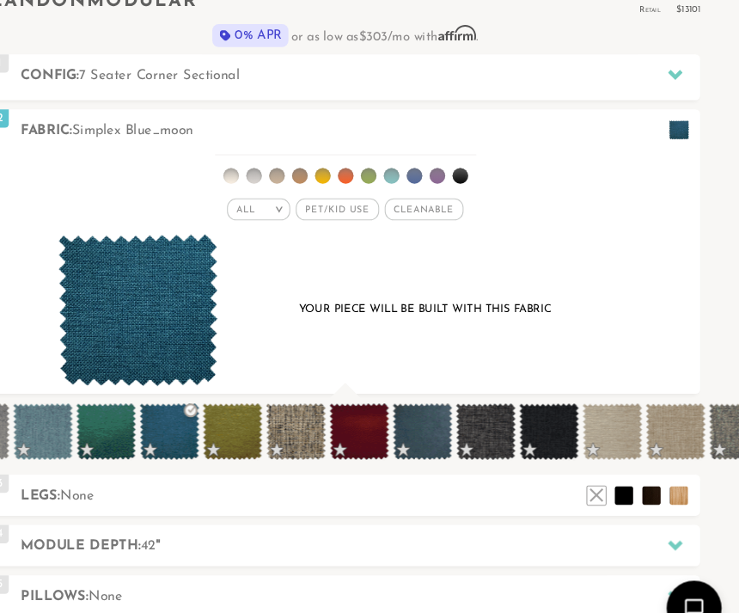
click at [652, 311] on div "All > All Tier x x" at bounding box center [369, 255] width 665 height 229
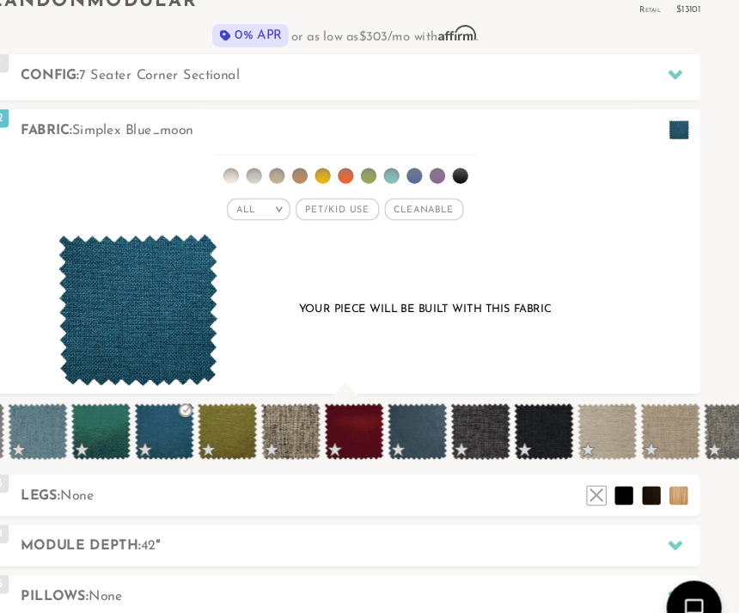
scroll to position [0, 10036]
click at [408, 401] on span at bounding box center [436, 403] width 56 height 53
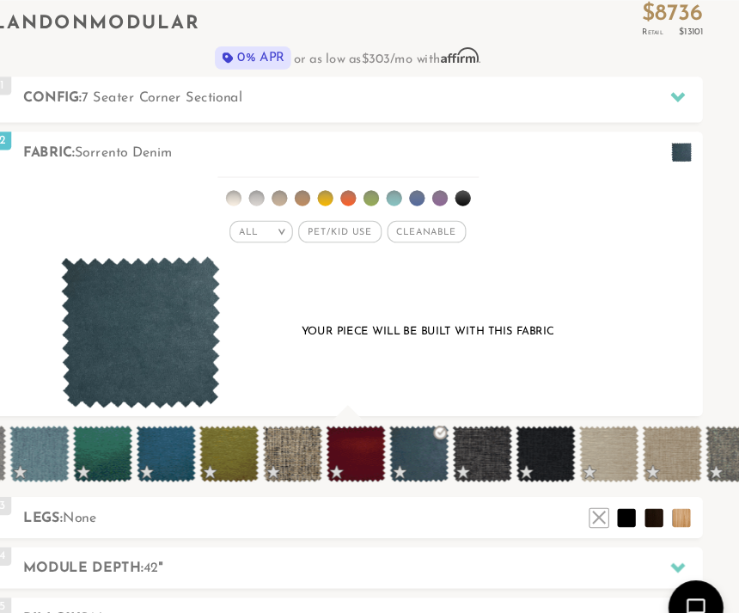
scroll to position [535, 0]
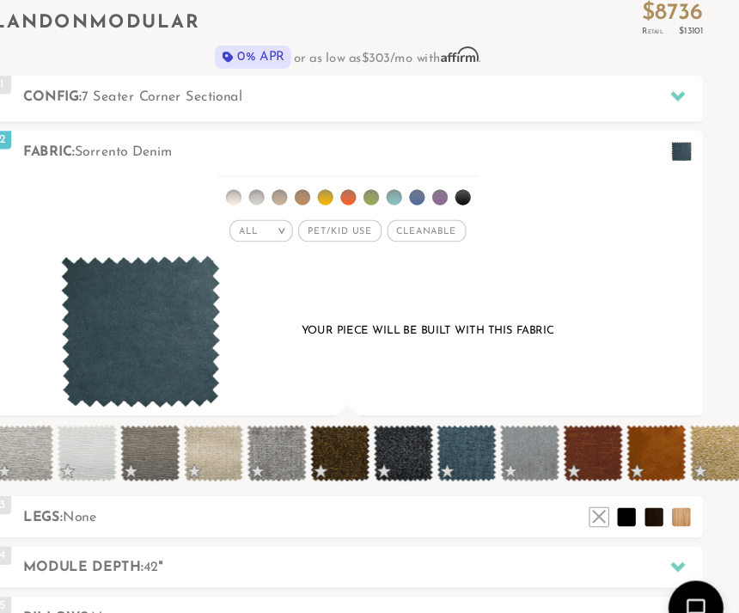
click at [616, 327] on div "Your piece will be built with this fabric" at bounding box center [369, 312] width 599 height 144
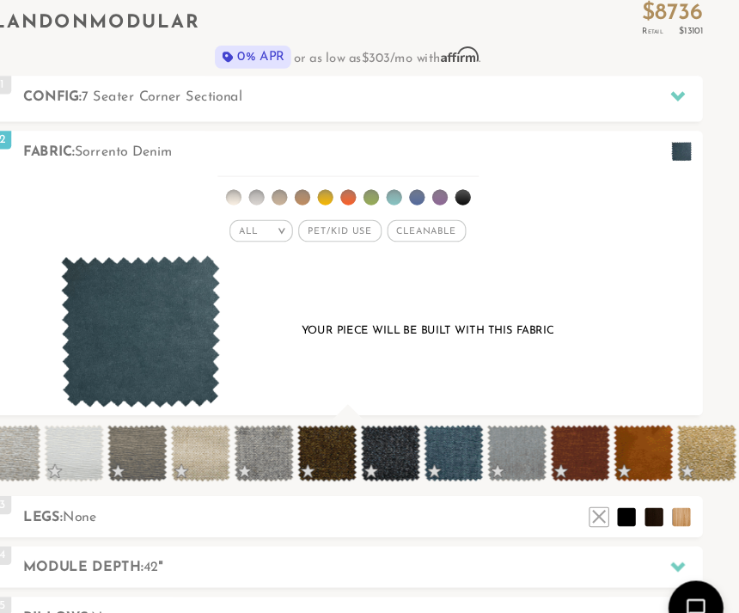
scroll to position [0, 11071]
click at [440, 421] on span at bounding box center [468, 424] width 56 height 53
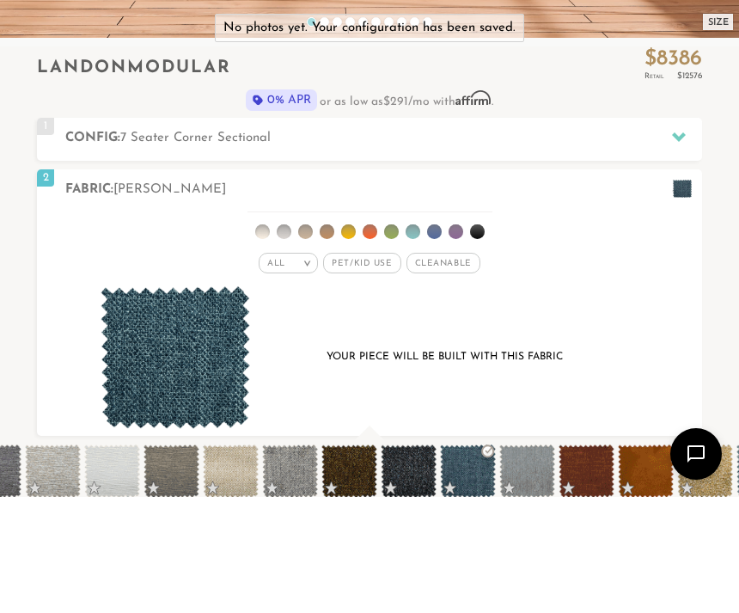
scroll to position [488, 0]
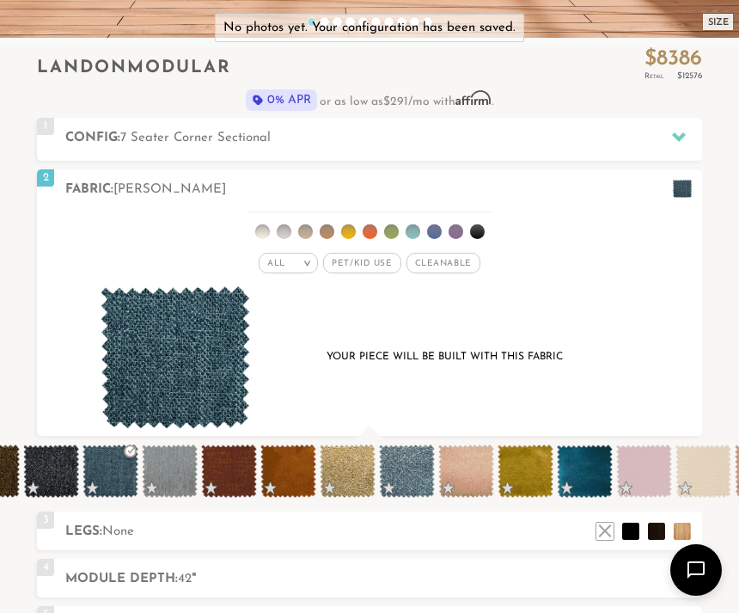
click at [701, 355] on div "All > All Tier x x" at bounding box center [369, 322] width 665 height 229
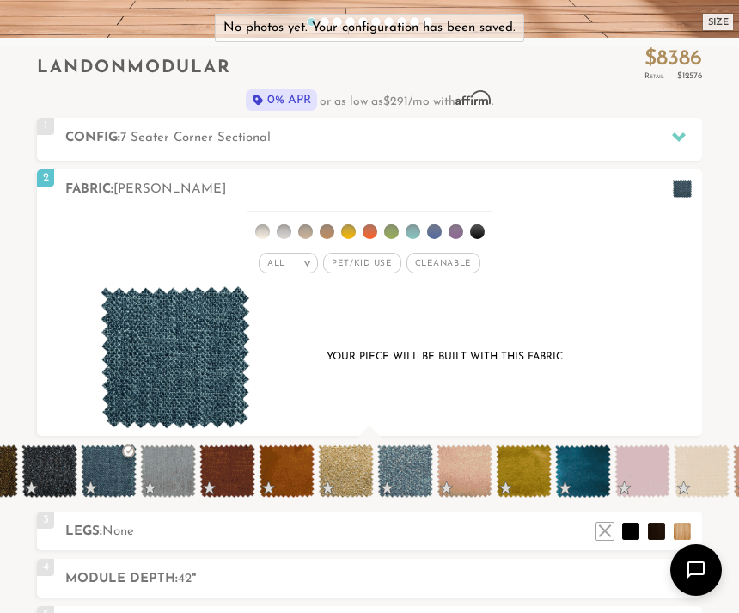
scroll to position [0, 11432]
click at [578, 467] on span at bounding box center [582, 470] width 56 height 53
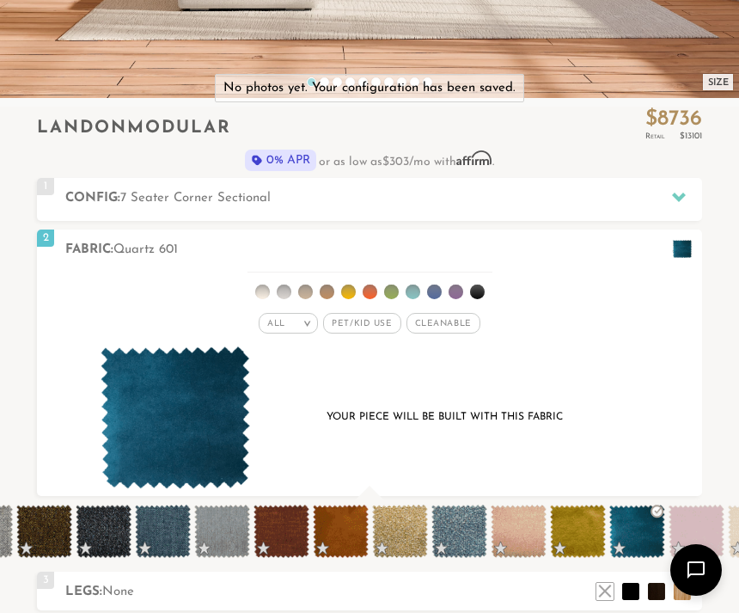
scroll to position [0, 11377]
click at [157, 541] on span at bounding box center [162, 531] width 56 height 53
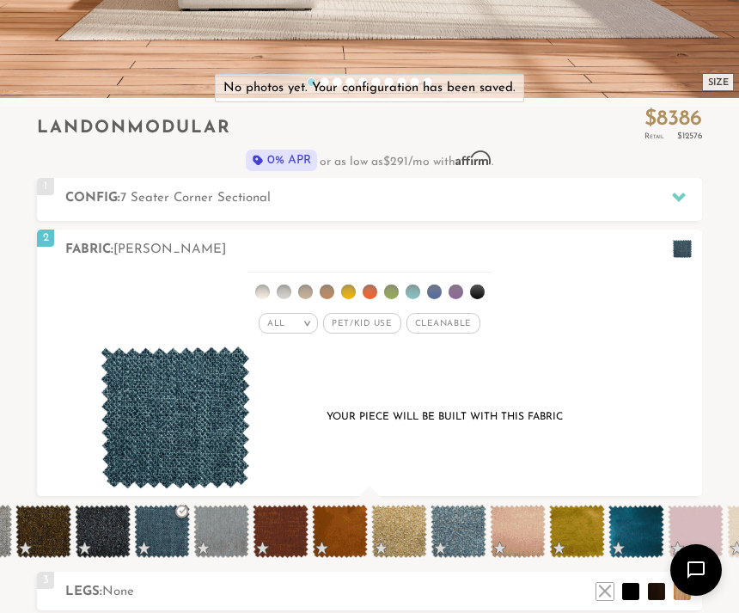
click at [634, 530] on span at bounding box center [637, 531] width 56 height 53
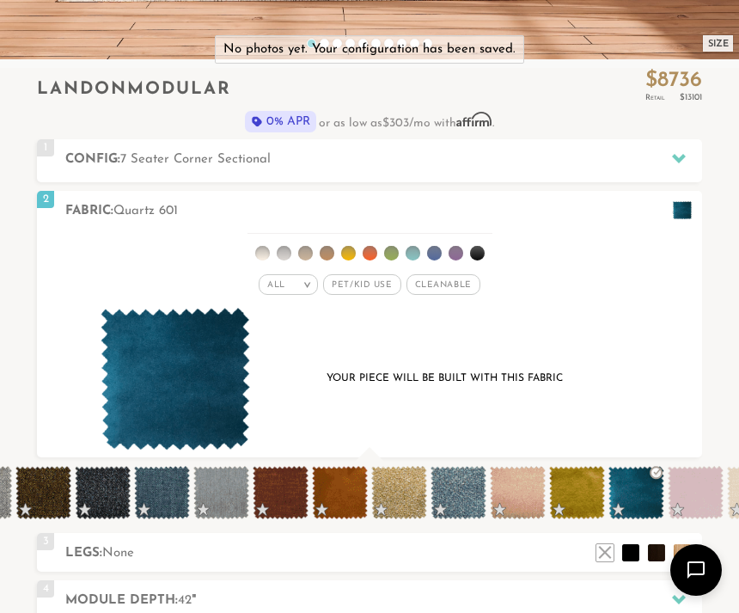
scroll to position [466, 0]
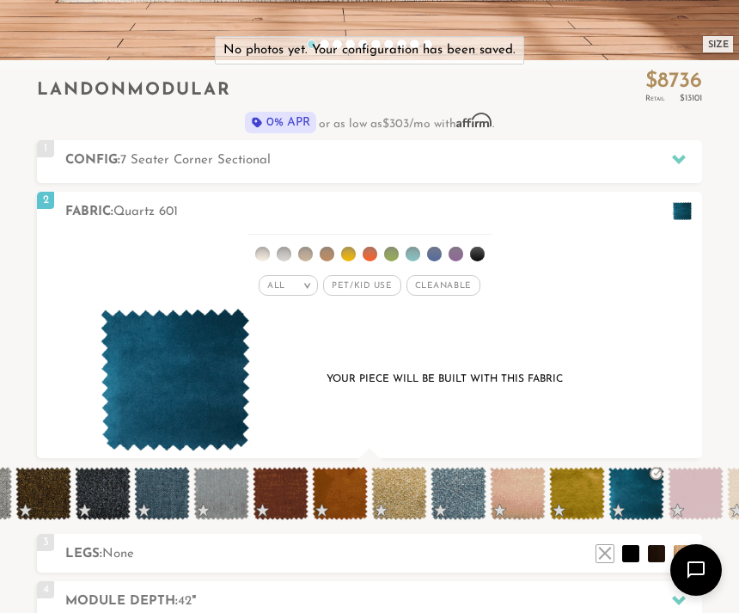
click at [438, 248] on li at bounding box center [434, 254] width 15 height 15
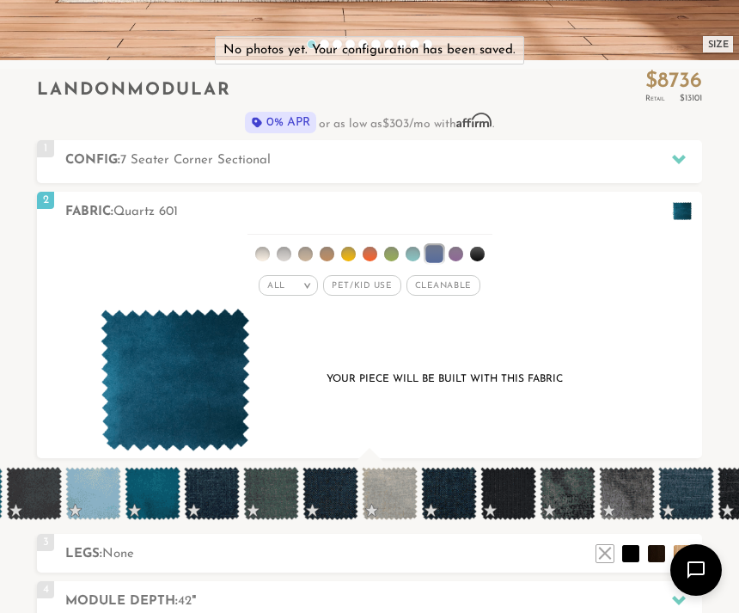
scroll to position [0, 831]
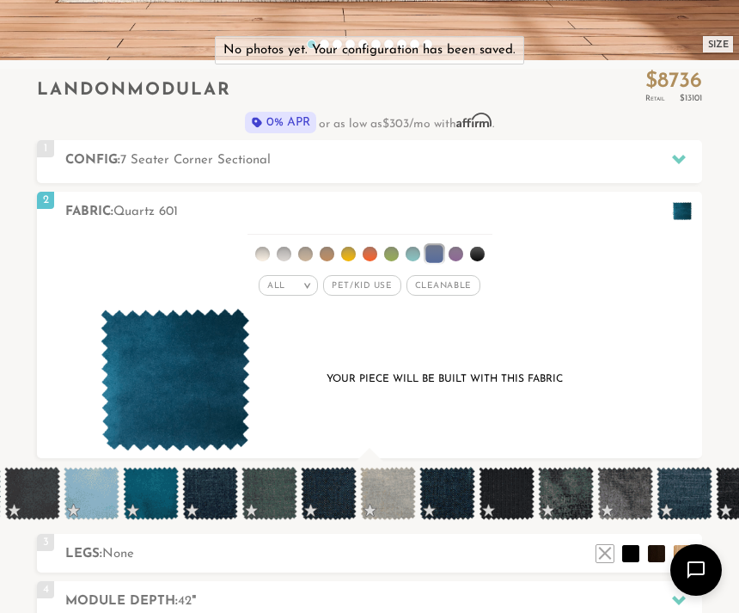
click at [147, 496] on span at bounding box center [151, 493] width 56 height 53
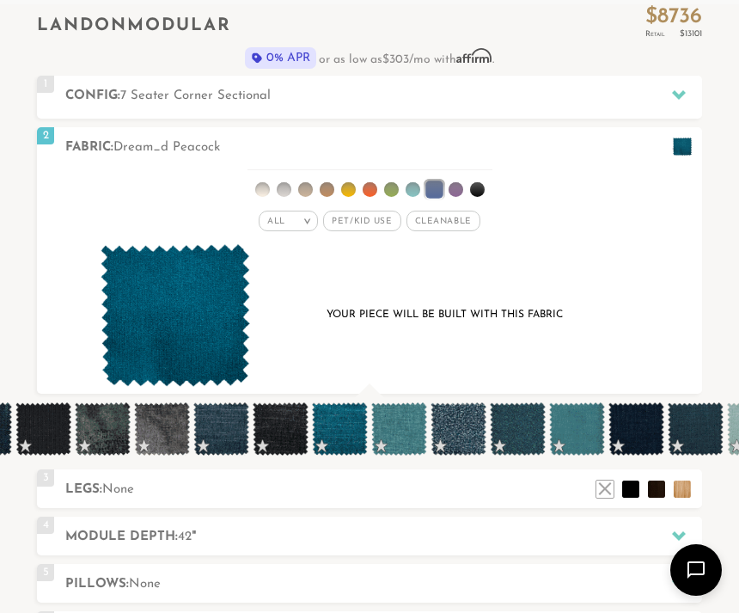
scroll to position [0, 1295]
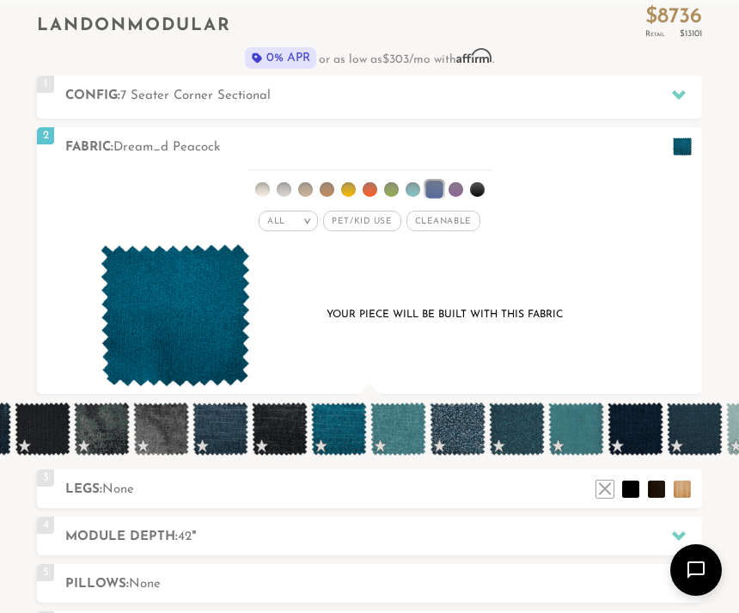
click at [346, 431] on span at bounding box center [339, 428] width 56 height 53
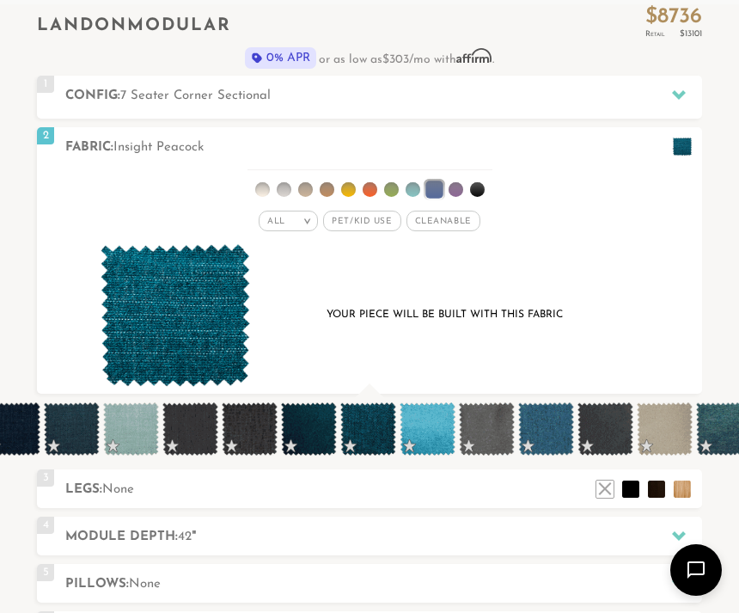
scroll to position [0, 1920]
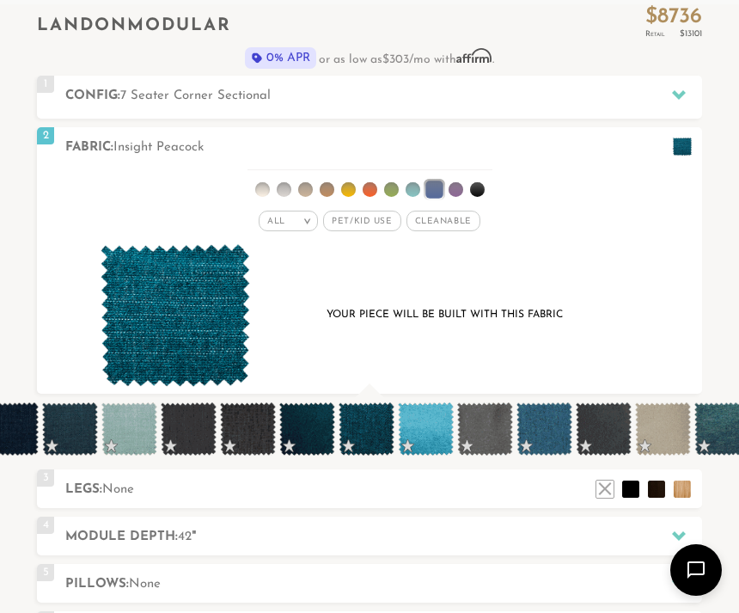
click at [548, 432] on span at bounding box center [545, 428] width 56 height 53
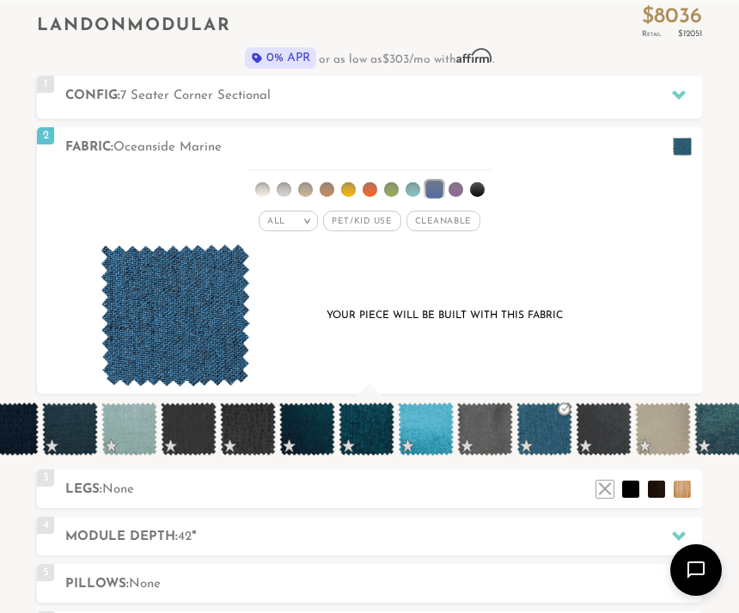
scroll to position [16821, 739]
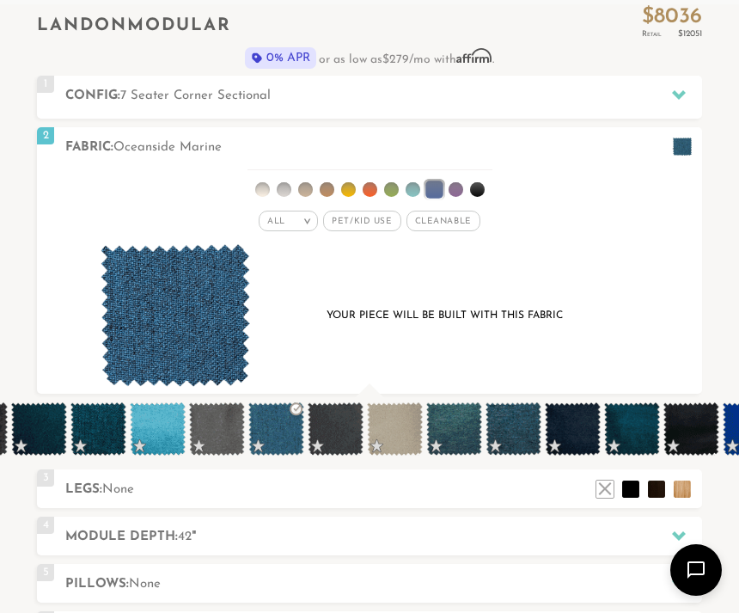
click at [670, 334] on div "All > All Tier x x" at bounding box center [369, 280] width 665 height 229
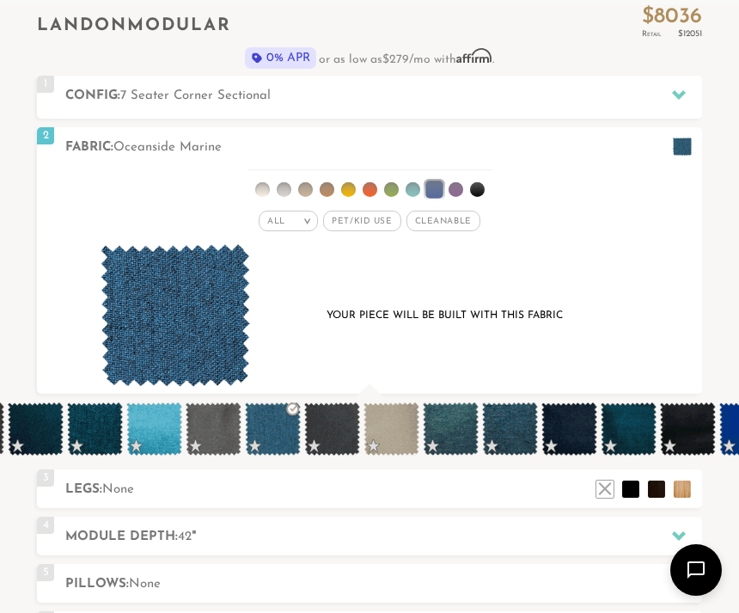
scroll to position [0, 2192]
click at [446, 434] on span at bounding box center [451, 428] width 56 height 53
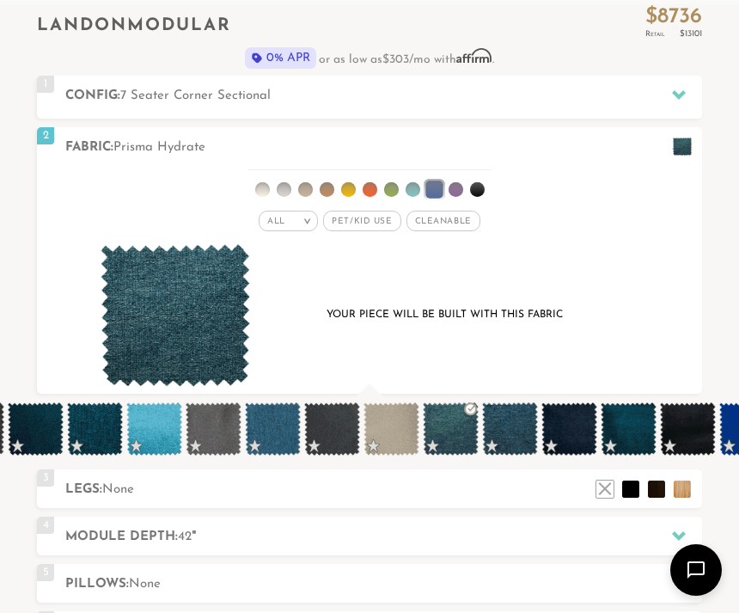
click at [513, 434] on span at bounding box center [510, 428] width 56 height 53
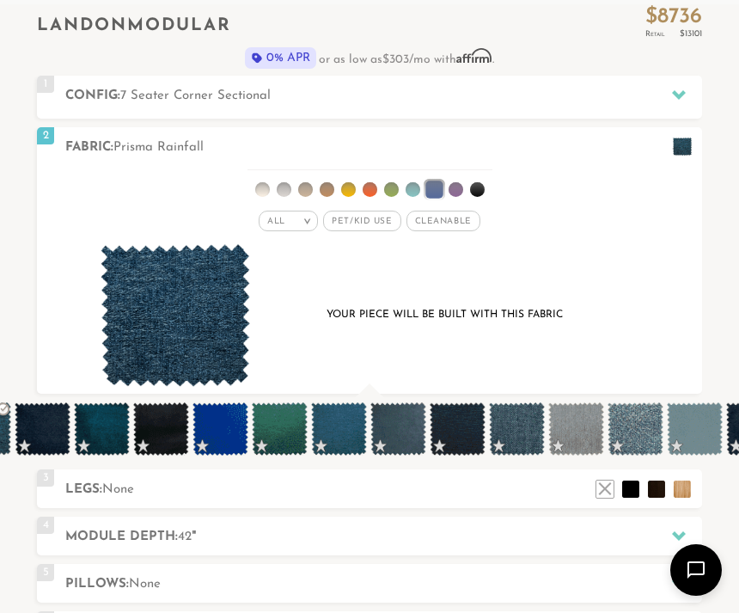
click at [668, 351] on div "Your piece will be built with this fabric" at bounding box center [369, 316] width 599 height 144
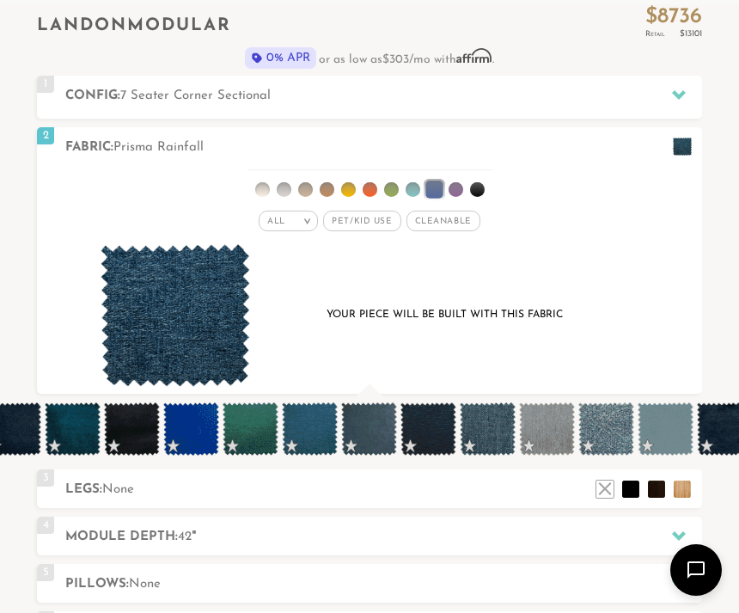
scroll to position [0, 2749]
click at [317, 435] on span at bounding box center [309, 428] width 56 height 53
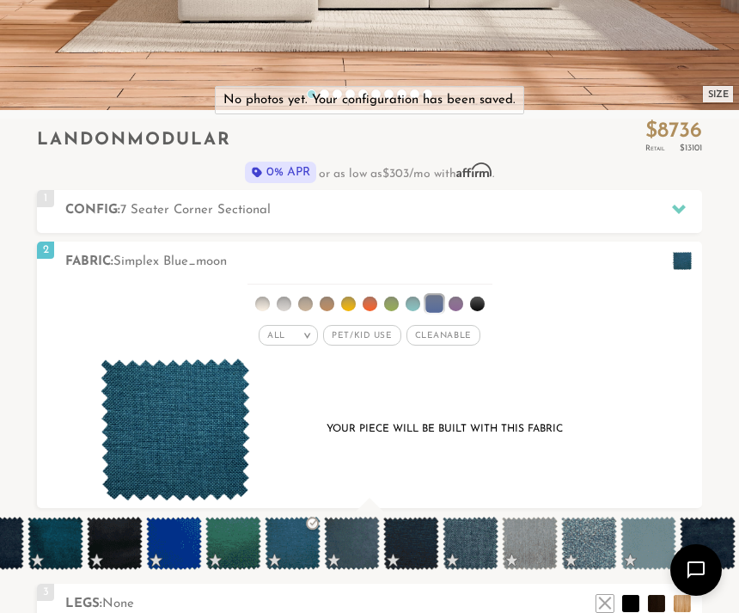
scroll to position [0, 2764]
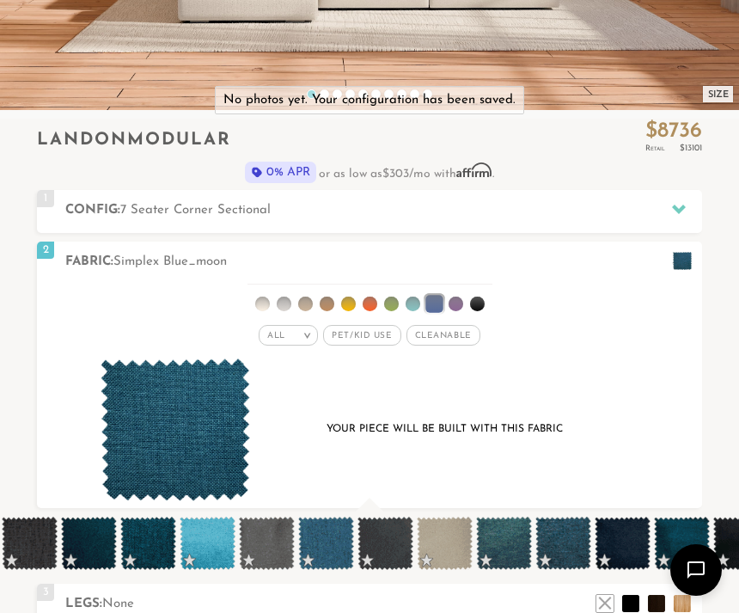
click at [516, 453] on div "Your piece will be built with this fabric" at bounding box center [369, 430] width 599 height 144
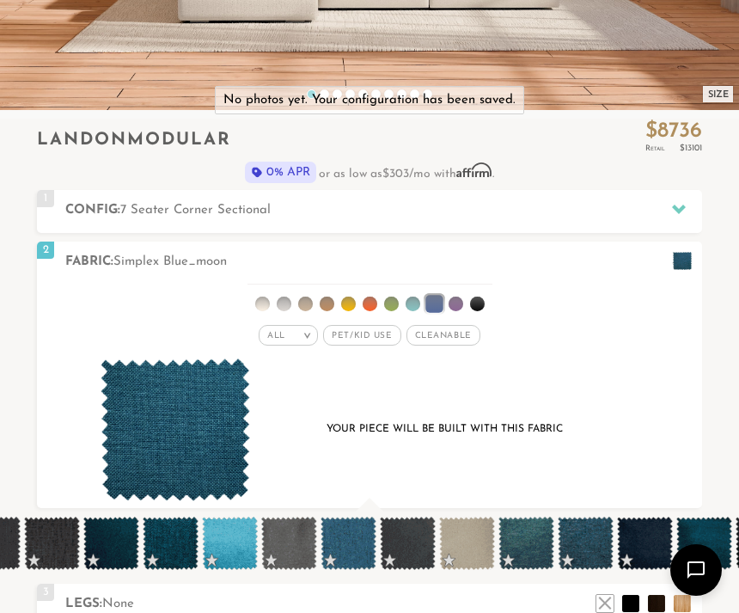
scroll to position [0, 2115]
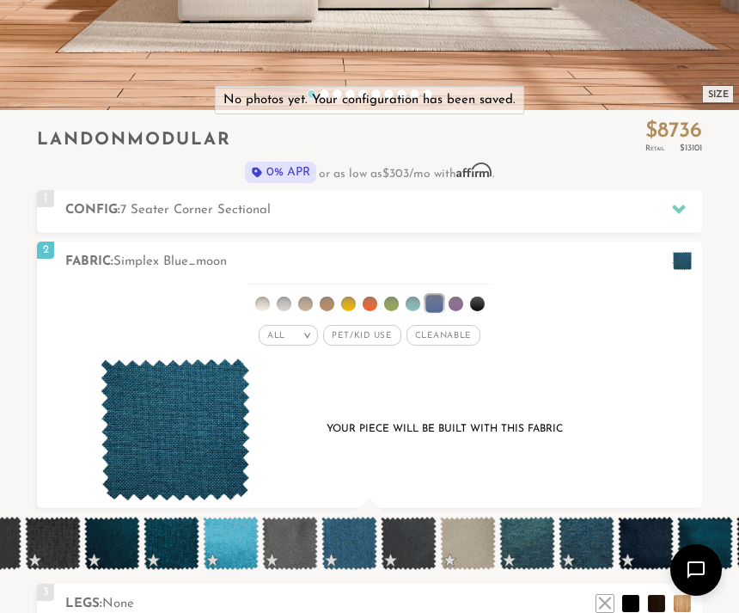
click at [353, 548] on span at bounding box center [349, 543] width 56 height 53
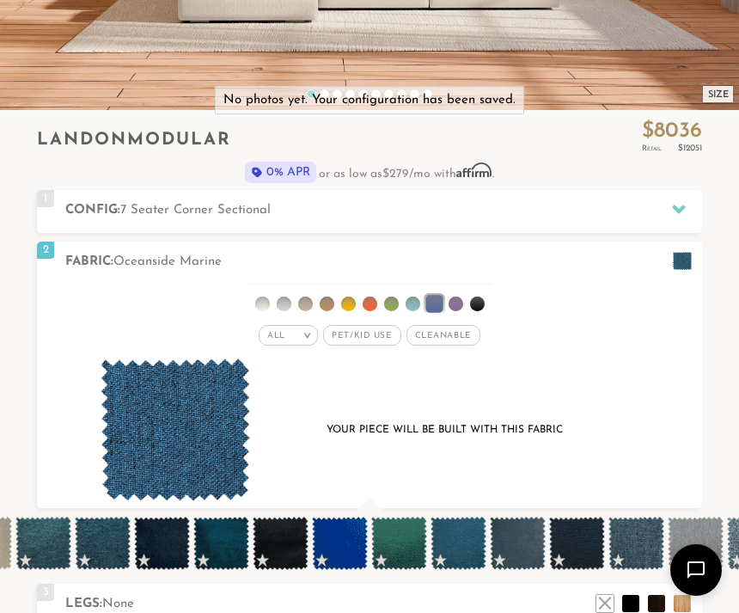
scroll to position [0, 2600]
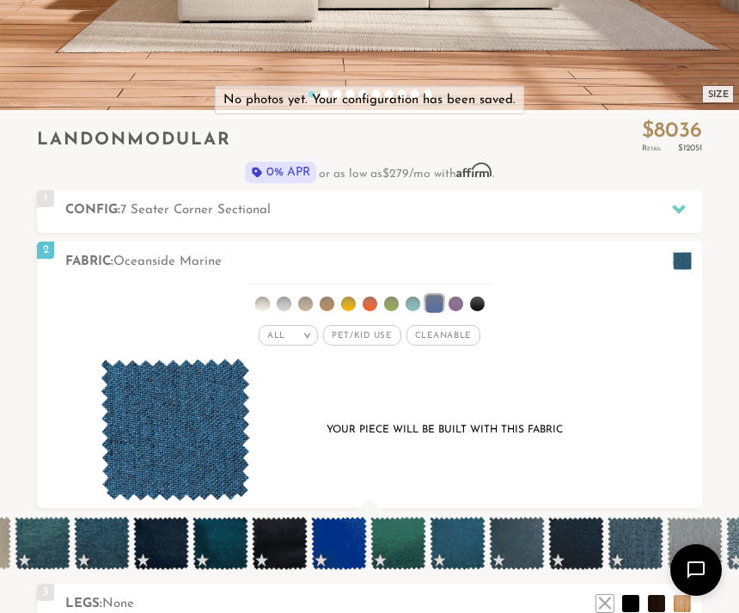
click at [456, 542] on span at bounding box center [458, 543] width 56 height 53
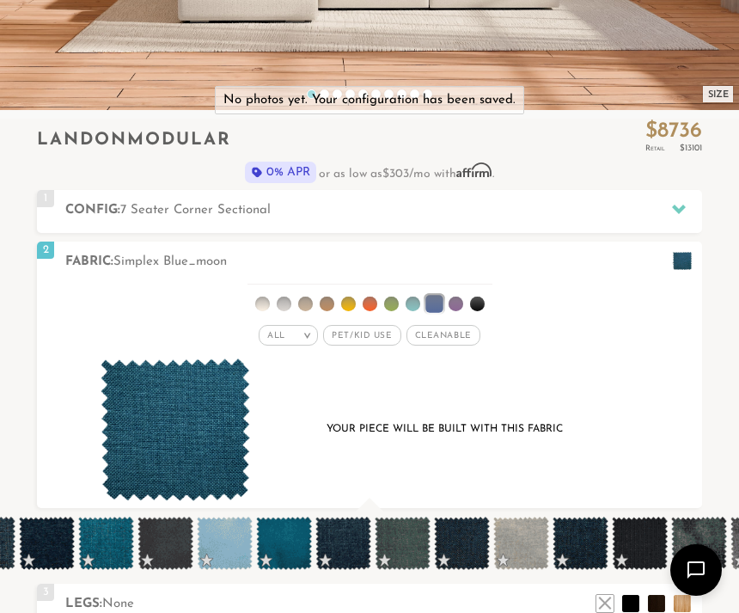
scroll to position [0, 697]
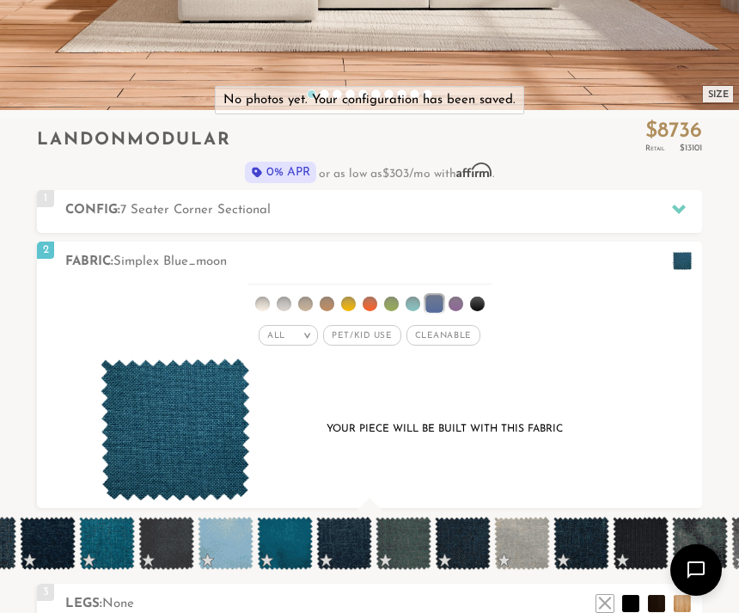
click at [288, 543] on span at bounding box center [285, 543] width 56 height 53
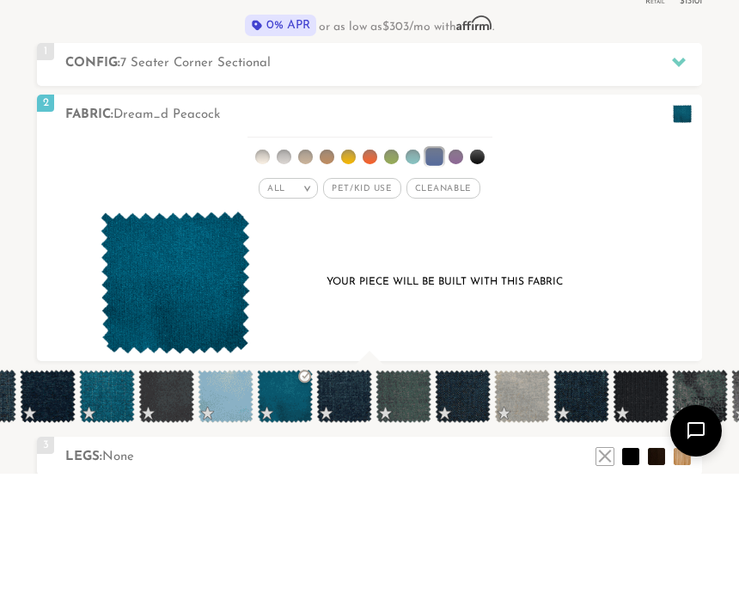
scroll to position [563, 0]
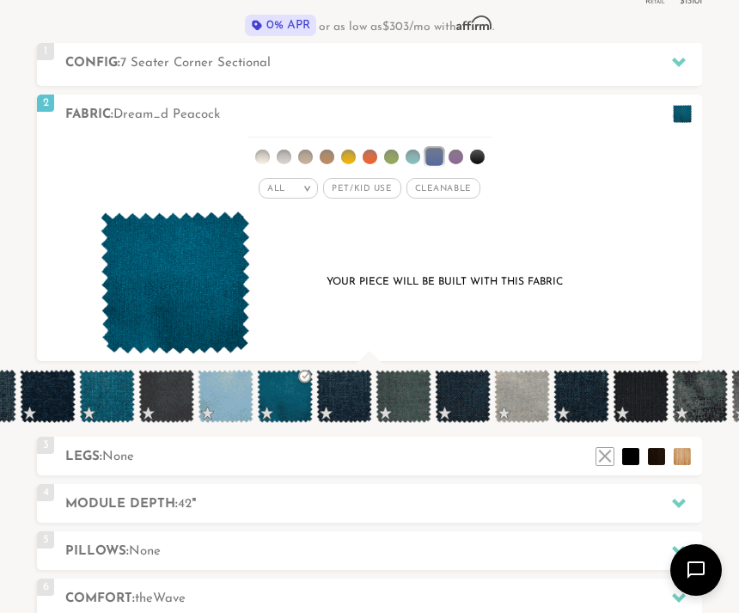
click at [119, 406] on span at bounding box center [107, 396] width 56 height 53
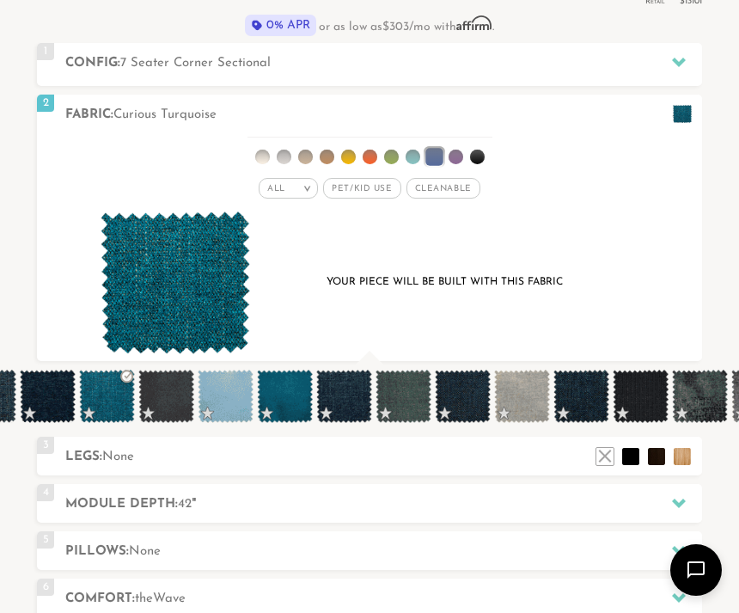
scroll to position [16820, 739]
click at [286, 402] on span at bounding box center [285, 396] width 56 height 53
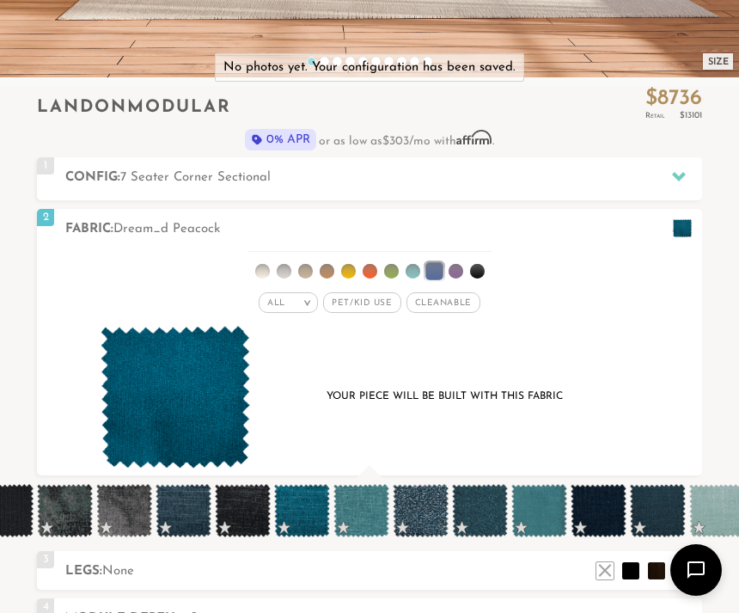
scroll to position [0, 1333]
click at [306, 519] on span at bounding box center [301, 510] width 56 height 53
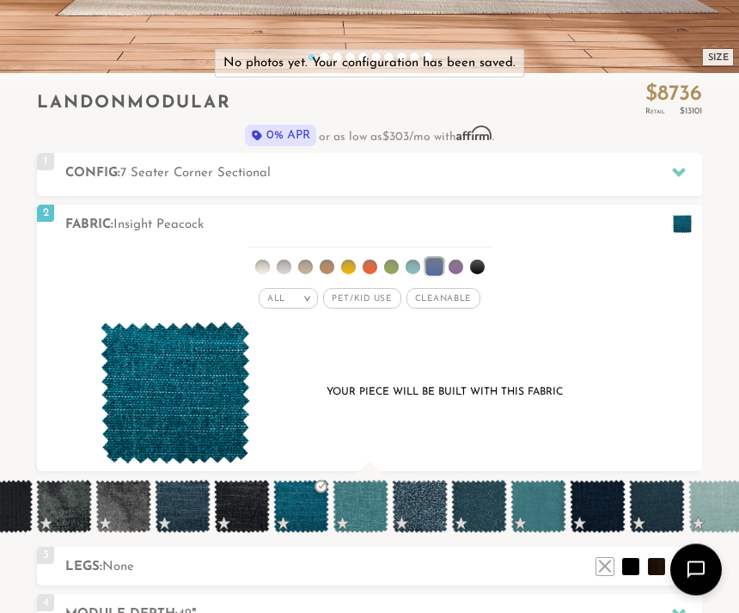
scroll to position [456, 0]
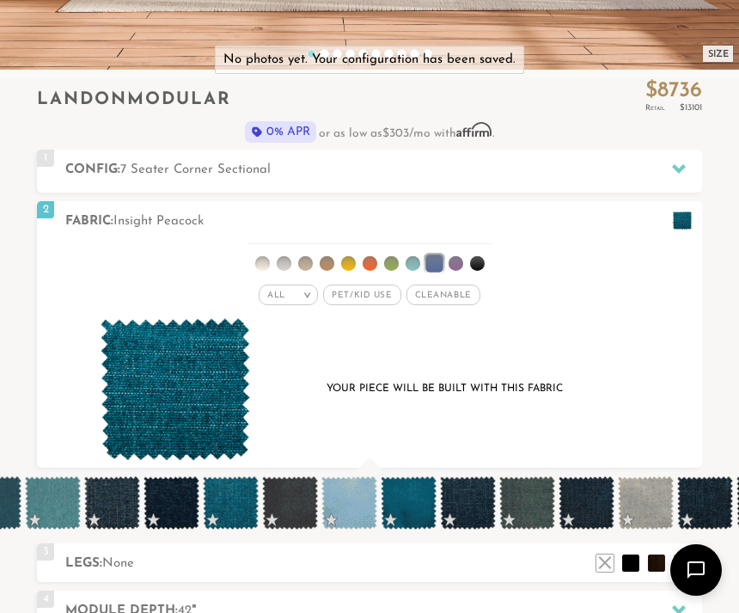
click at [548, 391] on div "Your piece will be built with this fabric" at bounding box center [444, 388] width 329 height 23
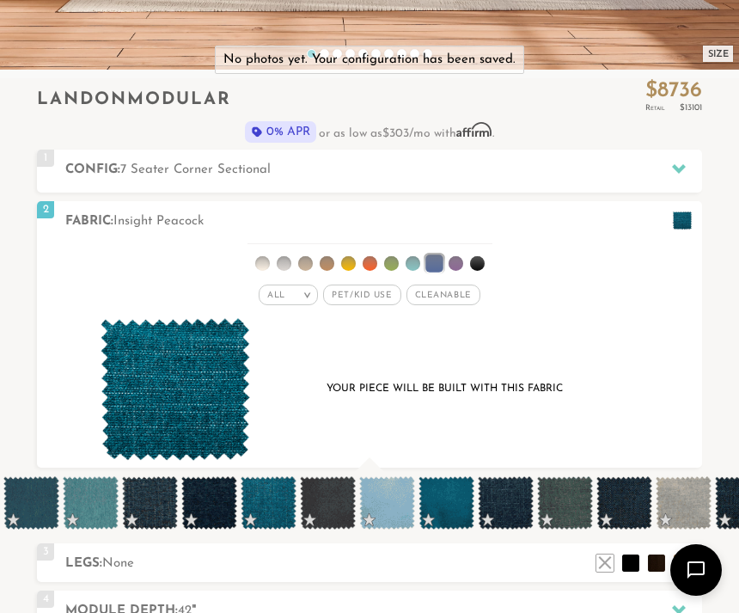
scroll to position [0, 535]
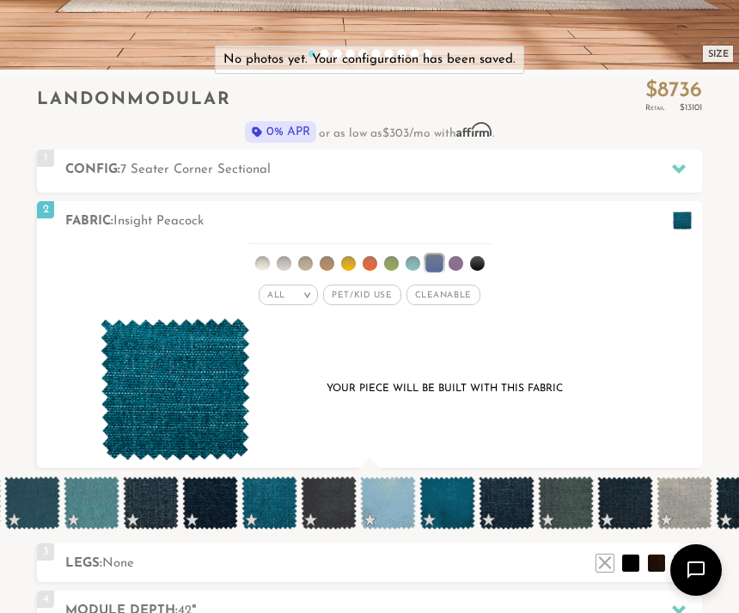
click at [446, 504] on span at bounding box center [447, 502] width 56 height 53
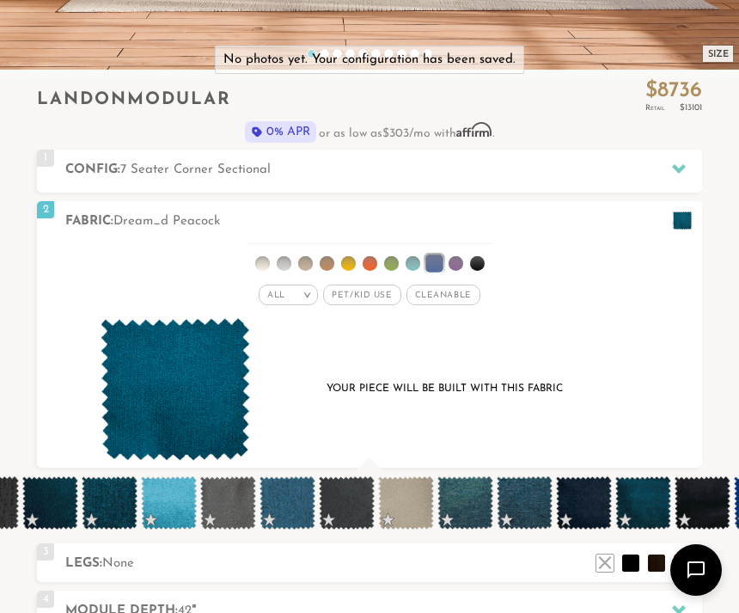
scroll to position [0, 2178]
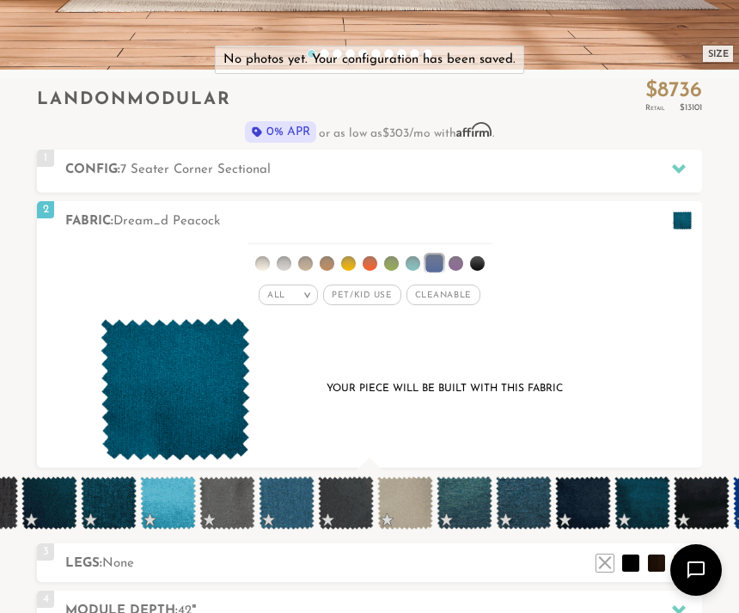
click at [297, 505] on span at bounding box center [287, 502] width 56 height 53
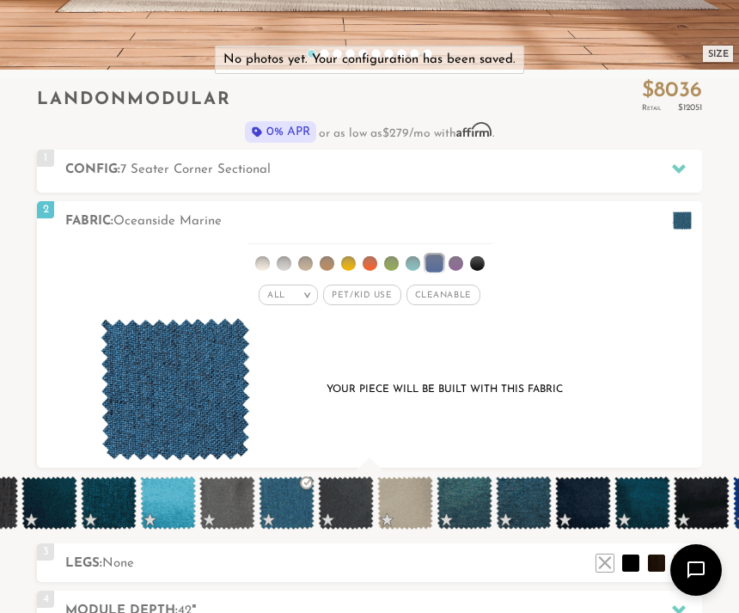
click at [115, 505] on span at bounding box center [109, 502] width 56 height 53
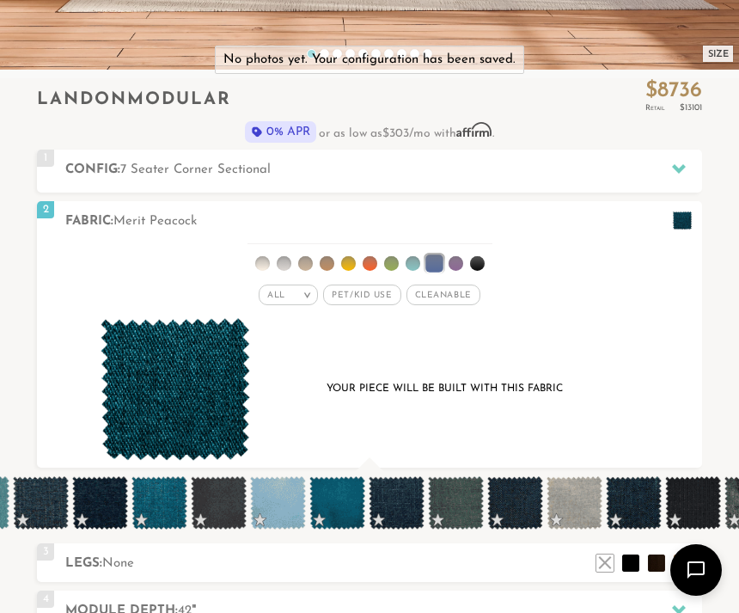
click at [590, 402] on div "Your piece will be built with this fabric" at bounding box center [369, 390] width 599 height 144
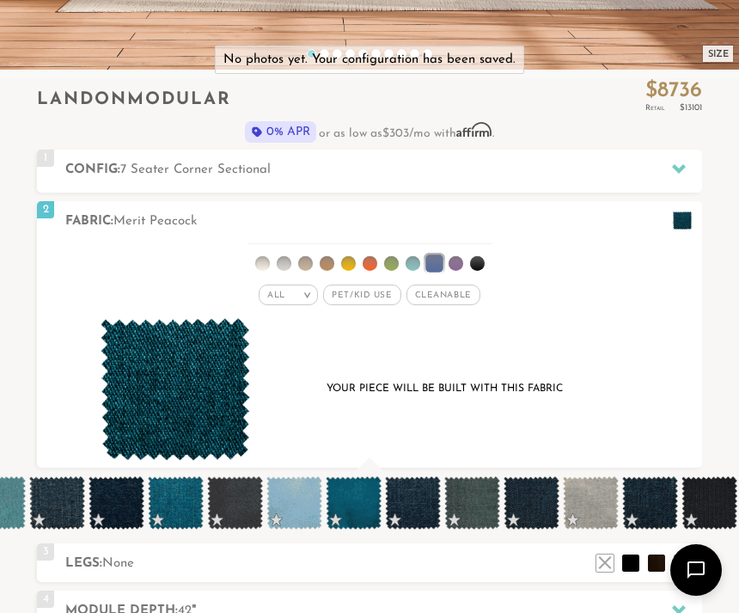
scroll to position [0, 627]
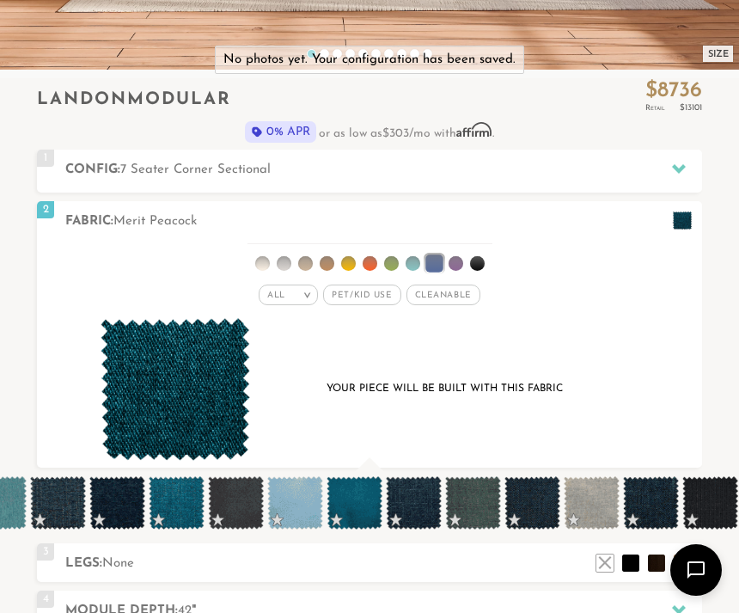
click at [359, 500] on span at bounding box center [355, 502] width 56 height 53
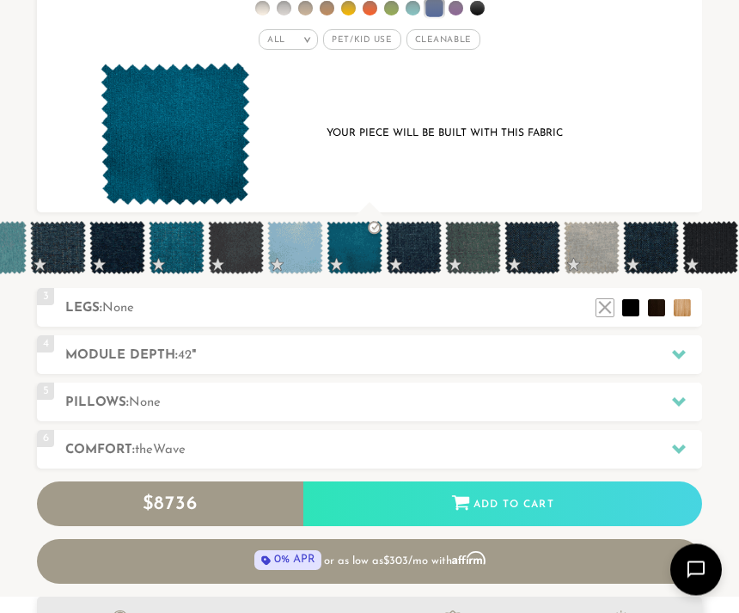
scroll to position [713, 0]
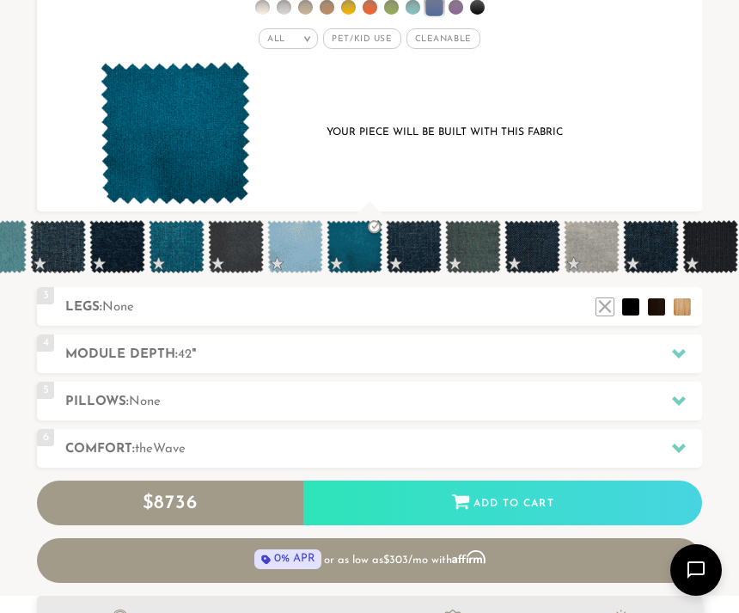
click at [553, 495] on div "Add to Cart" at bounding box center [502, 504] width 399 height 46
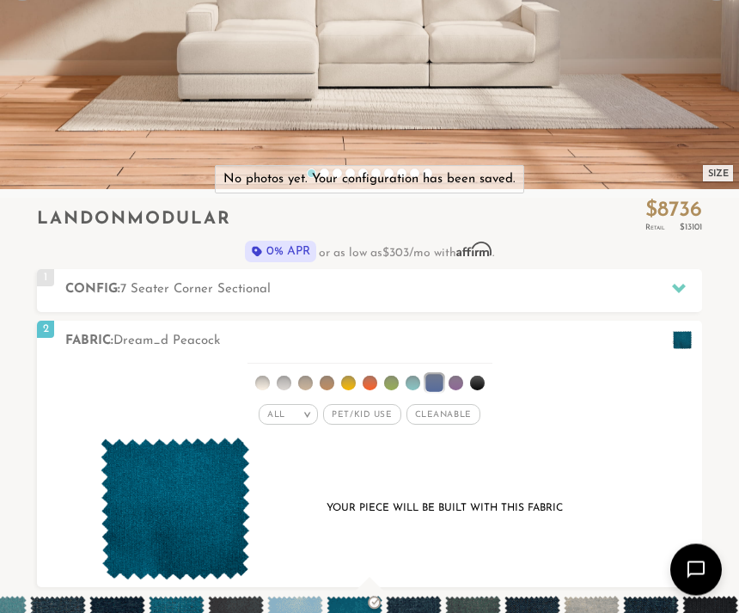
scroll to position [337, 0]
click at [680, 285] on icon at bounding box center [679, 288] width 14 height 9
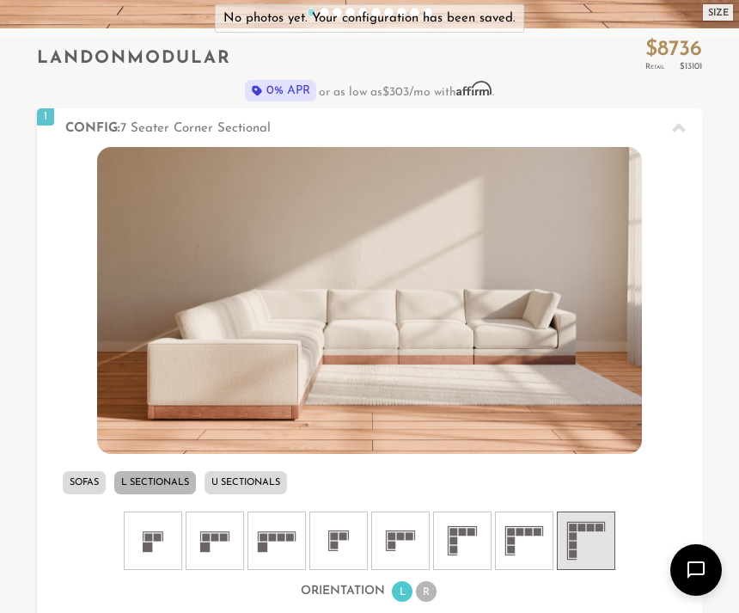
scroll to position [502, 0]
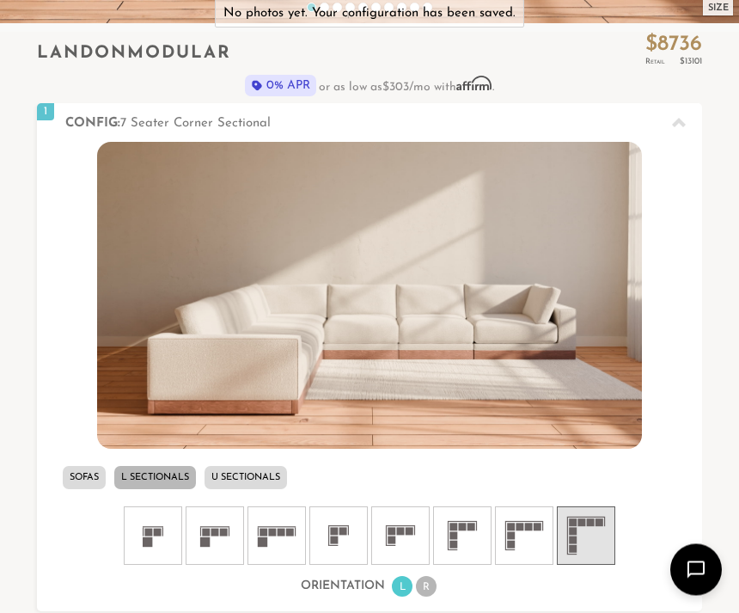
click at [474, 528] on rect at bounding box center [472, 527] width 8 height 8
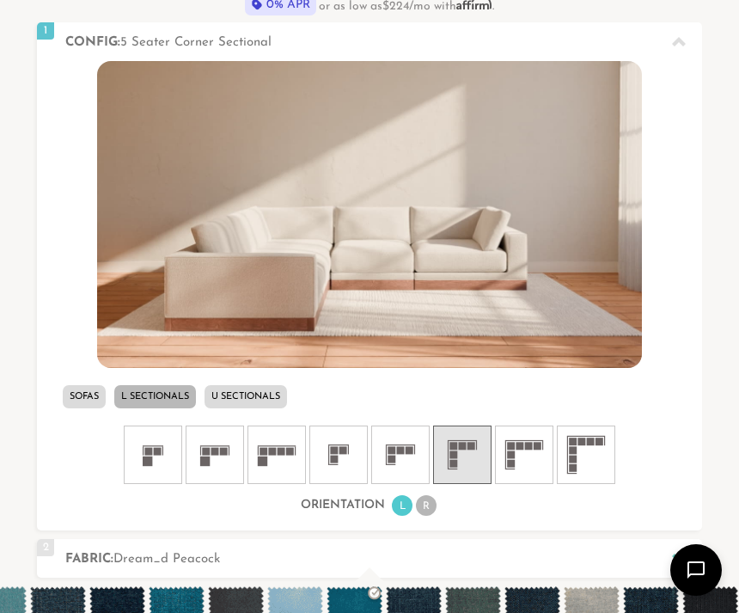
scroll to position [613, 0]
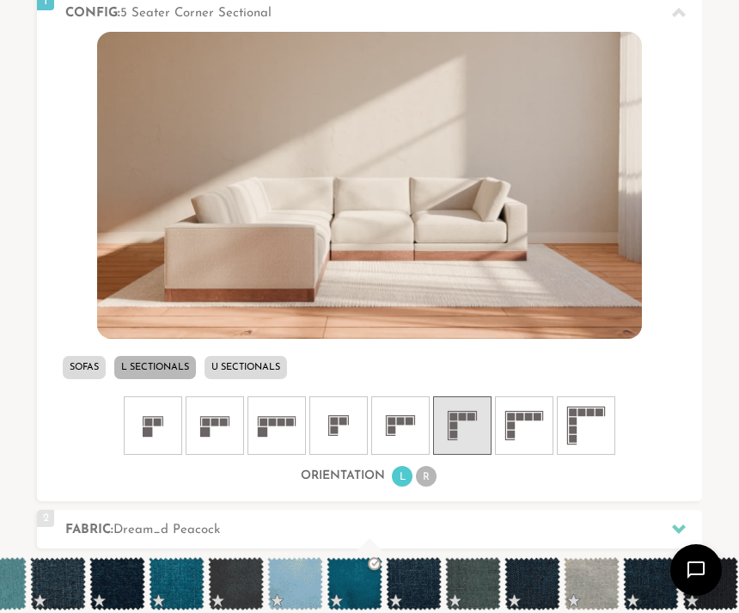
click at [524, 426] on icon at bounding box center [525, 426] width 52 height 52
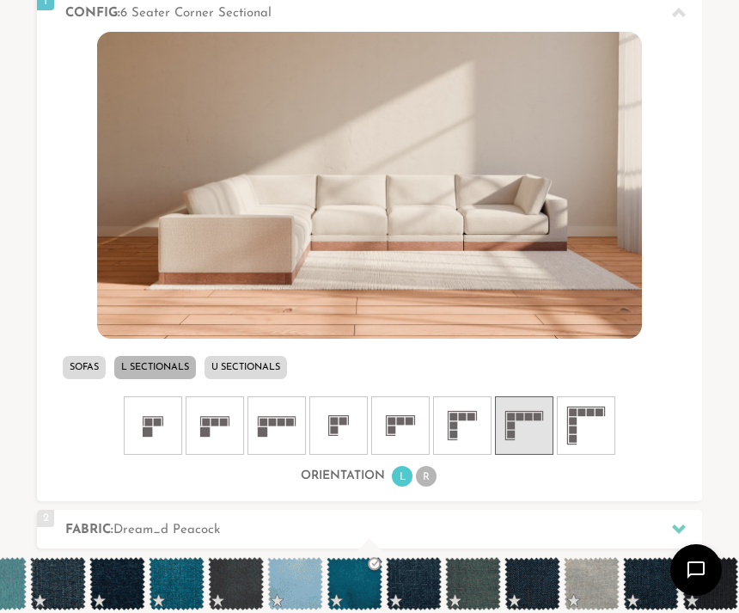
click at [409, 484] on li "L" at bounding box center [402, 476] width 21 height 21
click at [463, 429] on icon at bounding box center [463, 426] width 52 height 52
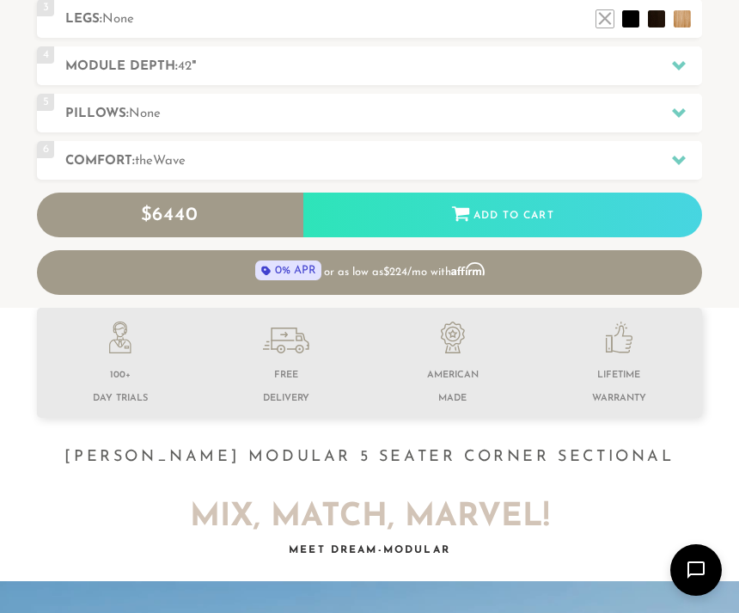
scroll to position [1245, 0]
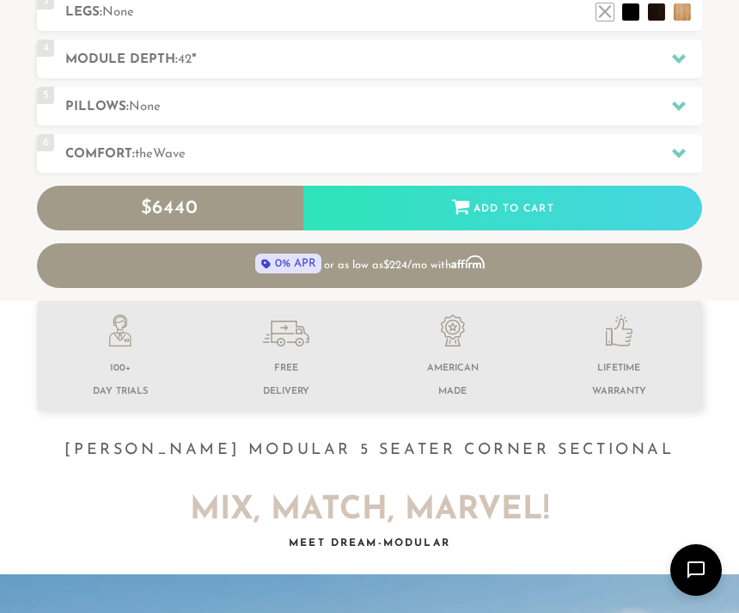
click at [529, 211] on div "Add to Cart" at bounding box center [502, 209] width 399 height 46
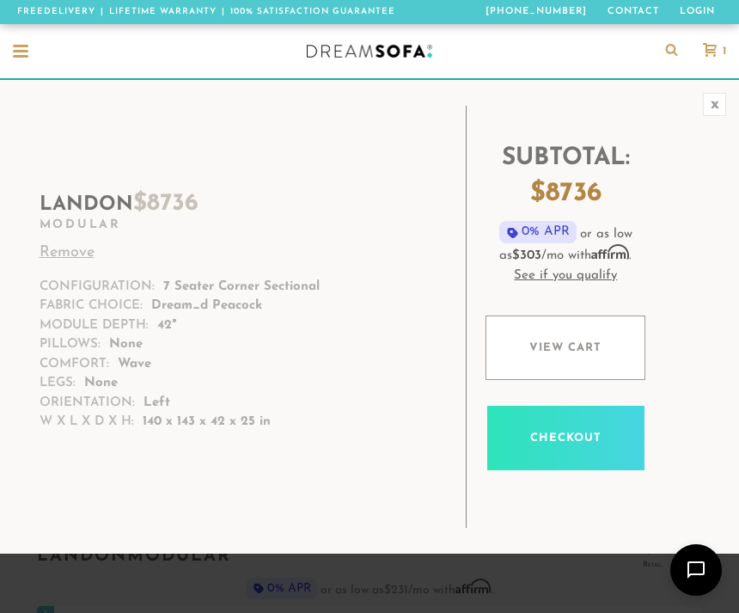
scroll to position [16978, 739]
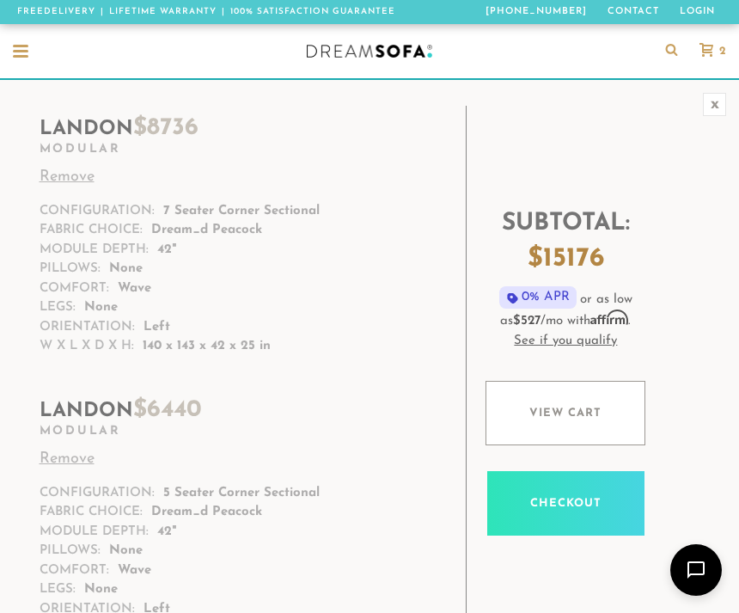
scroll to position [1, 1]
click at [73, 176] on link "Remove" at bounding box center [235, 177] width 391 height 23
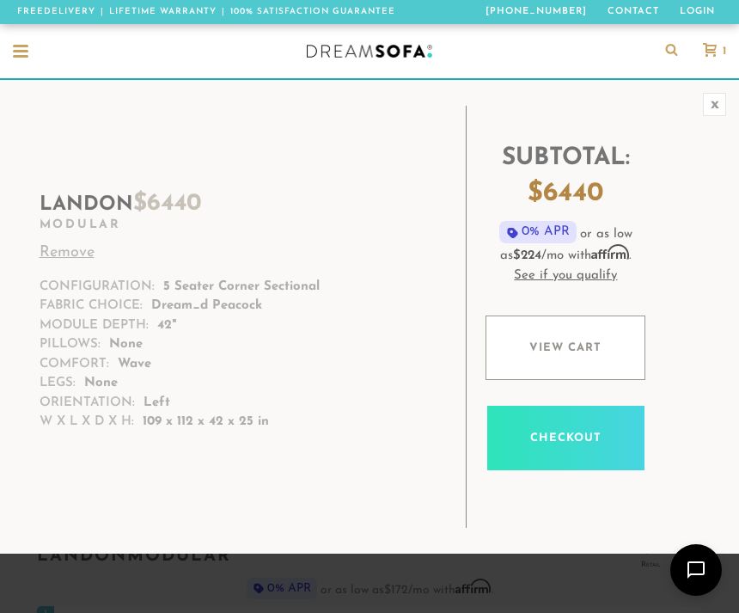
click at [640, 9] on link "Contact" at bounding box center [633, 12] width 65 height 24
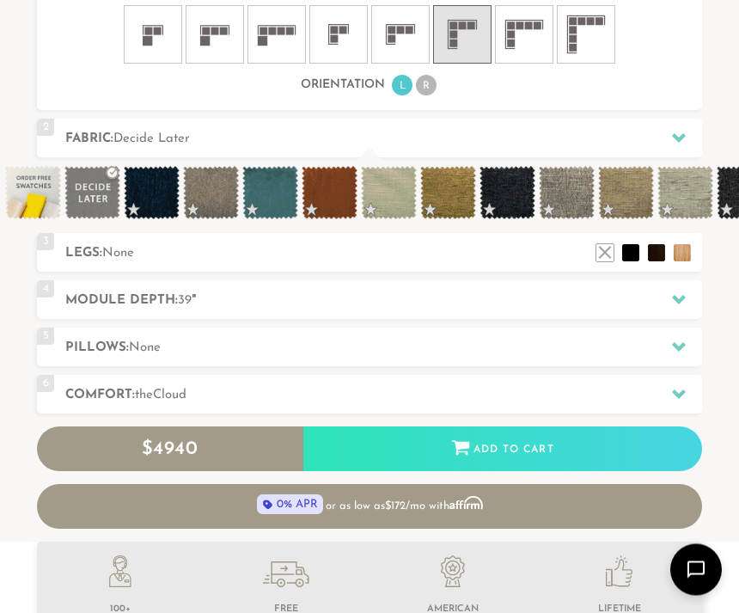
scroll to position [1010, 0]
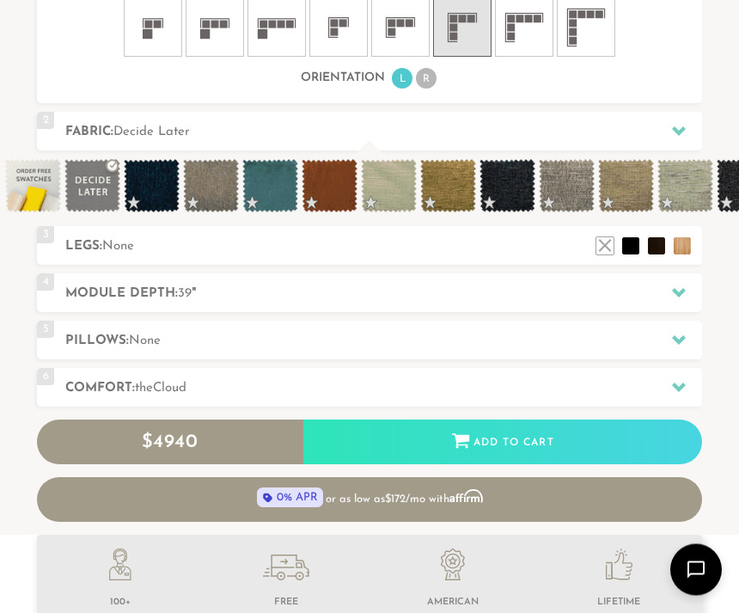
click at [684, 291] on icon at bounding box center [679, 293] width 14 height 14
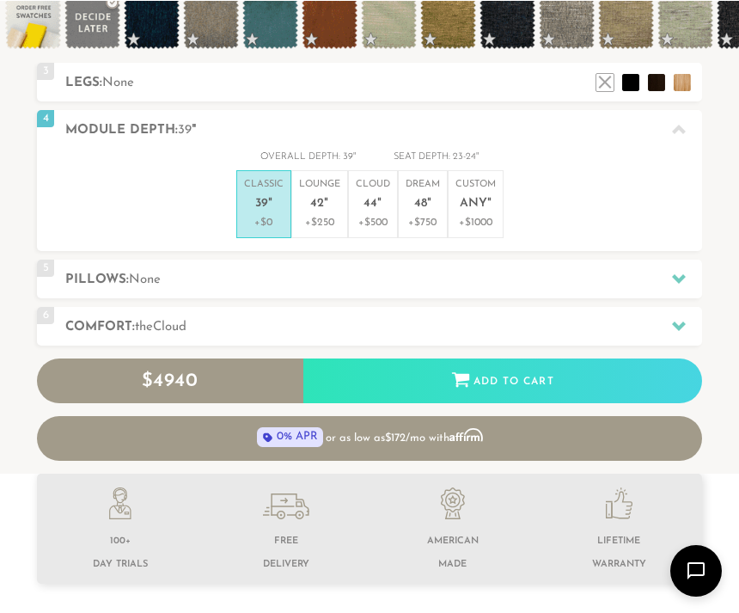
scroll to position [709, 0]
click at [326, 205] on em """ at bounding box center [326, 204] width 4 height 15
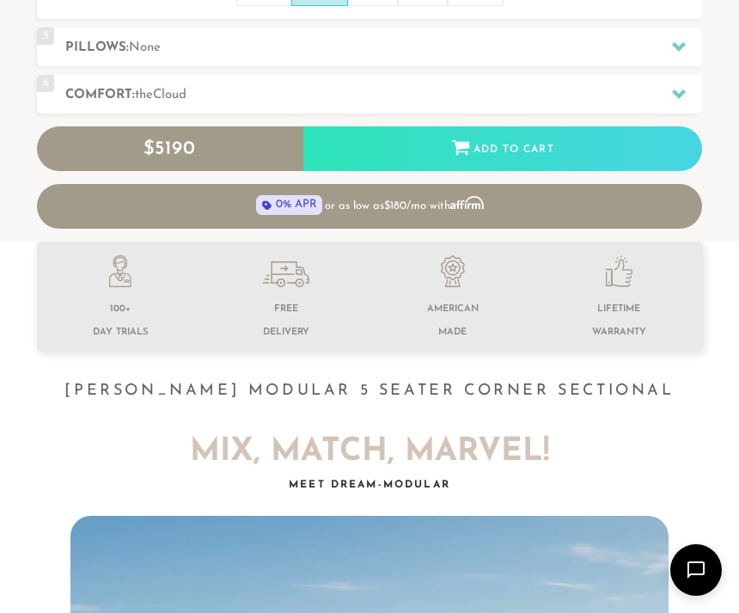
scroll to position [960, 0]
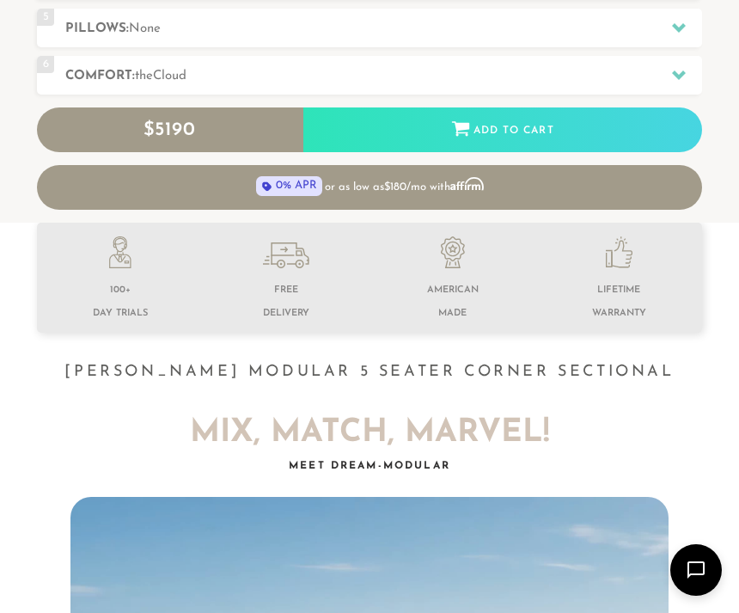
click at [683, 70] on icon at bounding box center [679, 74] width 14 height 9
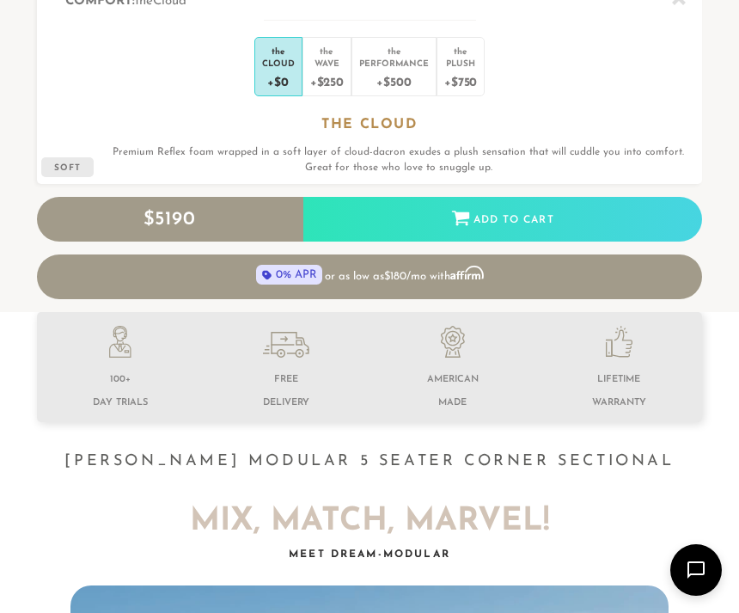
scroll to position [1, 1]
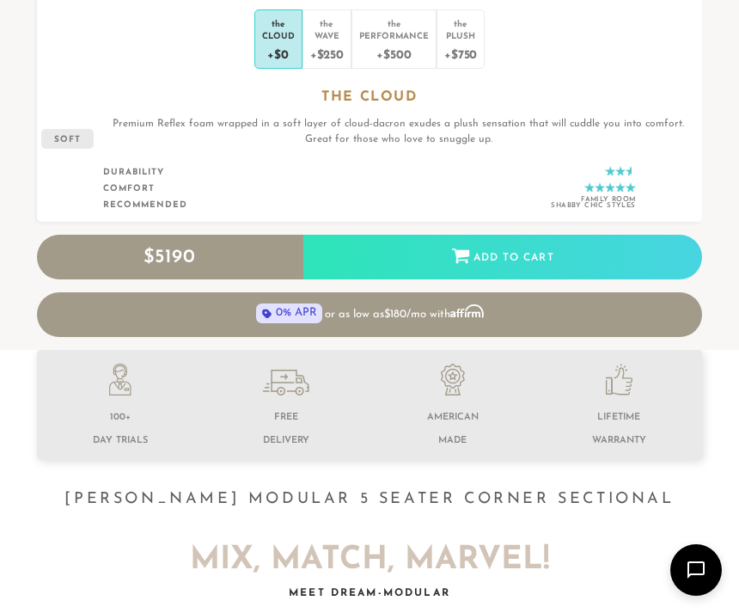
click at [331, 34] on div "Wave" at bounding box center [327, 35] width 34 height 12
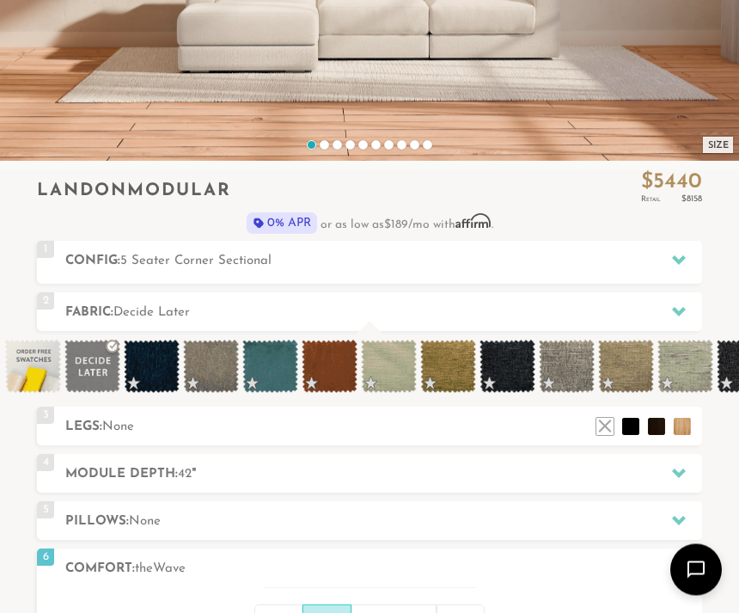
scroll to position [368, 0]
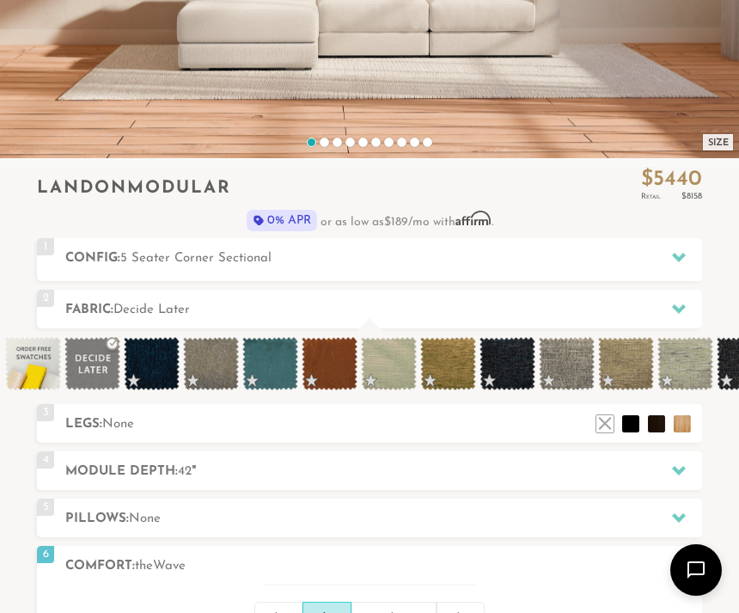
click at [525, 300] on h2 "Fabric: Decide Later" at bounding box center [383, 310] width 637 height 20
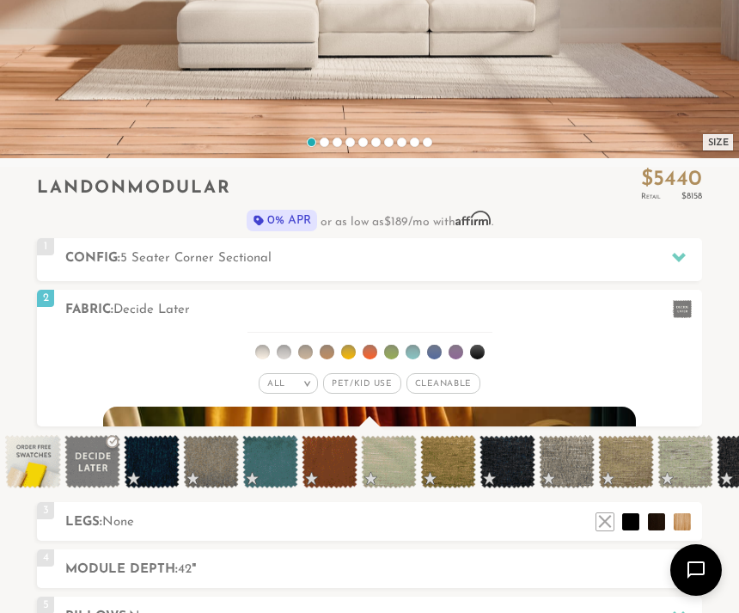
scroll to position [0, 0]
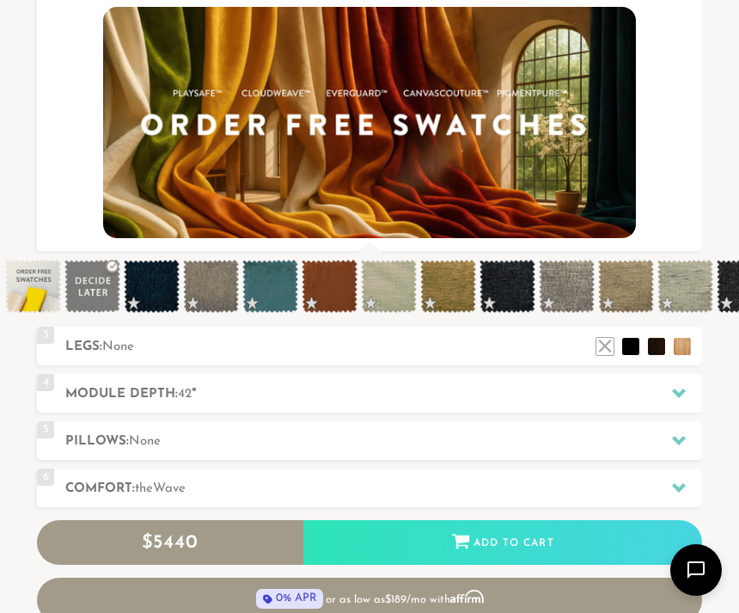
click at [274, 285] on span at bounding box center [270, 286] width 56 height 53
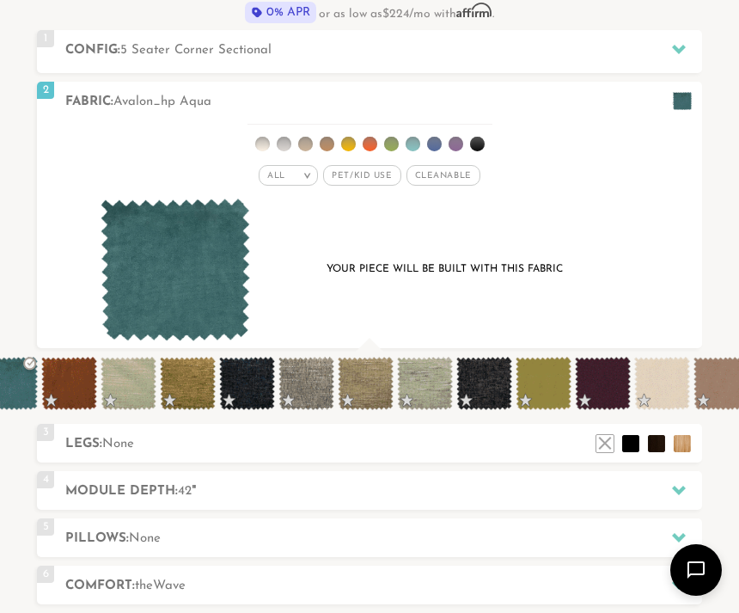
click at [487, 372] on span at bounding box center [484, 383] width 56 height 53
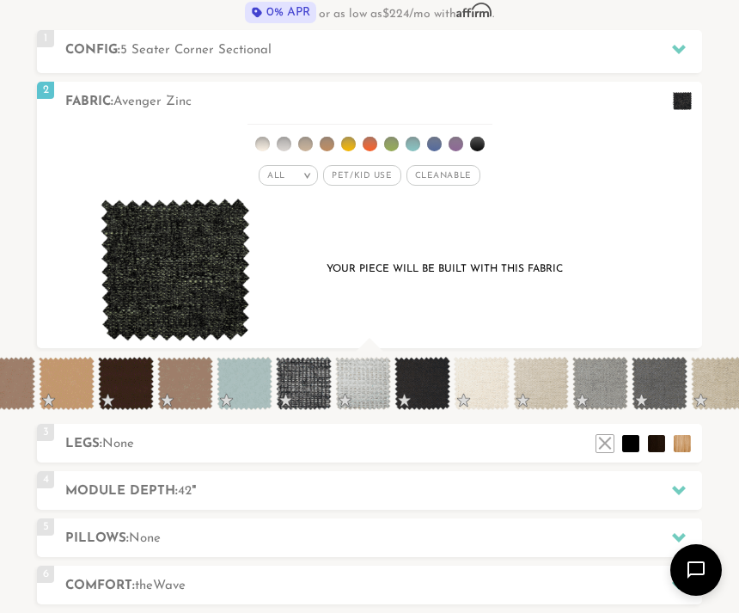
click at [603, 289] on div "Your piece will be built with this fabric" at bounding box center [369, 271] width 599 height 144
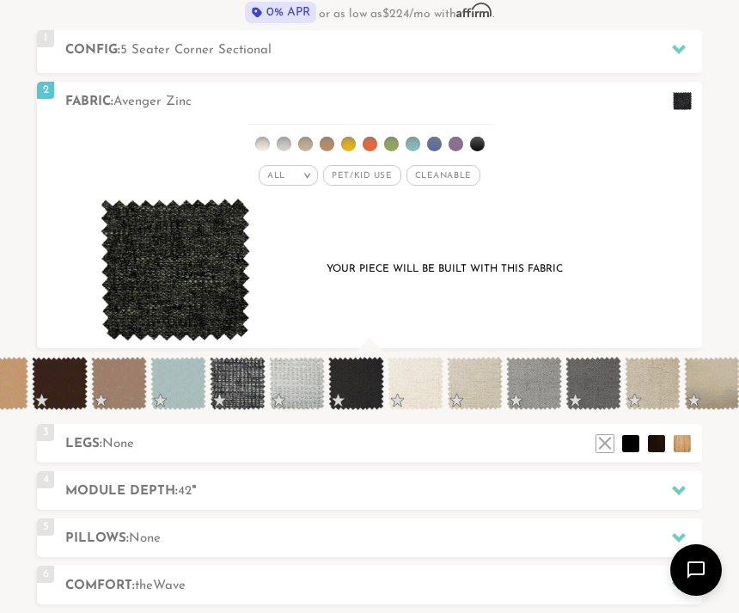
click at [187, 381] on span at bounding box center [178, 383] width 56 height 53
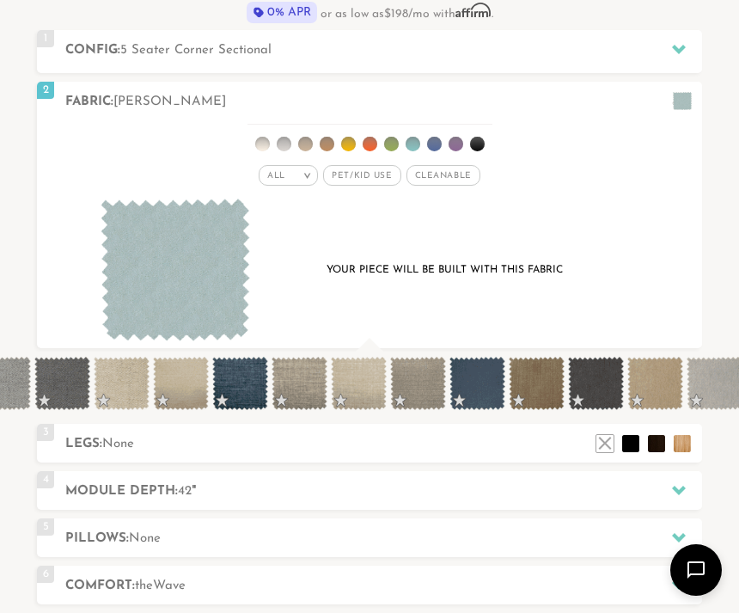
click at [632, 267] on div "Your piece will be built with this fabric" at bounding box center [369, 271] width 599 height 144
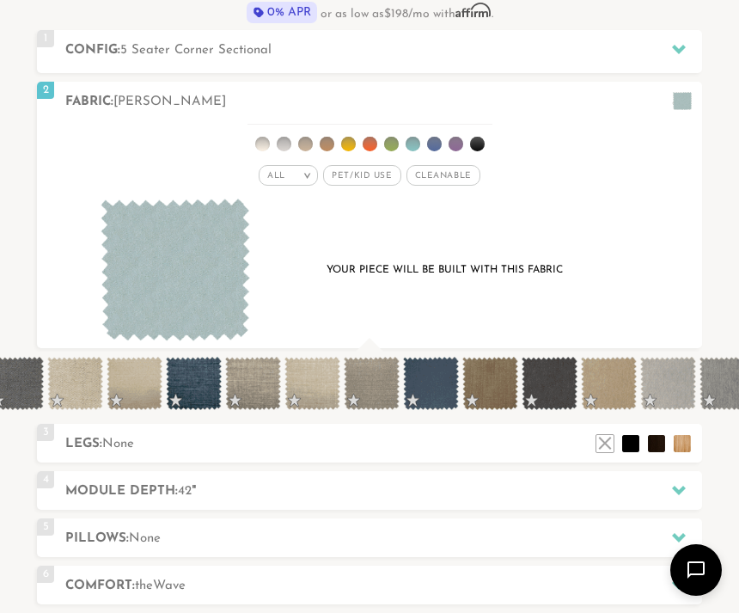
click at [198, 382] on span at bounding box center [194, 383] width 56 height 53
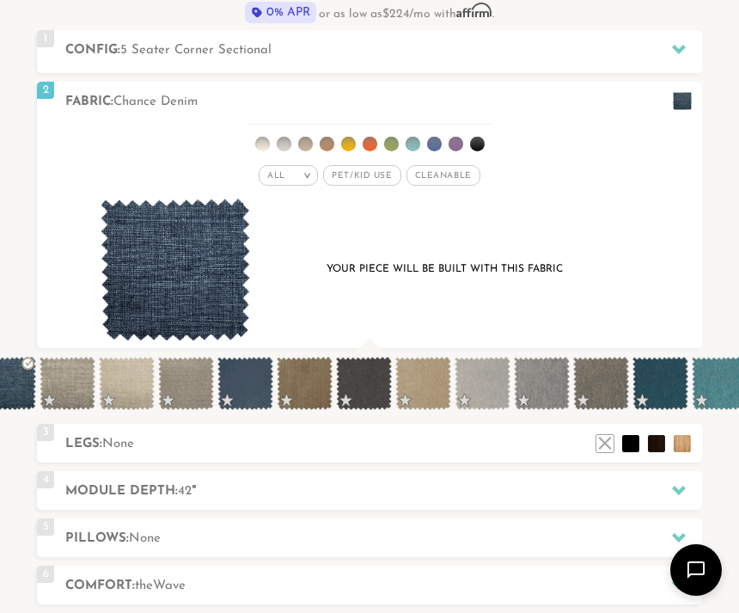
click at [267, 378] on span at bounding box center [245, 383] width 56 height 53
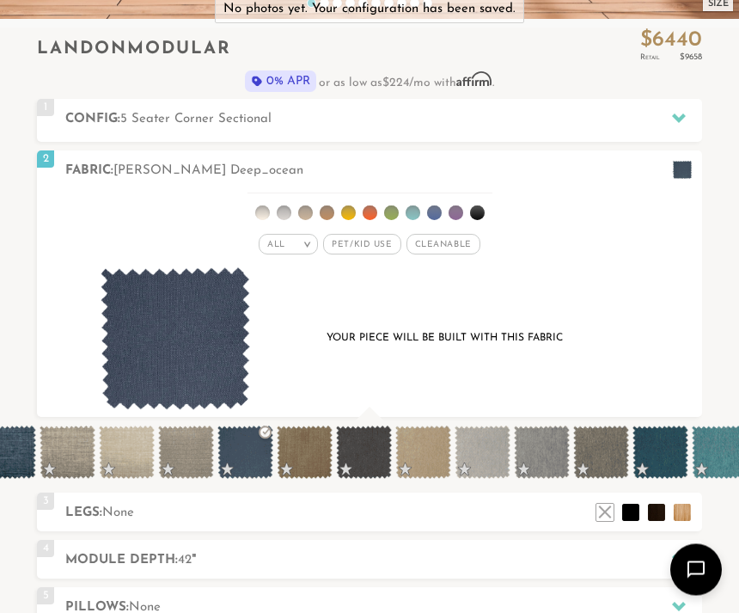
scroll to position [507, 0]
click at [659, 448] on span at bounding box center [661, 451] width 56 height 53
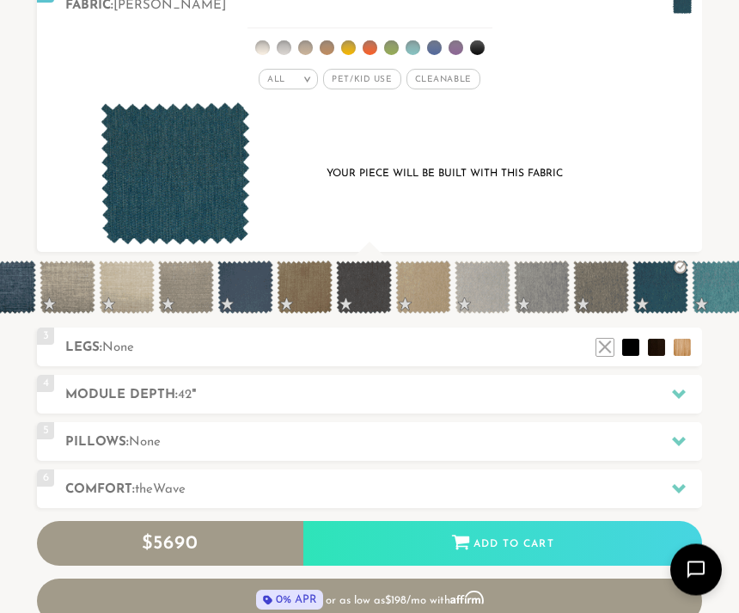
scroll to position [676, 0]
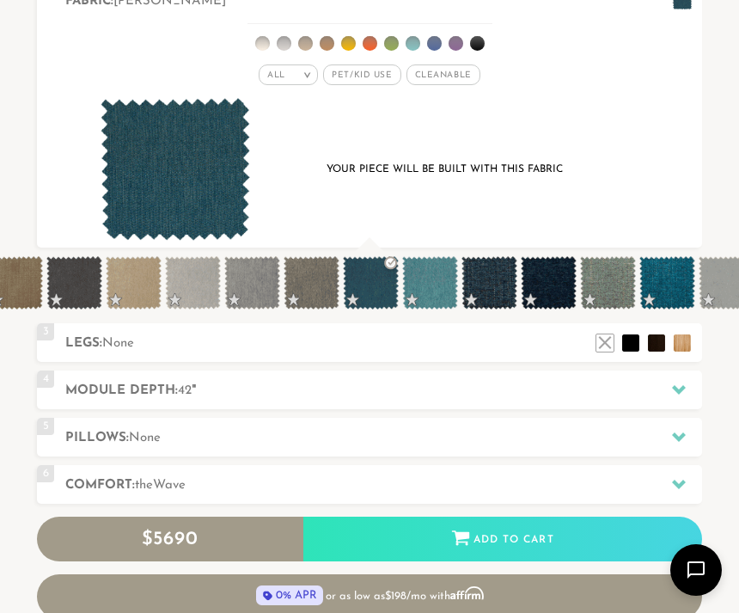
click at [610, 159] on div "Your piece will be built with this fabric" at bounding box center [369, 170] width 599 height 144
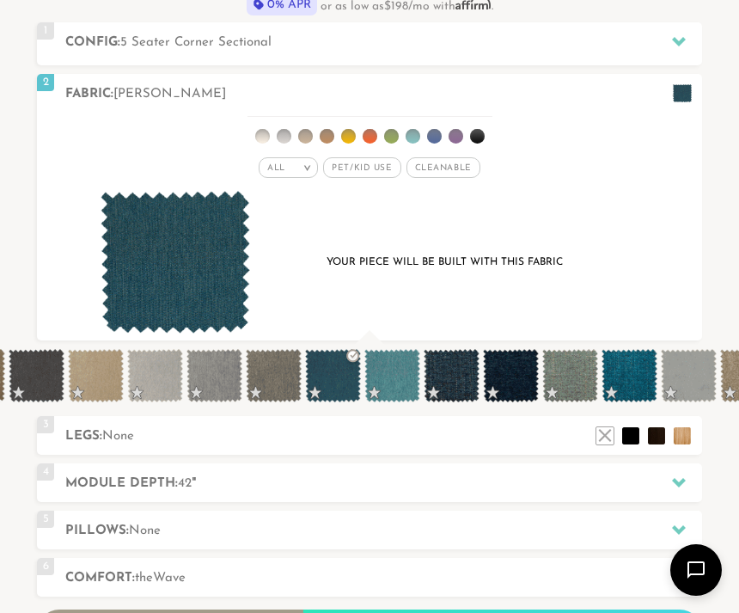
scroll to position [0, 2133]
click at [401, 376] on span at bounding box center [392, 375] width 56 height 53
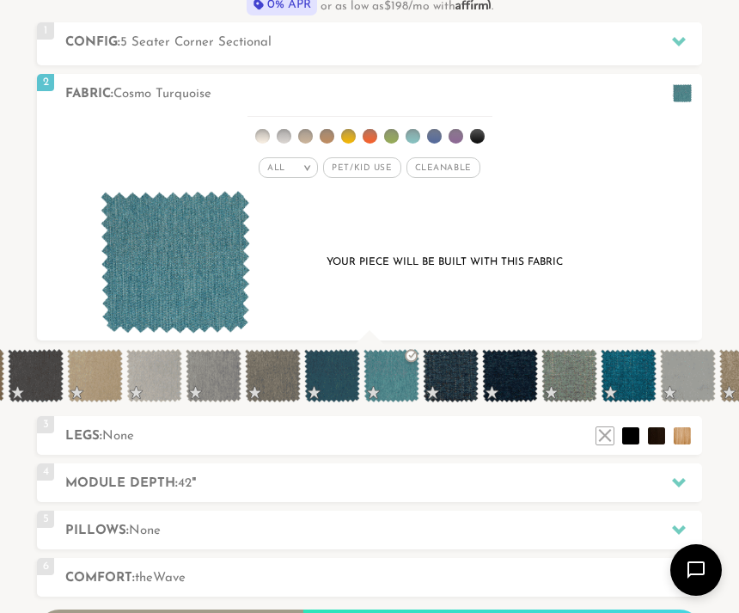
click at [627, 380] on span at bounding box center [629, 375] width 56 height 53
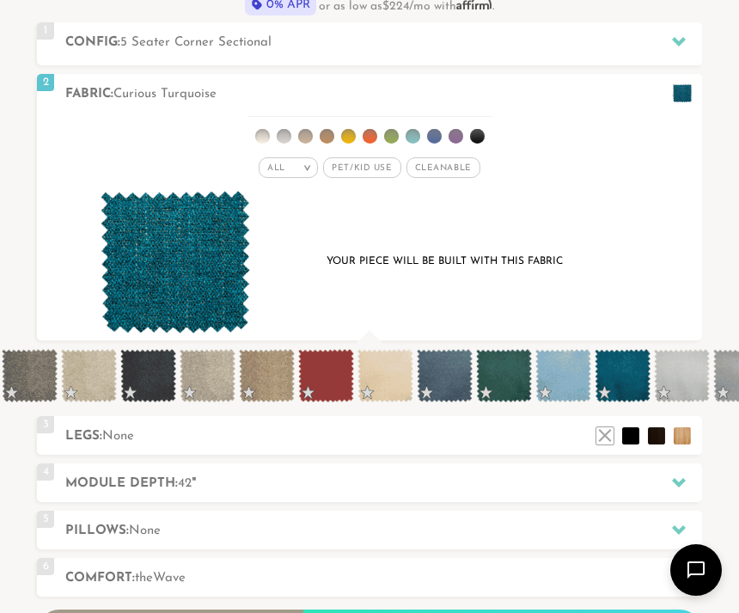
click at [642, 276] on div "Your piece will be built with this fabric" at bounding box center [369, 263] width 599 height 144
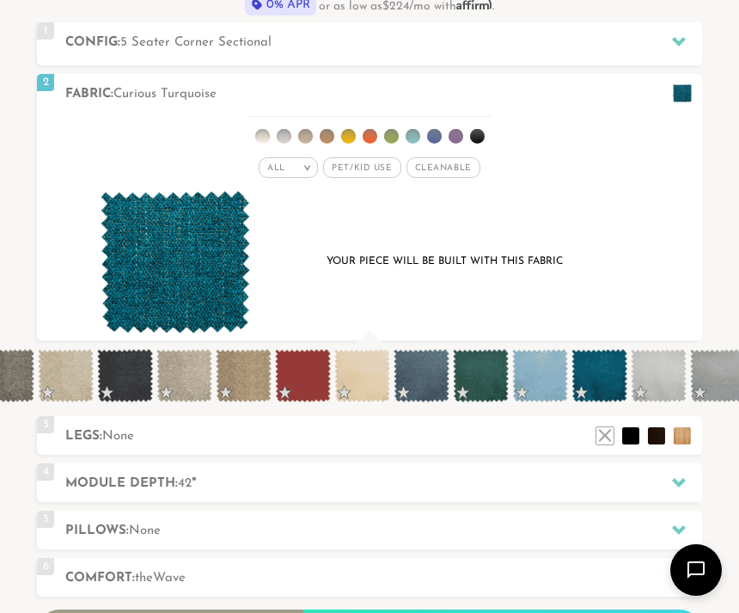
scroll to position [0, 2993]
click at [427, 375] on span at bounding box center [421, 375] width 56 height 53
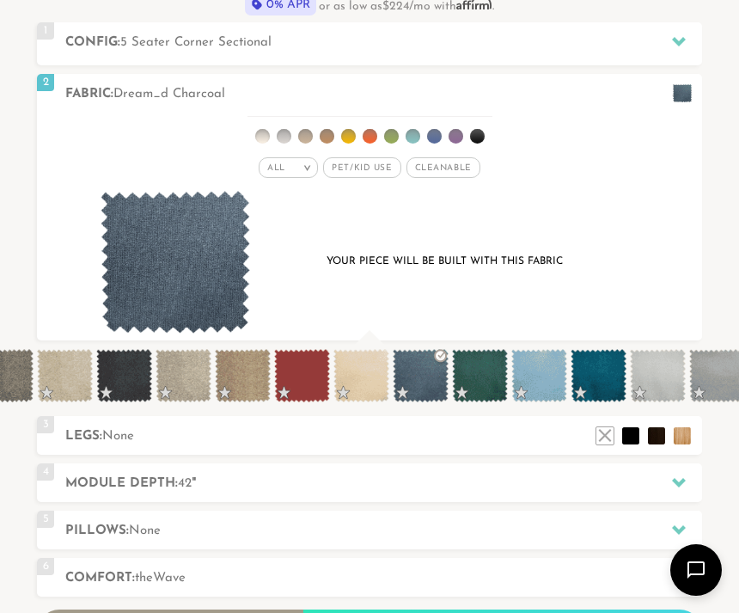
scroll to position [16743, 739]
click at [603, 376] on span at bounding box center [599, 375] width 56 height 53
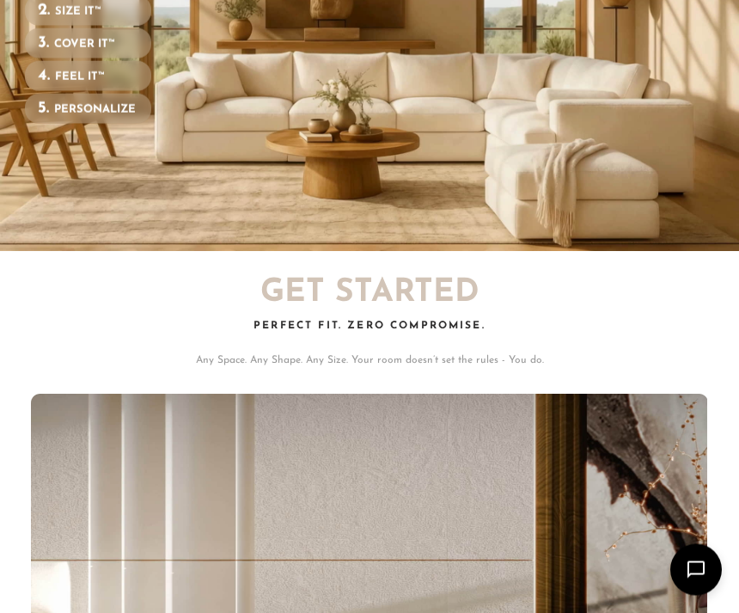
scroll to position [0, 1]
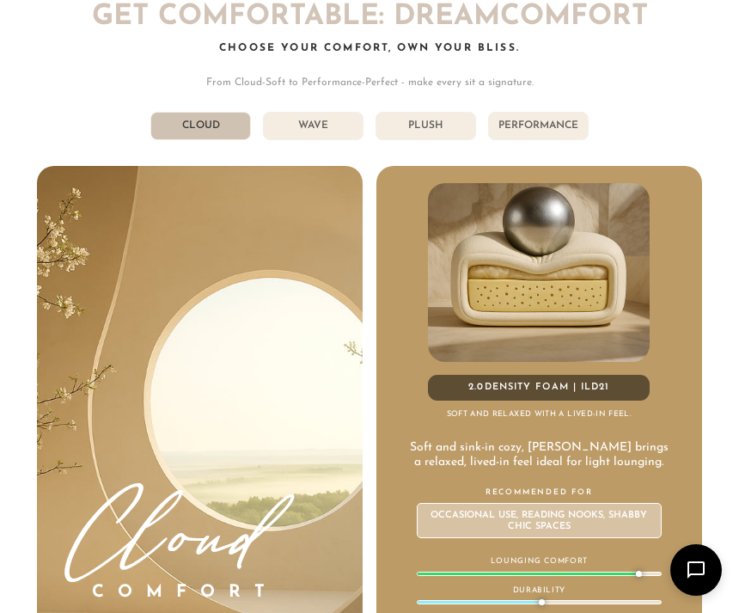
click at [321, 123] on li "Wave" at bounding box center [313, 126] width 101 height 28
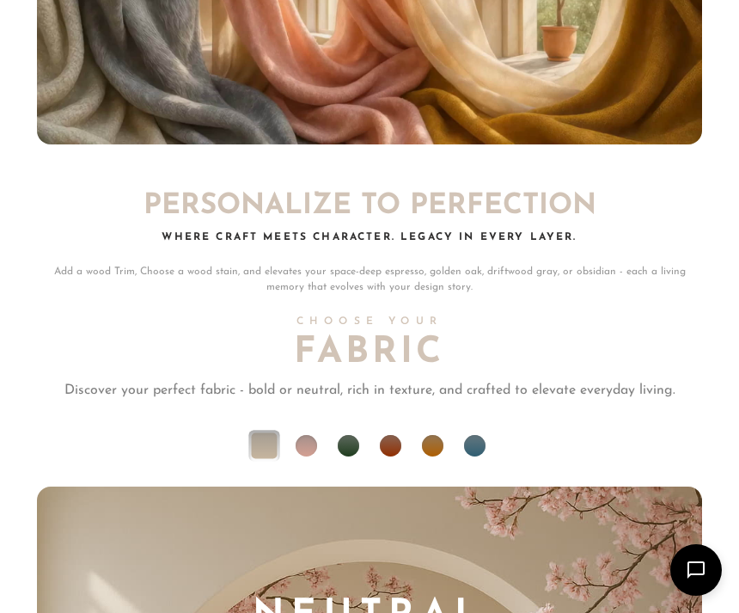
click at [480, 447] on li at bounding box center [474, 445] width 21 height 21
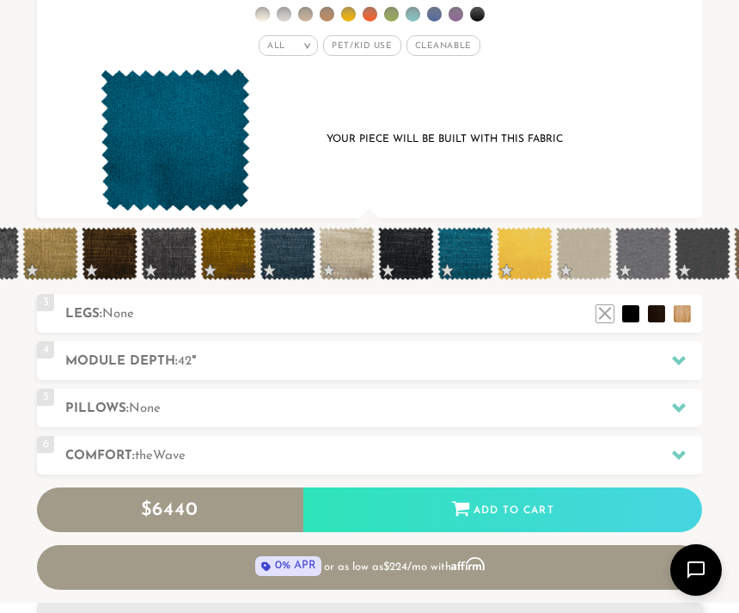
scroll to position [0, 4728]
click at [465, 257] on span at bounding box center [466, 253] width 56 height 53
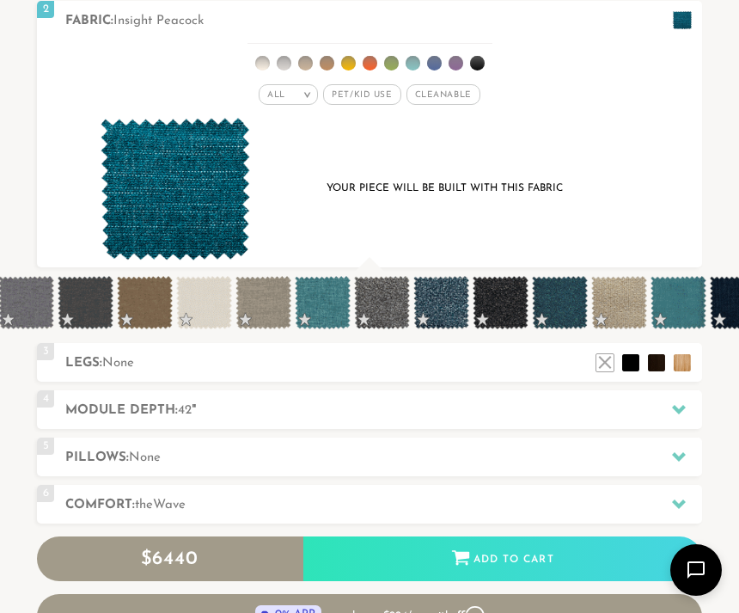
click at [680, 305] on span at bounding box center [679, 302] width 56 height 53
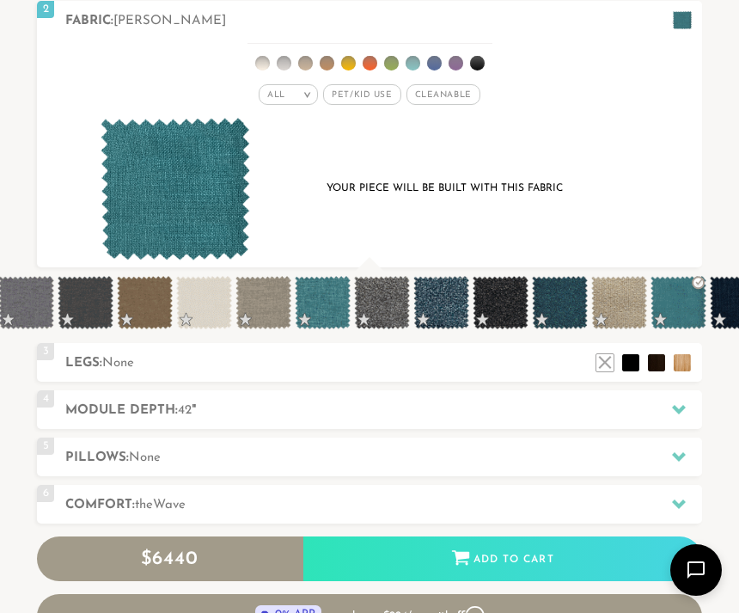
click at [557, 303] on span at bounding box center [560, 302] width 56 height 53
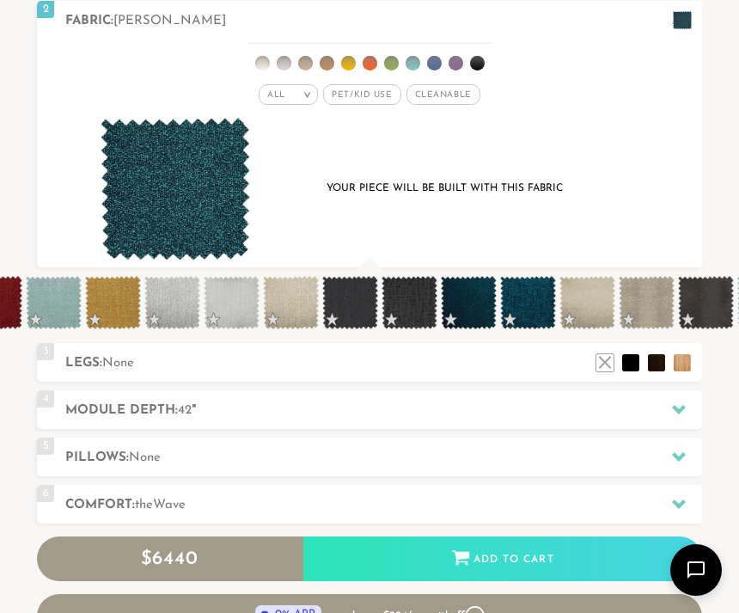
scroll to position [0, 6270]
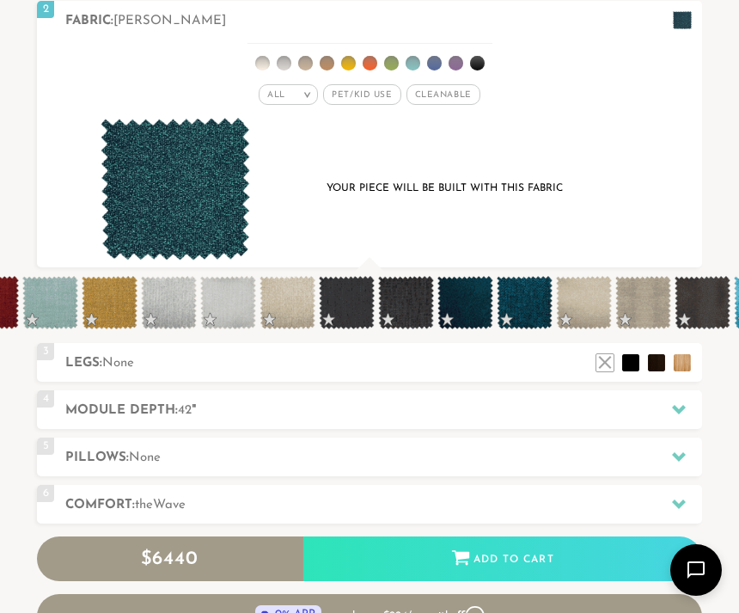
click at [523, 306] on span at bounding box center [525, 302] width 56 height 53
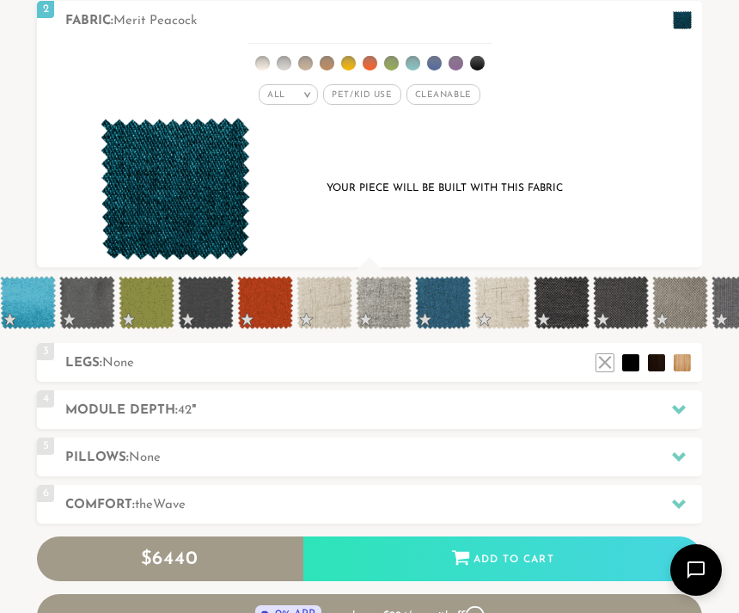
scroll to position [0, 7010]
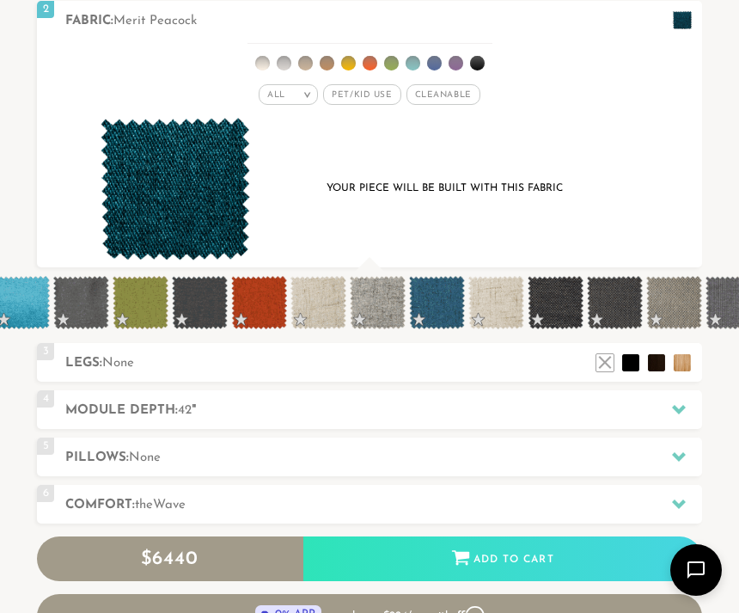
click at [440, 305] on span at bounding box center [437, 302] width 56 height 53
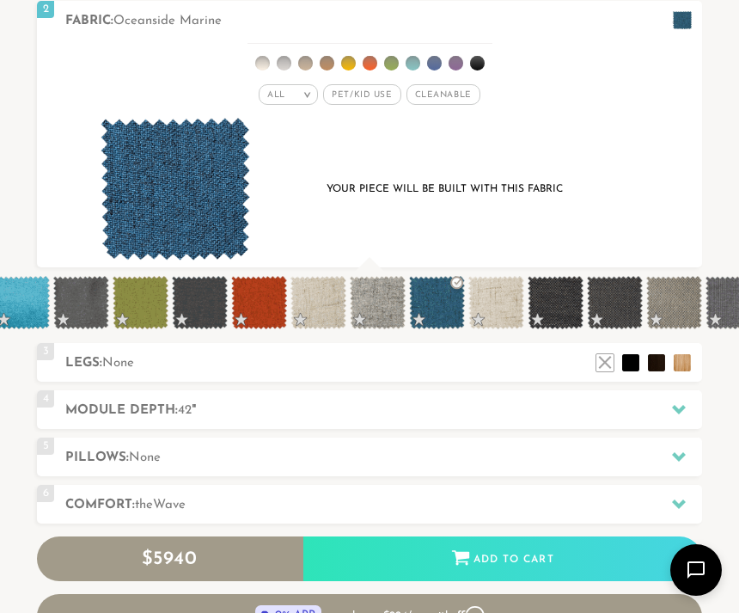
scroll to position [16821, 739]
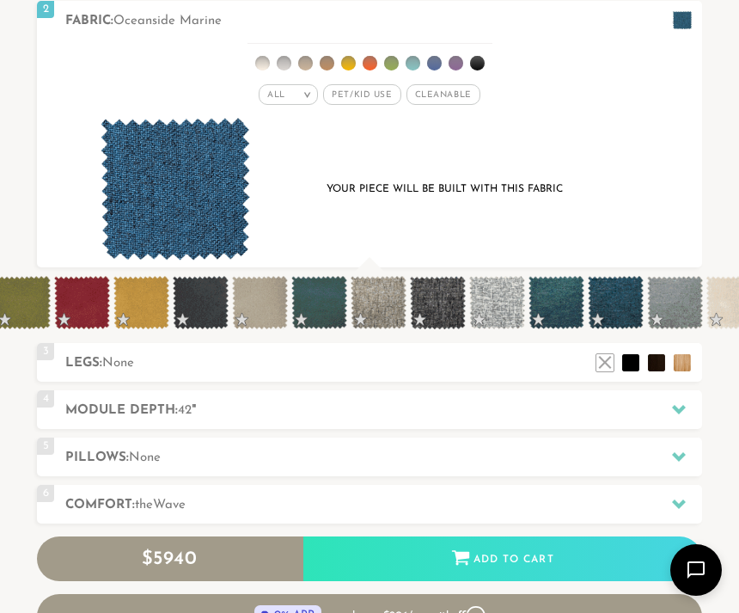
click at [634, 237] on div "Your piece will be built with this fabric" at bounding box center [369, 190] width 599 height 144
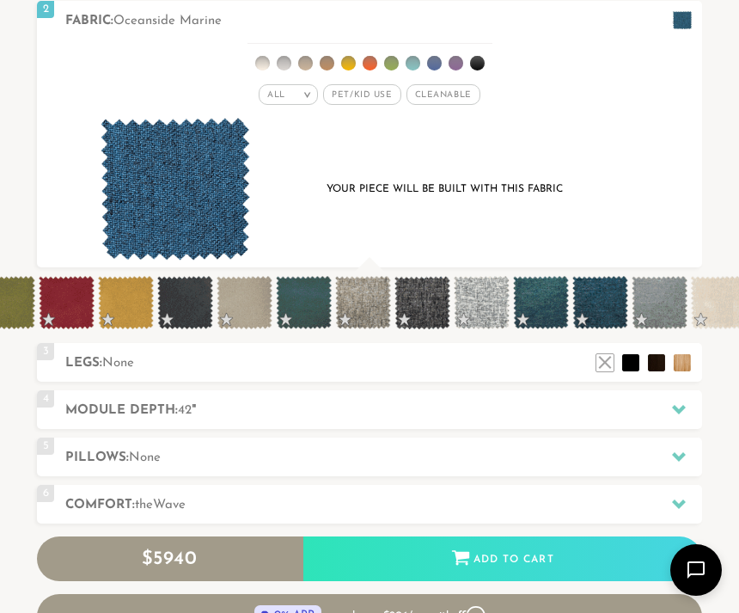
scroll to position [0, 8271]
click at [305, 302] on span at bounding box center [303, 302] width 56 height 53
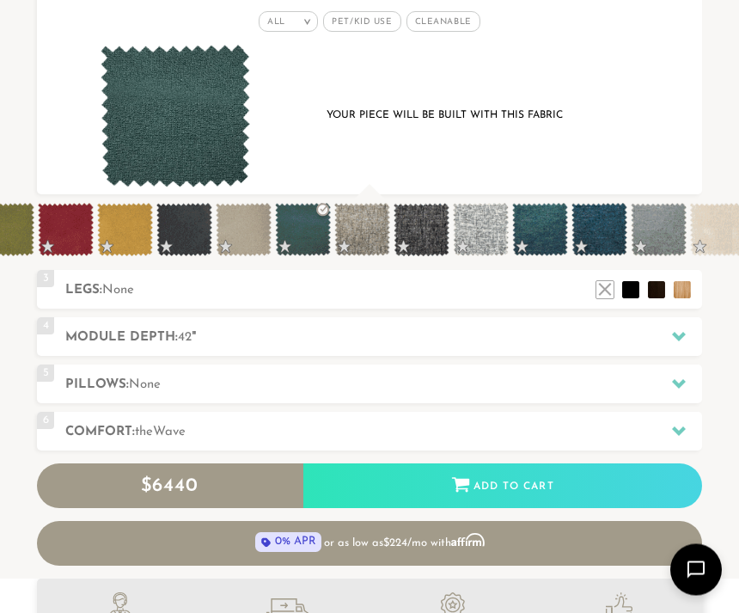
scroll to position [730, 0]
click at [606, 236] on span at bounding box center [600, 229] width 56 height 53
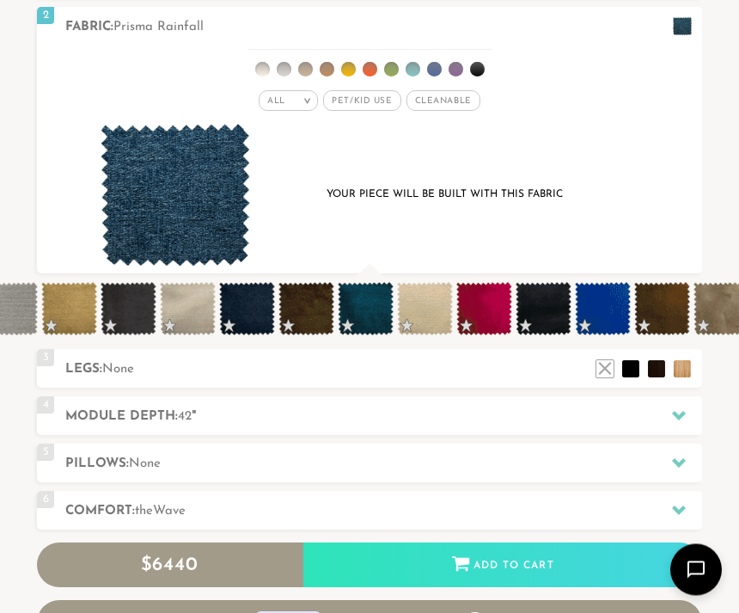
scroll to position [651, 0]
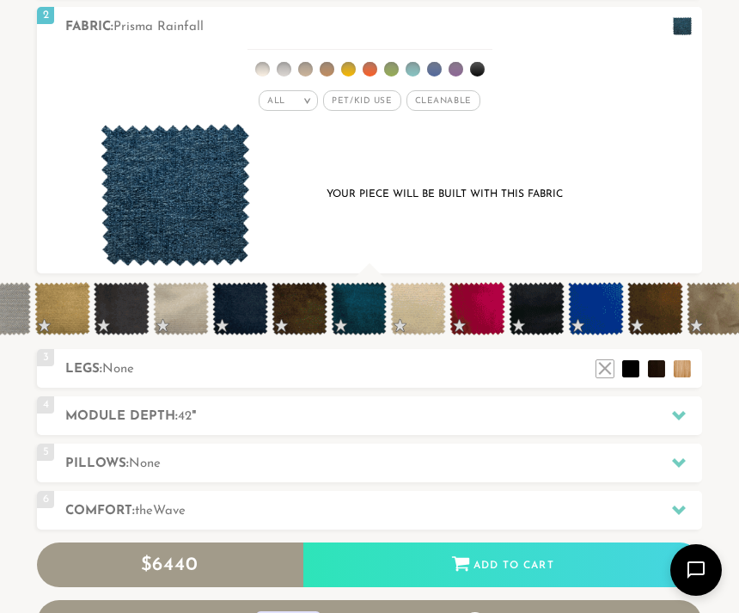
click at [557, 378] on h2 "Legs: None" at bounding box center [383, 369] width 637 height 20
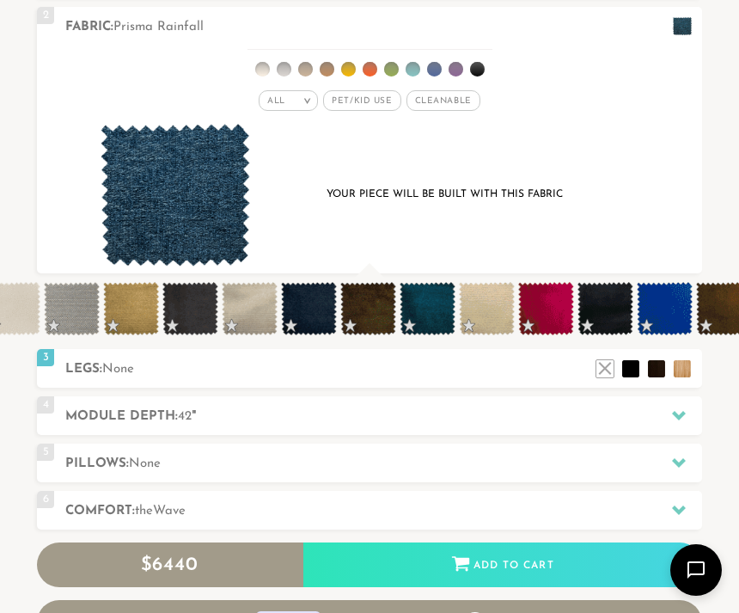
click at [512, 234] on div "Your piece will be built with this fabric" at bounding box center [369, 196] width 599 height 144
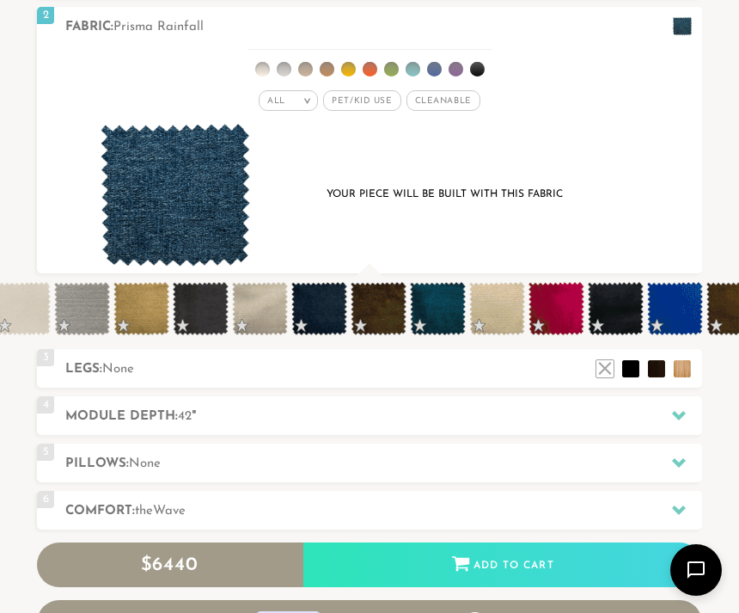
scroll to position [0, 9085]
click at [452, 303] on span at bounding box center [438, 308] width 56 height 53
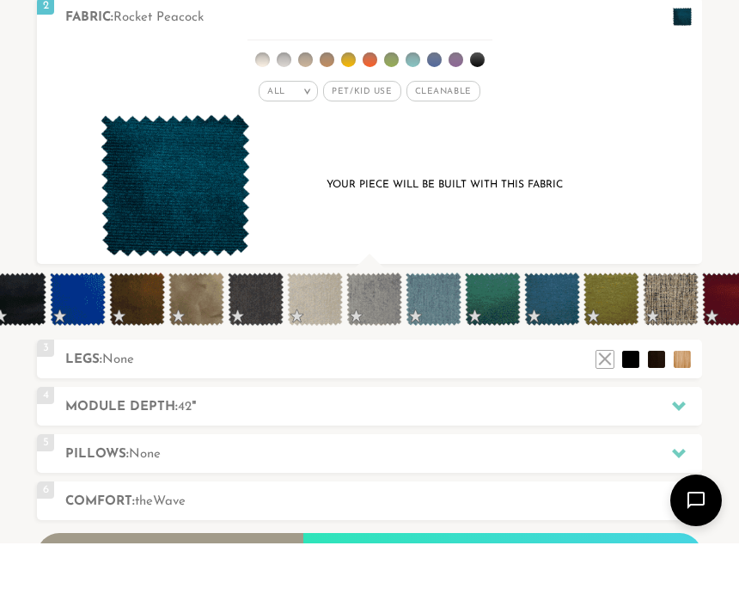
scroll to position [660, 0]
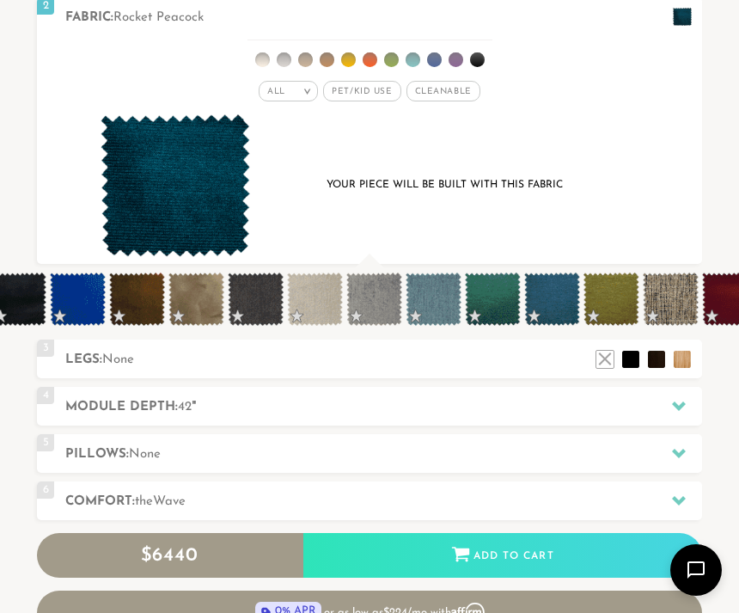
click at [557, 301] on span at bounding box center [552, 298] width 56 height 53
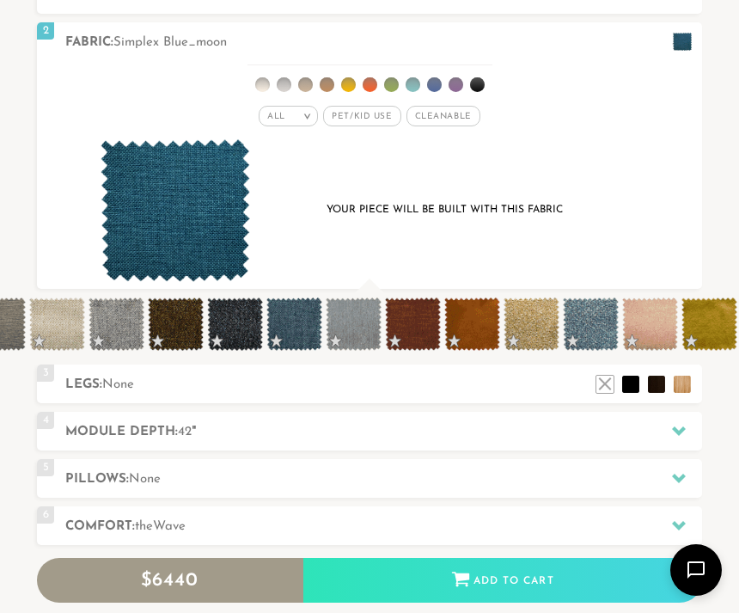
scroll to position [0, 11246]
click at [285, 328] on span at bounding box center [294, 323] width 56 height 53
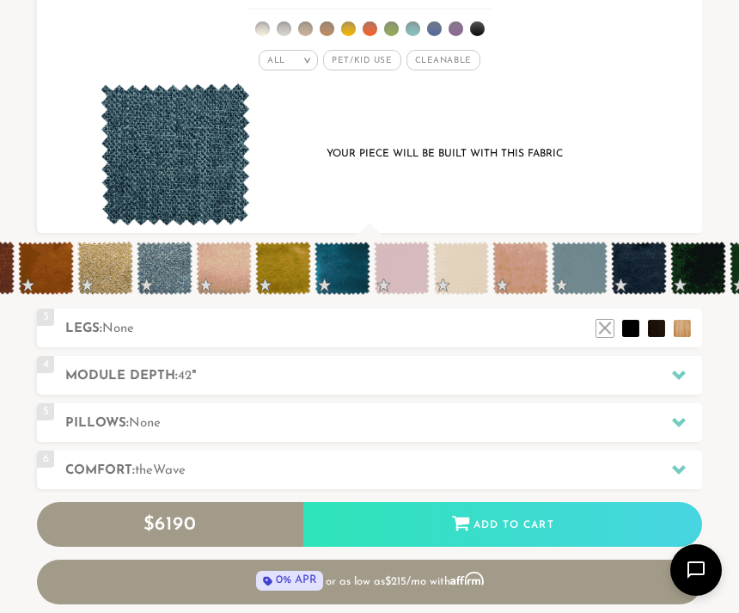
scroll to position [0, 11672]
click at [384, 187] on div "Your piece will be built with this fabric" at bounding box center [369, 155] width 599 height 144
click at [346, 267] on span at bounding box center [342, 268] width 56 height 53
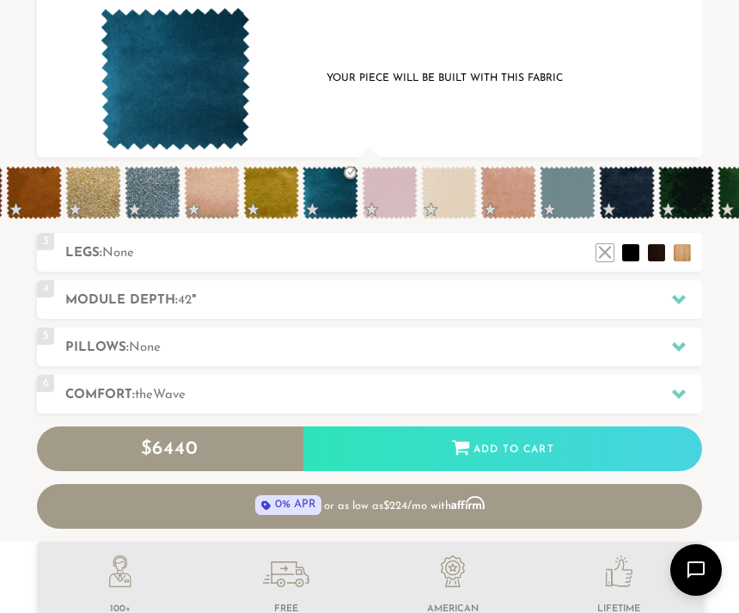
scroll to position [697, 0]
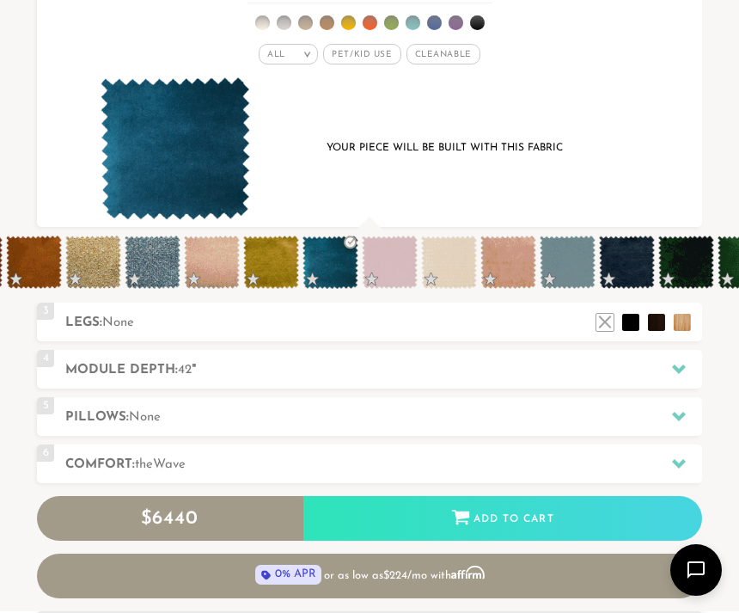
click at [543, 517] on div "$ 6440 Add to Cart" at bounding box center [369, 518] width 665 height 45
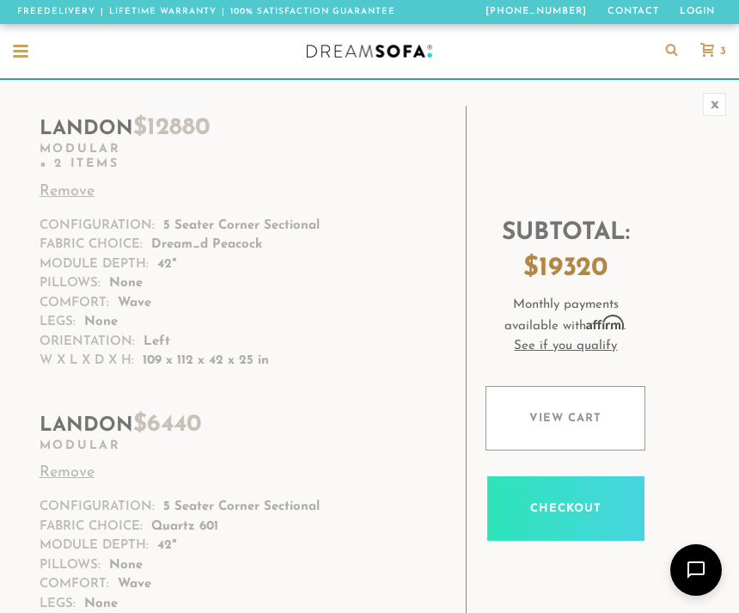
click at [70, 185] on link "Remove" at bounding box center [235, 192] width 391 height 23
